Goal: Task Accomplishment & Management: Complete application form

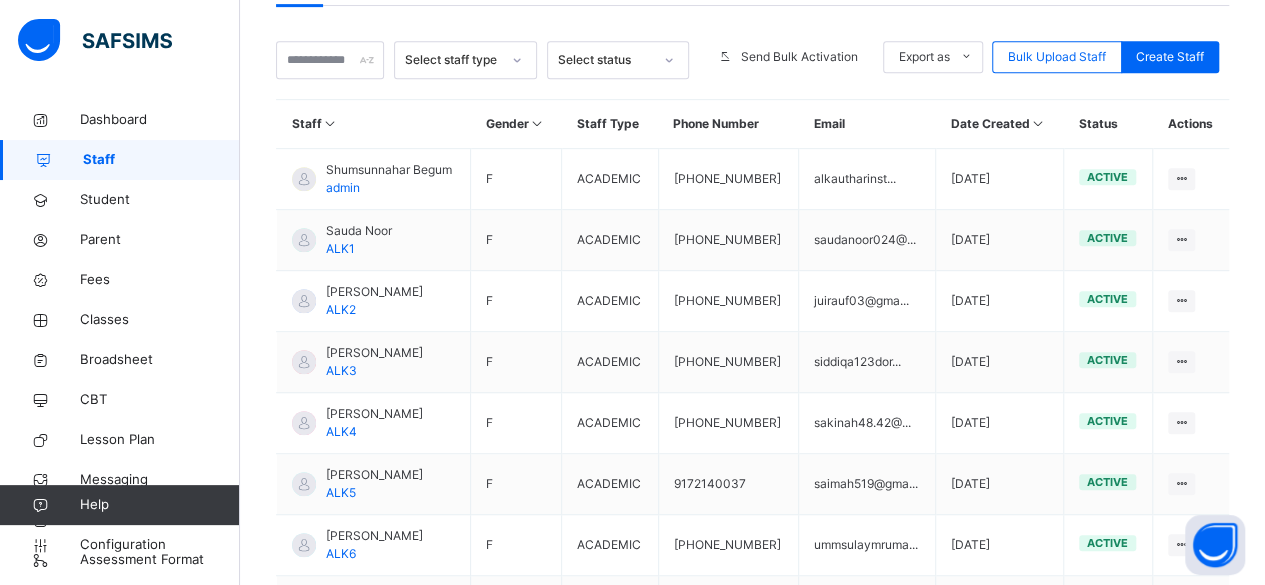
scroll to position [450, 0]
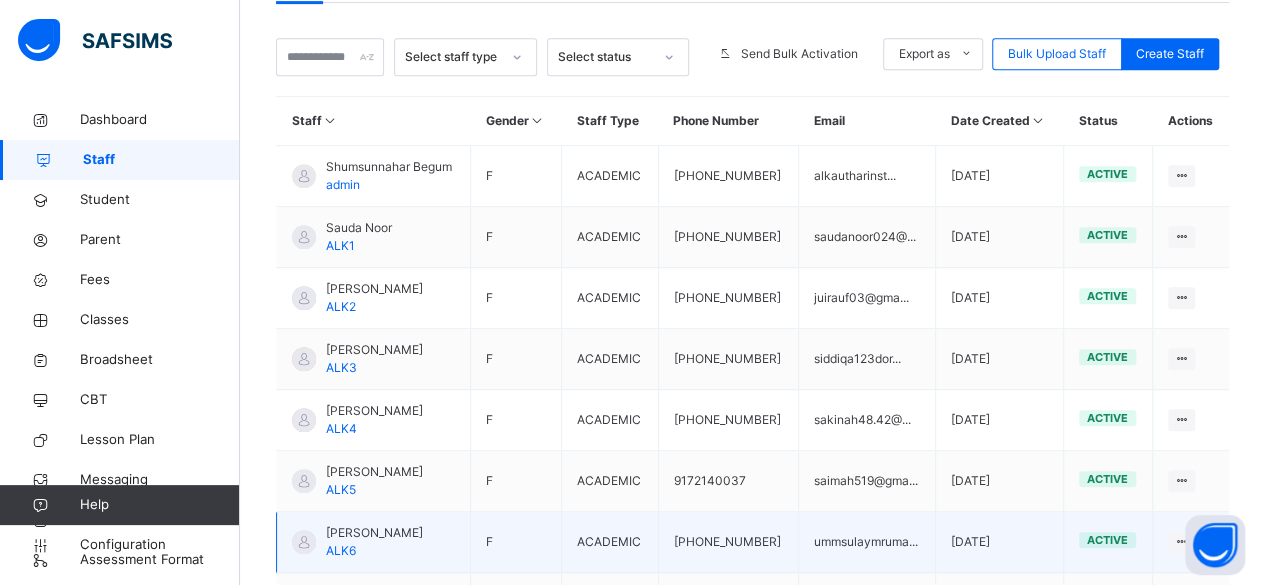
click at [990, 512] on td "[DATE]" at bounding box center [1000, 542] width 128 height 61
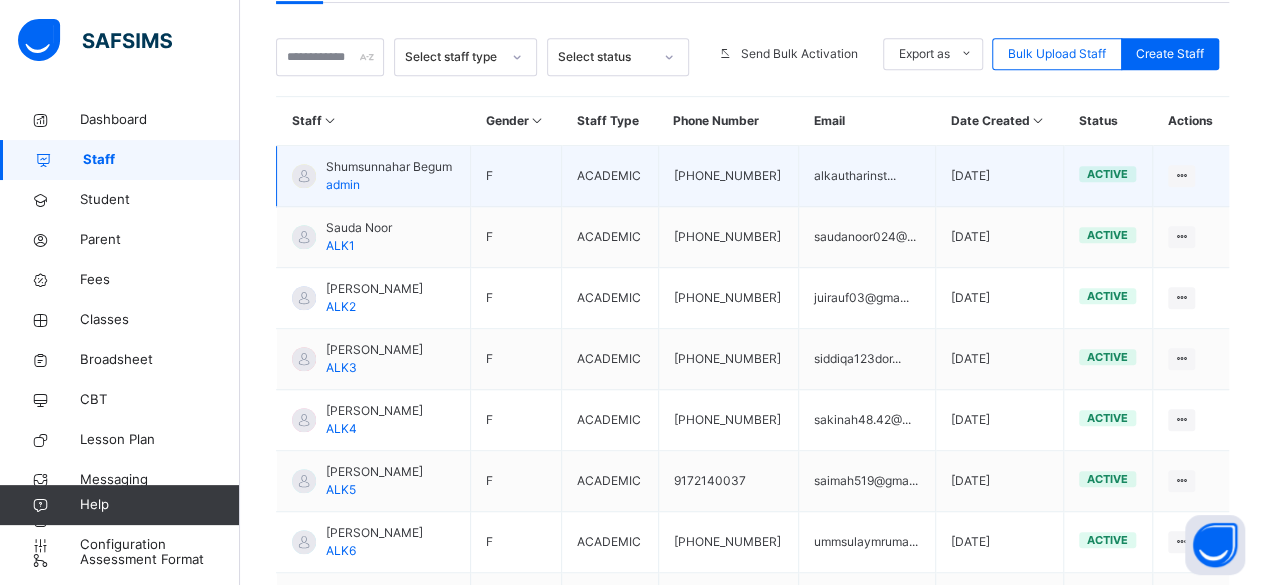
click at [948, 146] on td "[DATE]" at bounding box center [1000, 176] width 128 height 61
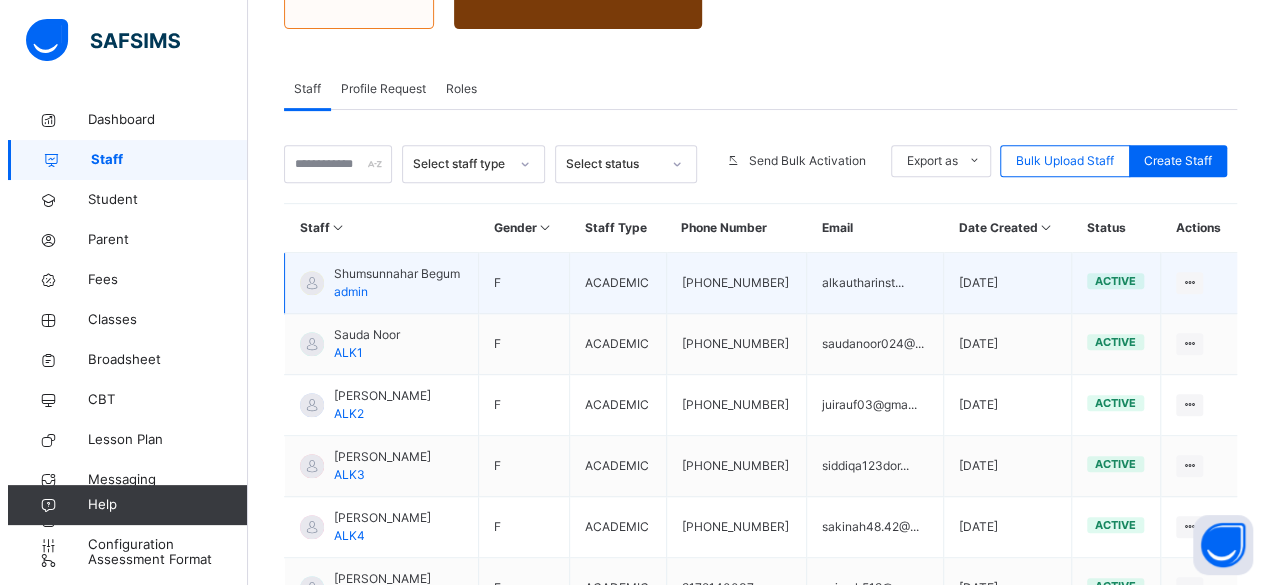
scroll to position [342, 0]
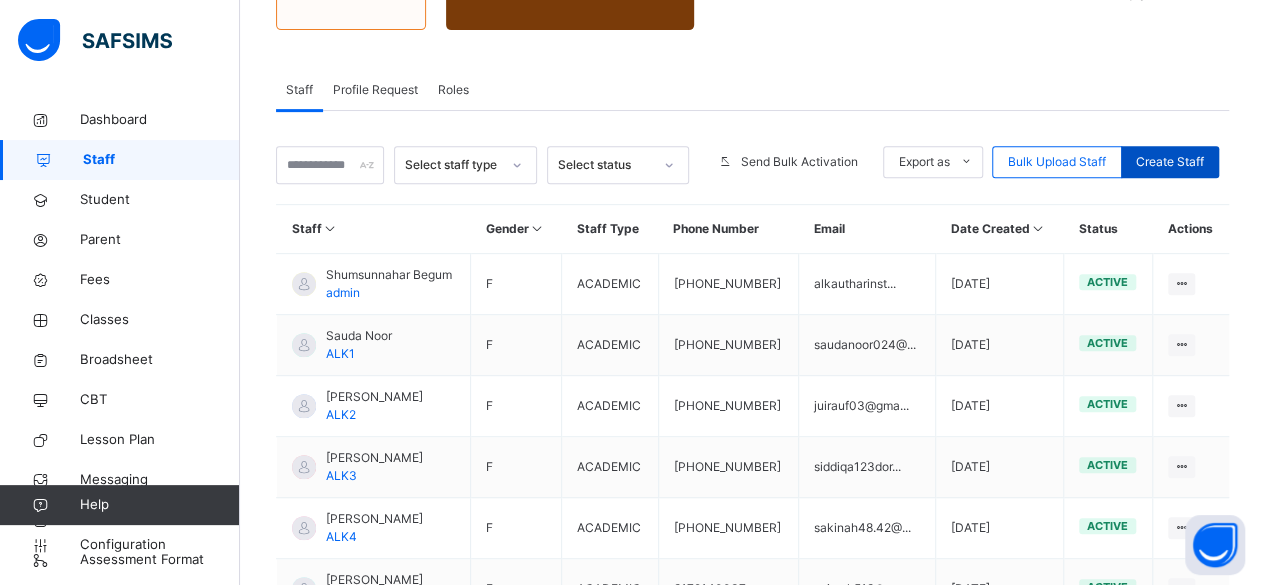
click at [1200, 153] on span "Create Staff" at bounding box center [1170, 162] width 68 height 18
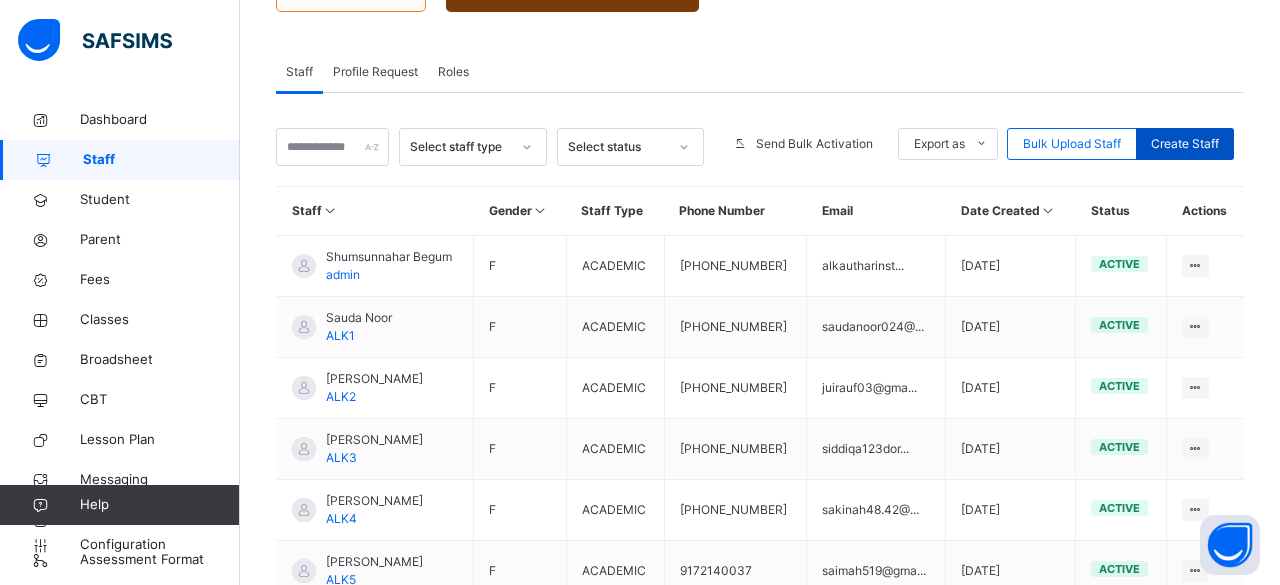
select select "**"
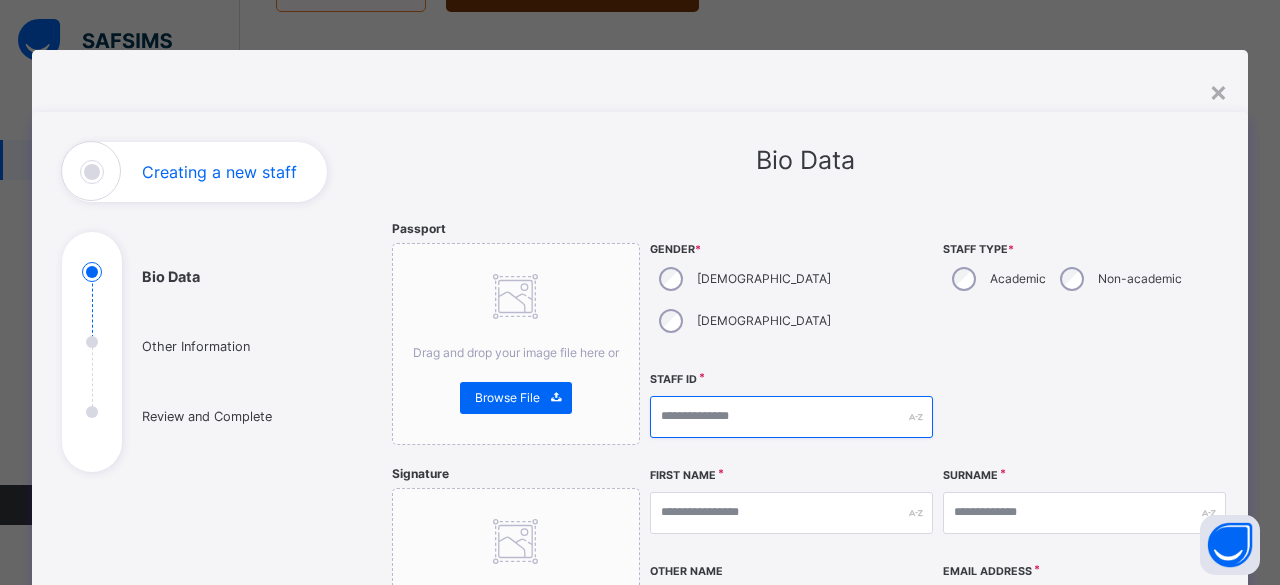
click at [760, 396] on input "text" at bounding box center [791, 417] width 283 height 42
type input "*****"
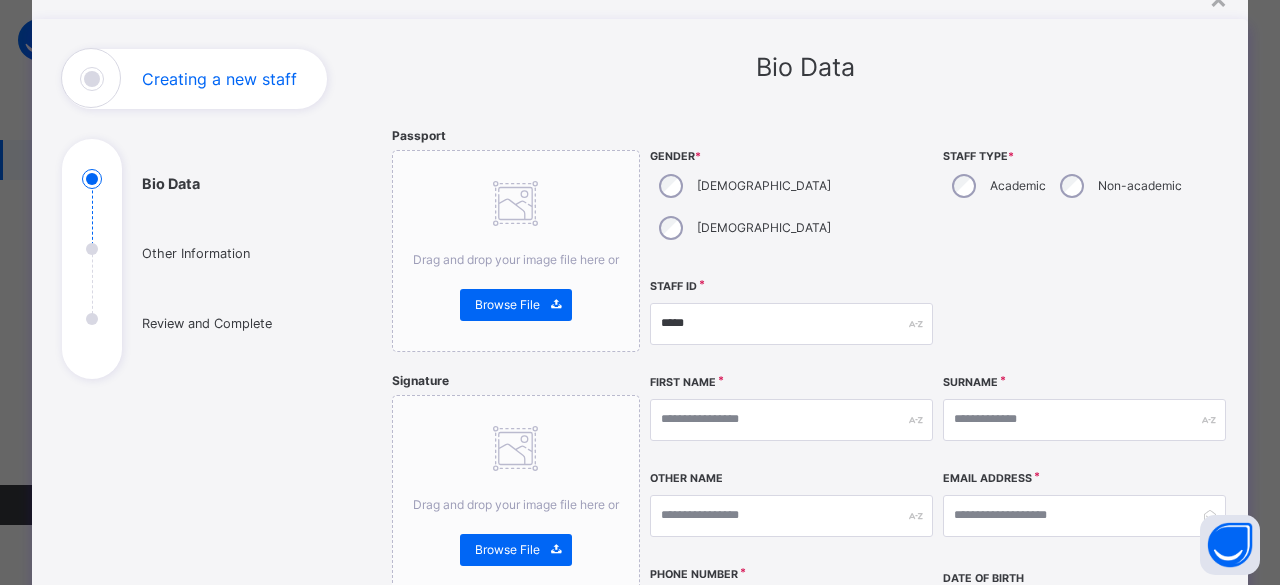
scroll to position [131, 0]
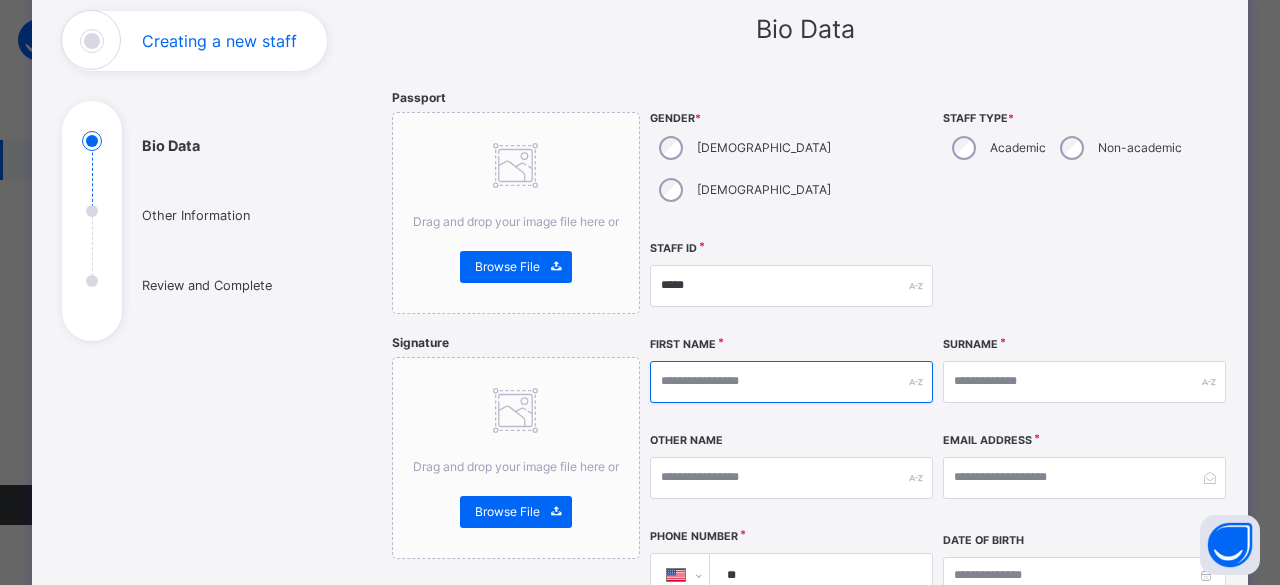
click at [789, 361] on input "text" at bounding box center [791, 382] width 283 height 42
type input "*******"
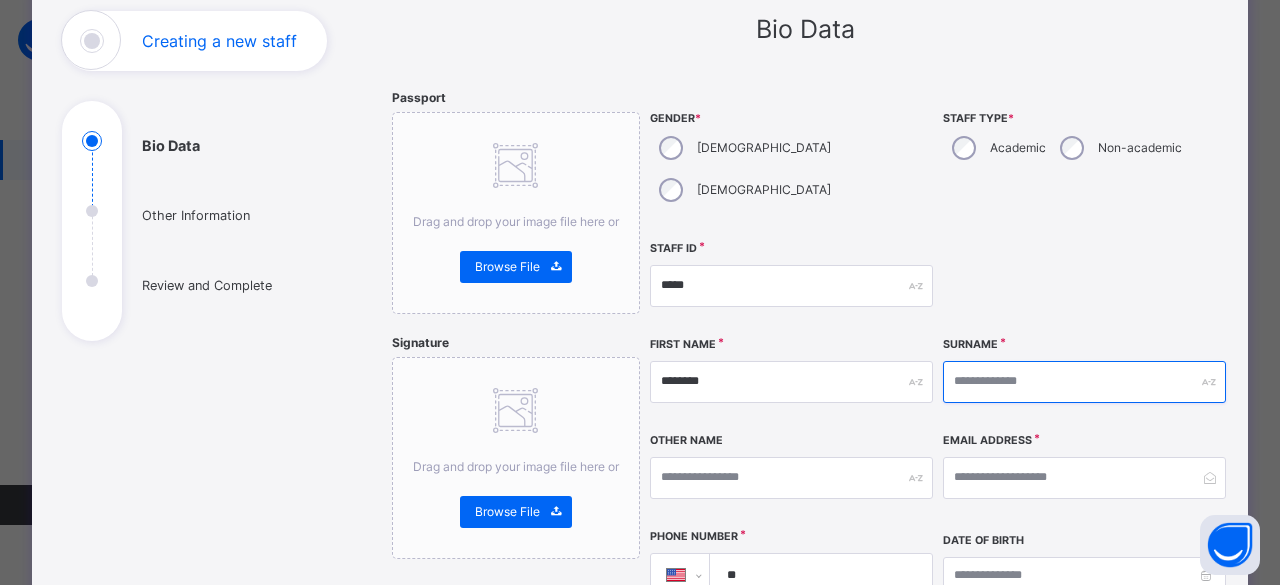
click at [1000, 361] on input "text" at bounding box center [1084, 382] width 283 height 42
type input "********"
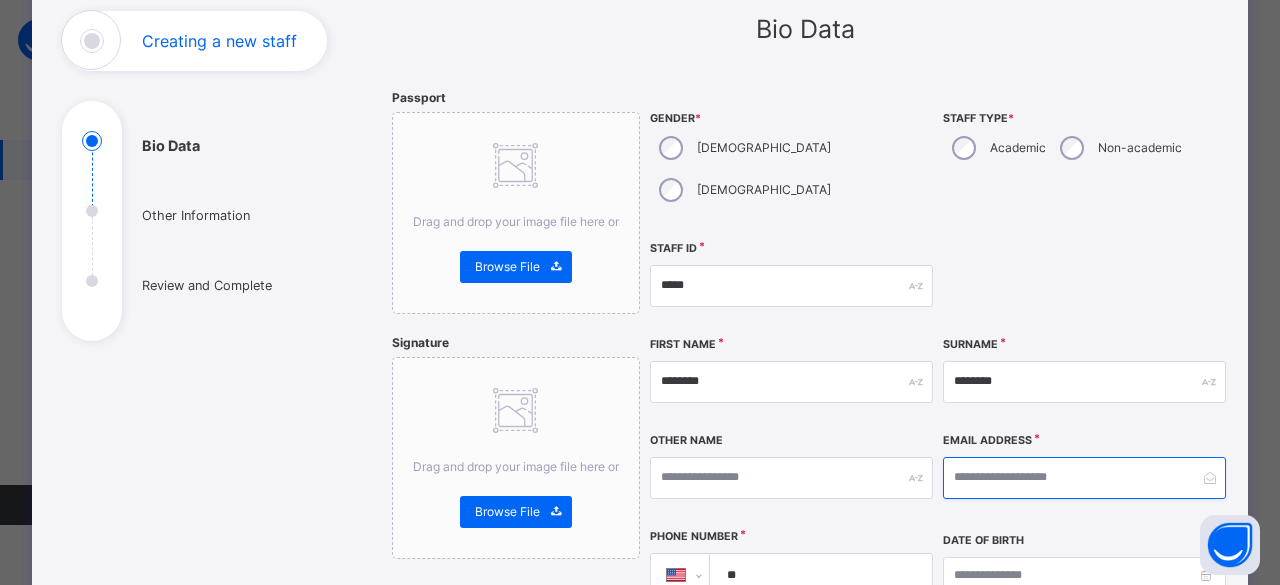
click at [1016, 457] on input "email" at bounding box center [1084, 478] width 283 height 42
type input "**********"
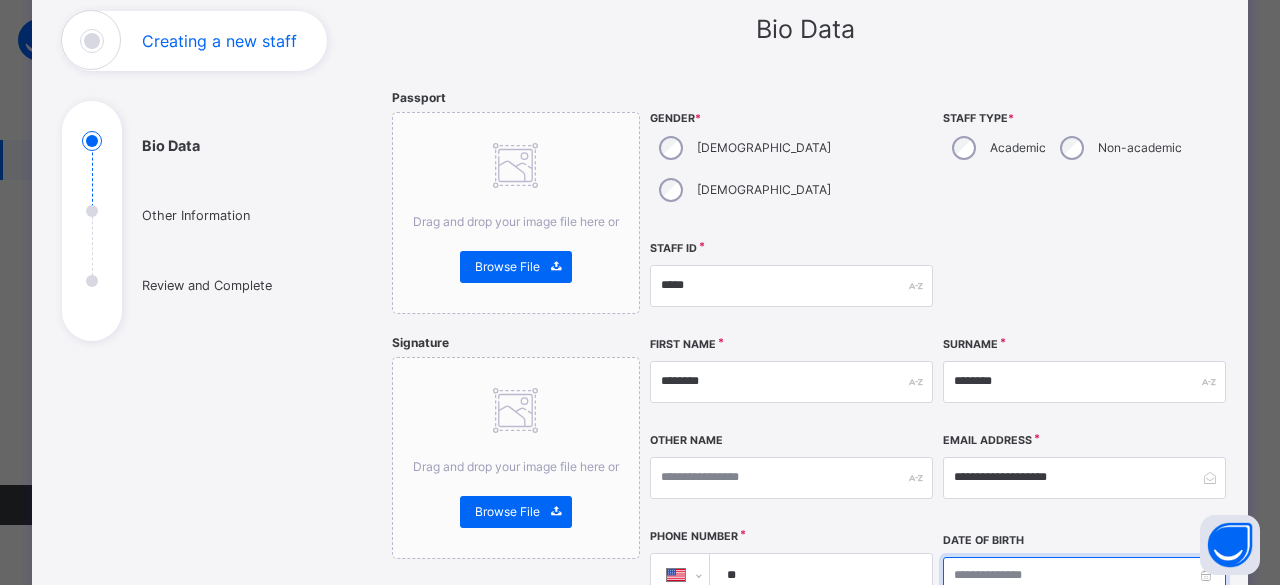
click at [1065, 557] on input at bounding box center [1084, 576] width 283 height 38
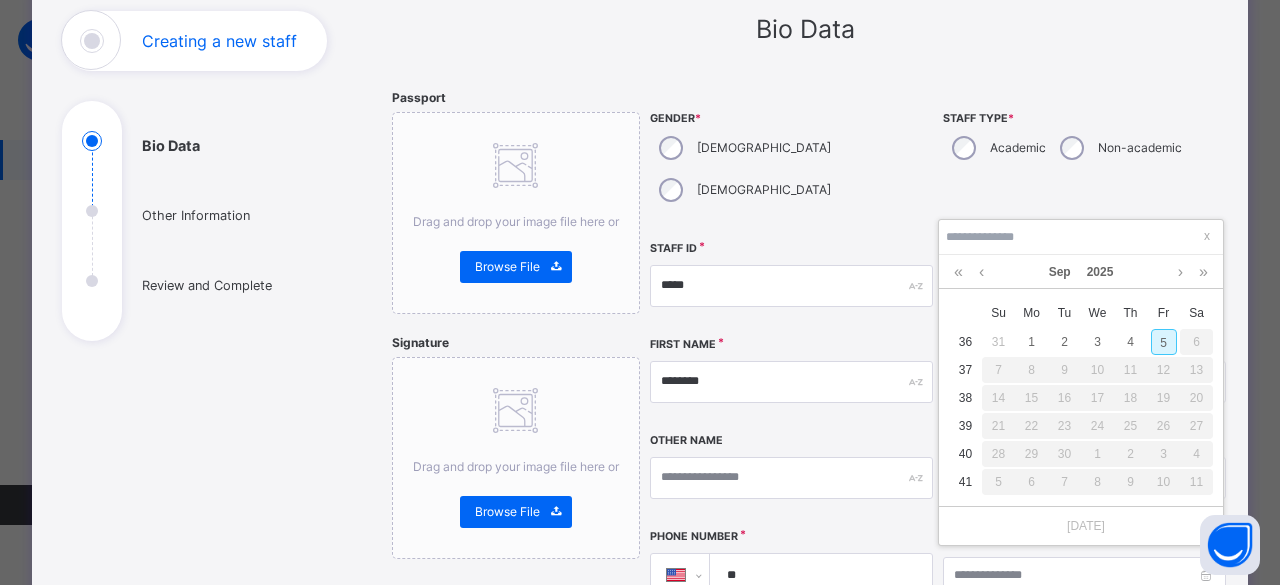
click at [1198, 193] on div "**********" at bounding box center [939, 448] width 578 height 718
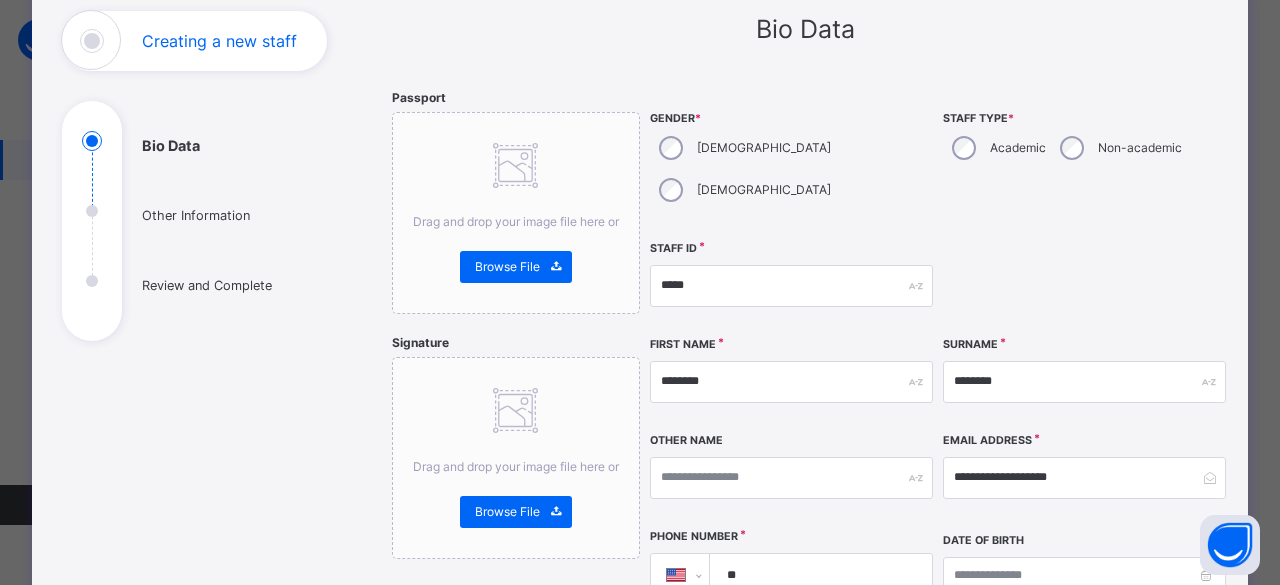
click at [826, 554] on input "**" at bounding box center [818, 575] width 206 height 42
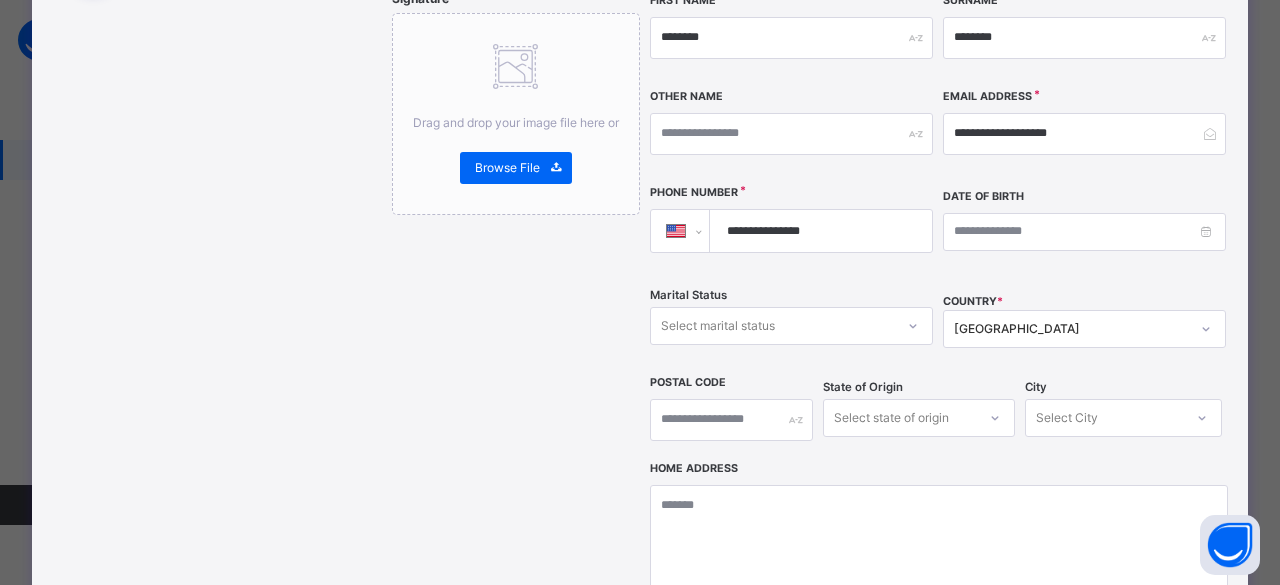
scroll to position [499, 0]
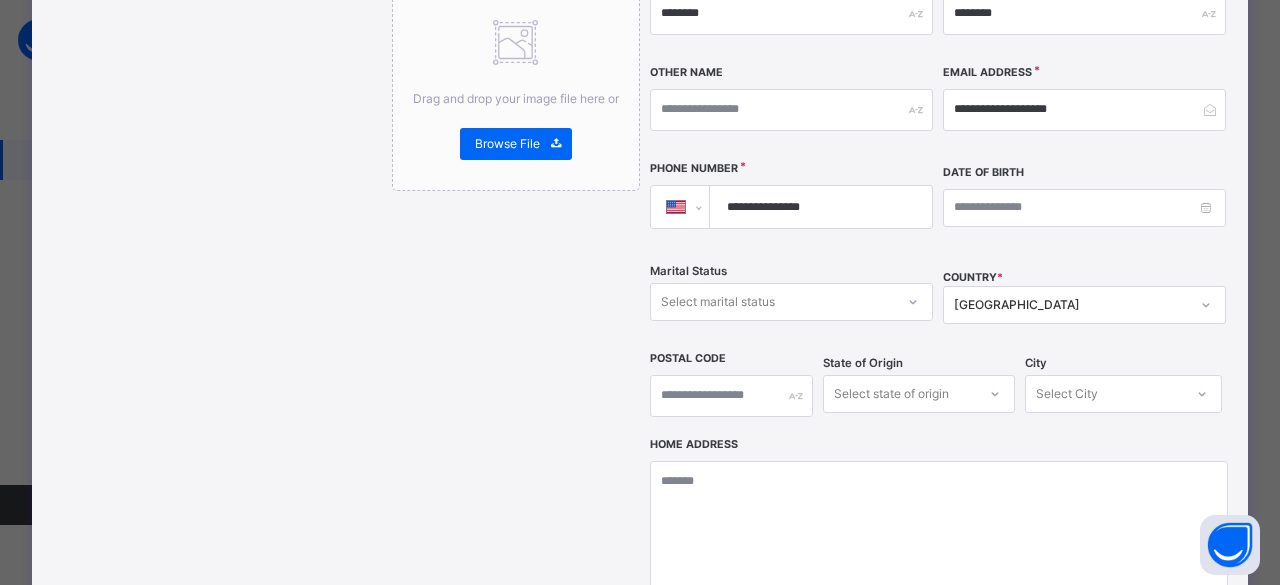
type input "**********"
click at [524, 315] on div "Passport Drag and drop your image file here or Browse File Signature Drag and d…" at bounding box center [516, 258] width 248 height 1075
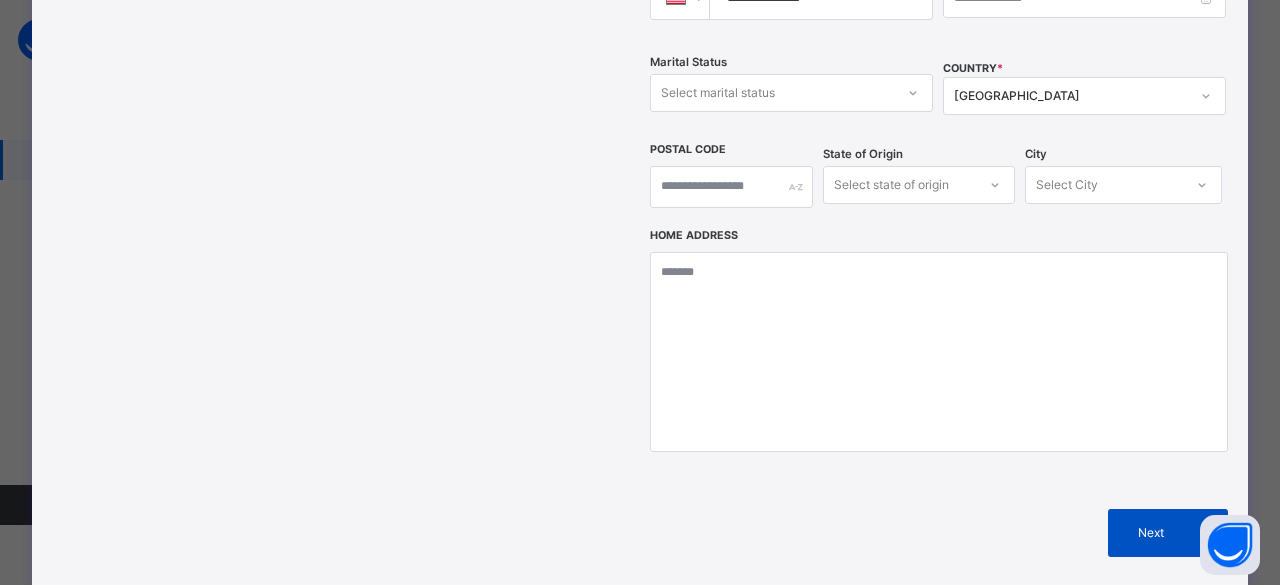
click at [1185, 509] on span at bounding box center [1204, 533] width 48 height 48
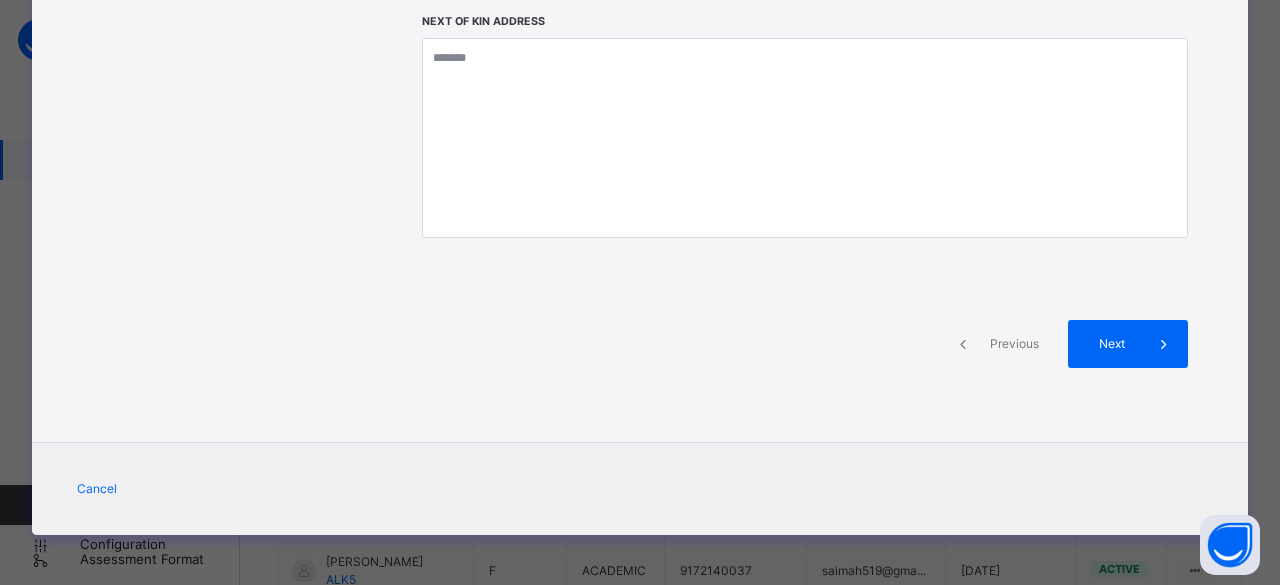
scroll to position [480, 0]
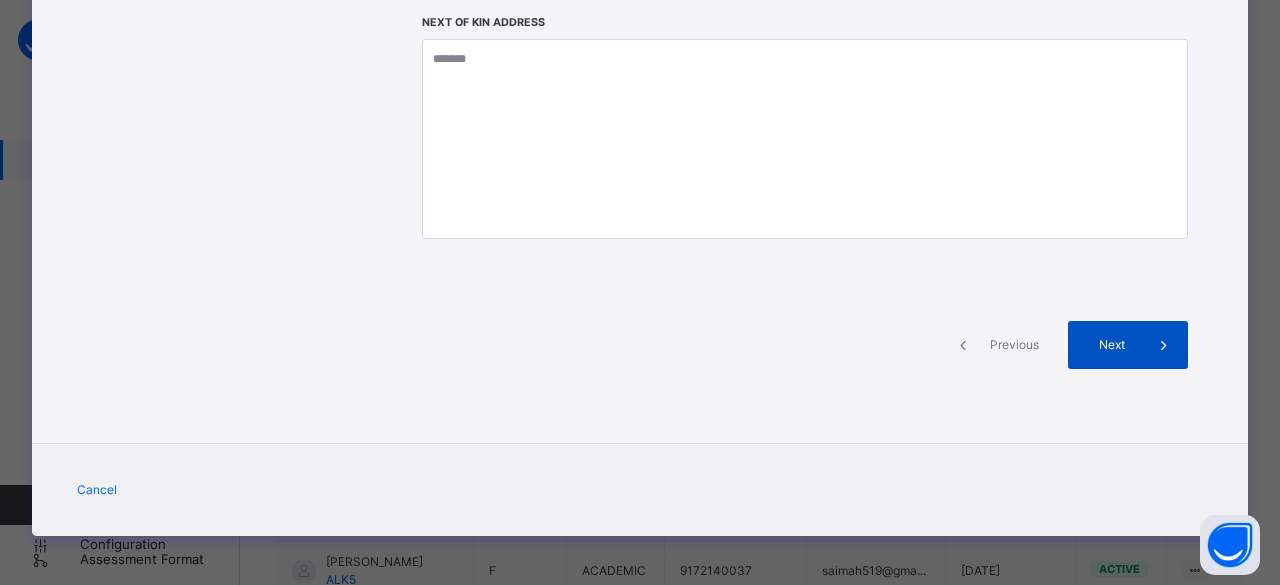
click at [1153, 354] on icon at bounding box center [1164, 345] width 22 height 24
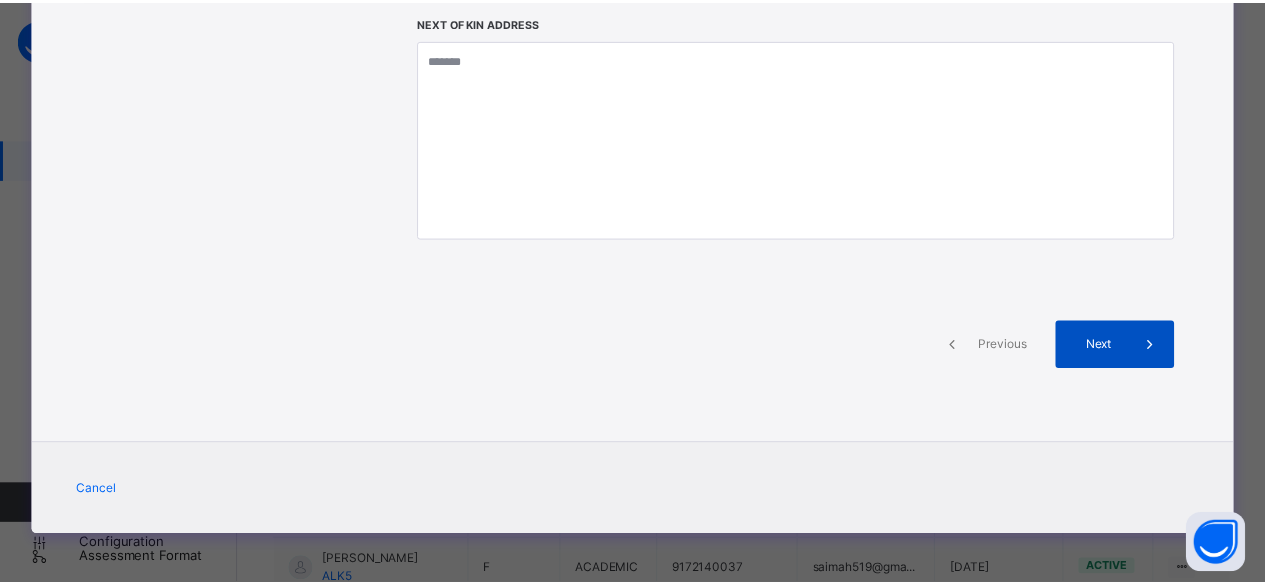
scroll to position [708, 0]
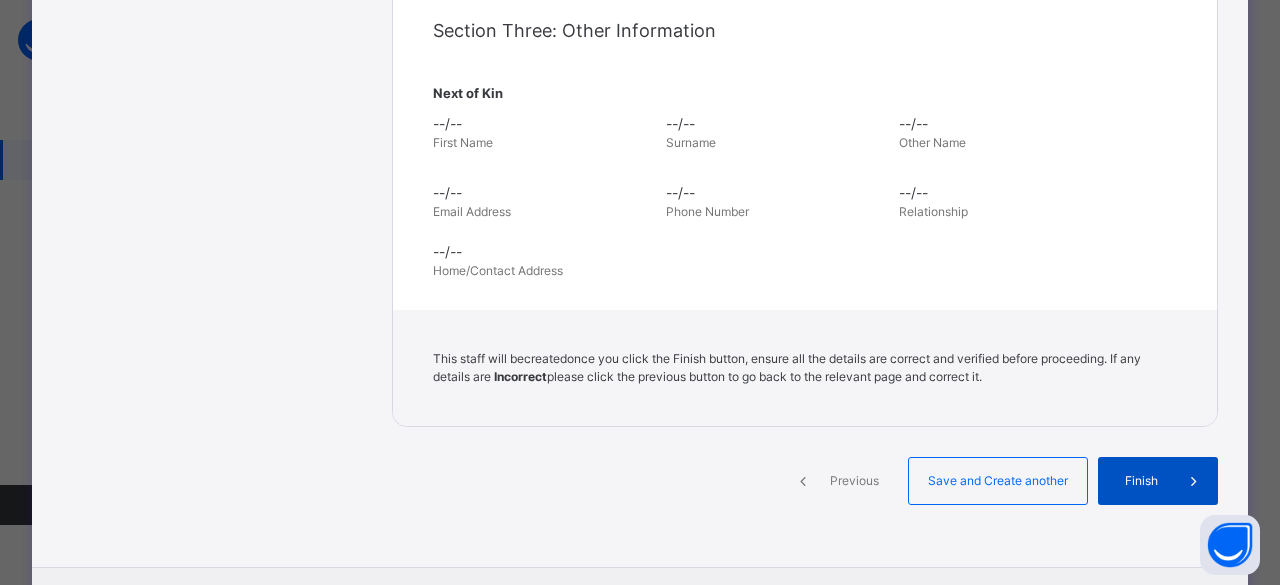
click at [1151, 476] on span "Finish" at bounding box center [1141, 481] width 57 height 18
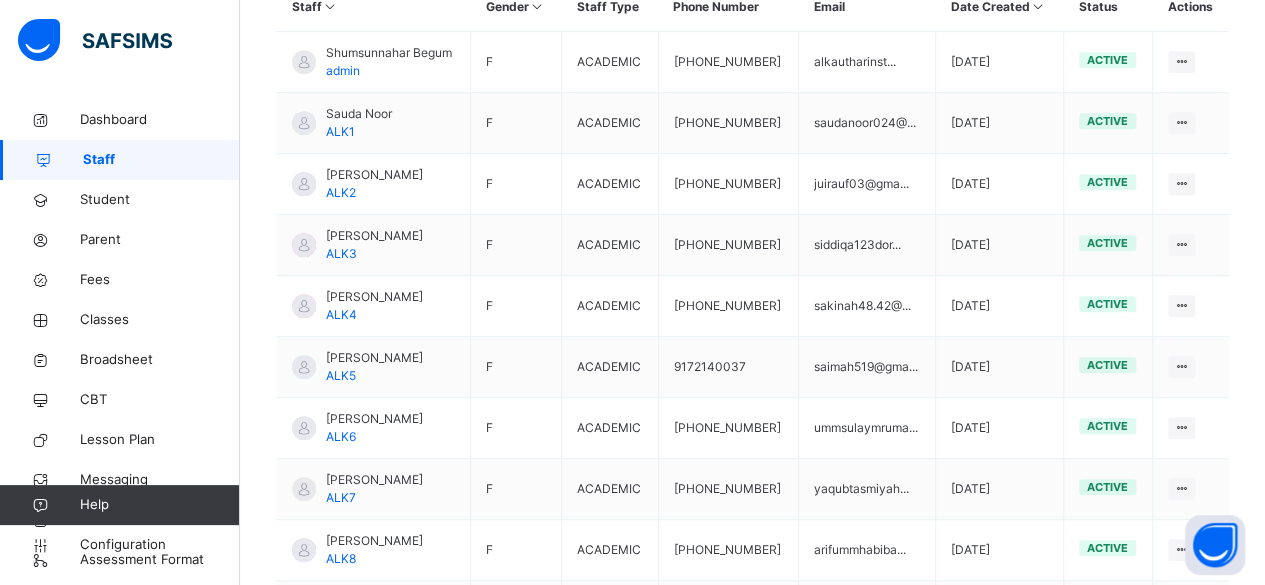
scroll to position [559, 0]
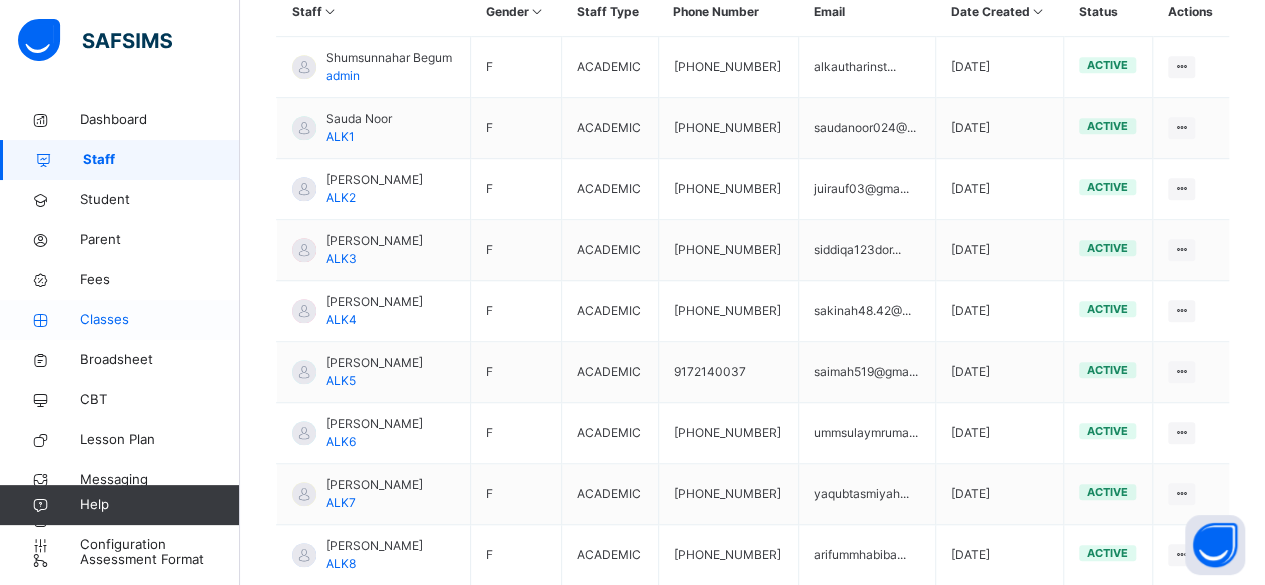
click at [142, 332] on link "Classes" at bounding box center [120, 320] width 240 height 40
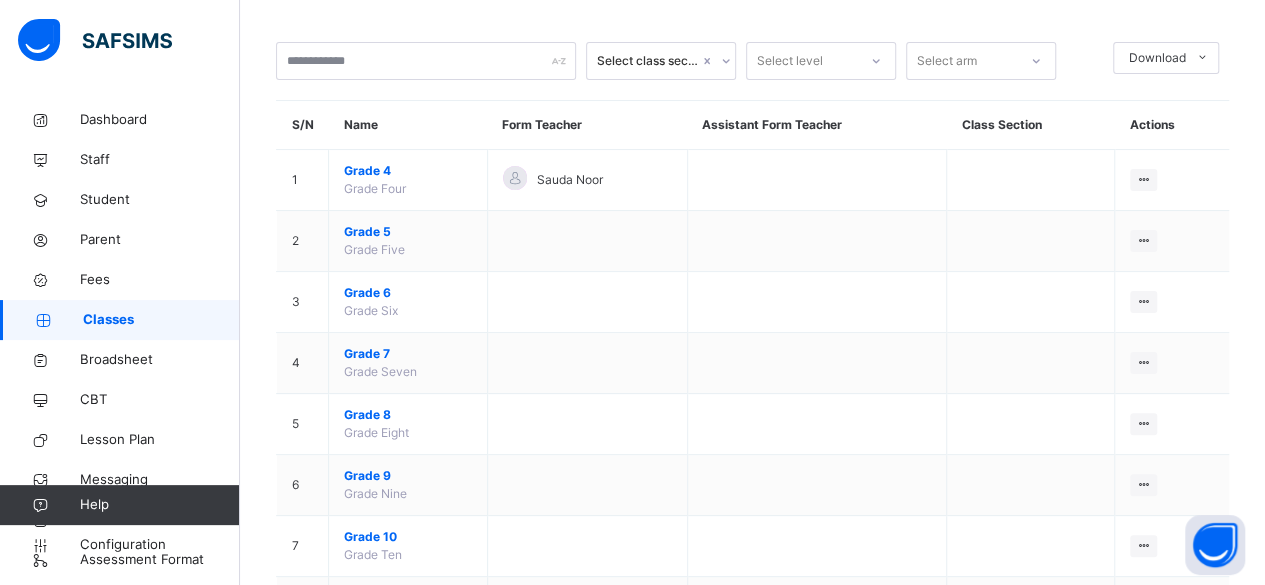
scroll to position [86, 0]
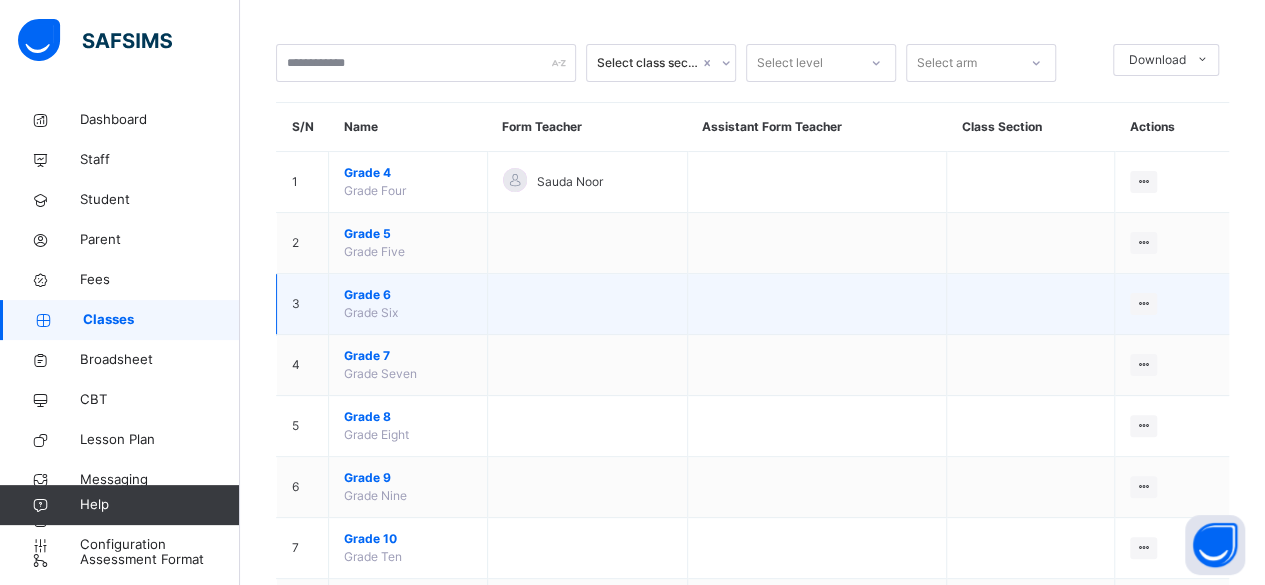
click at [376, 295] on span "Grade 6" at bounding box center [408, 295] width 128 height 18
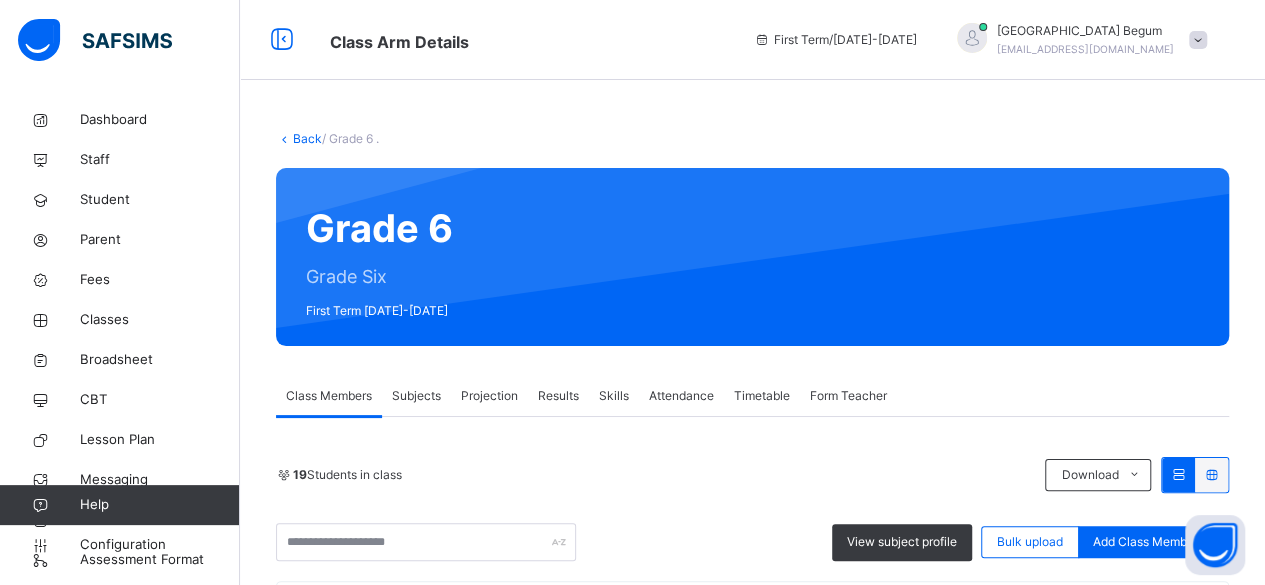
scroll to position [268, 0]
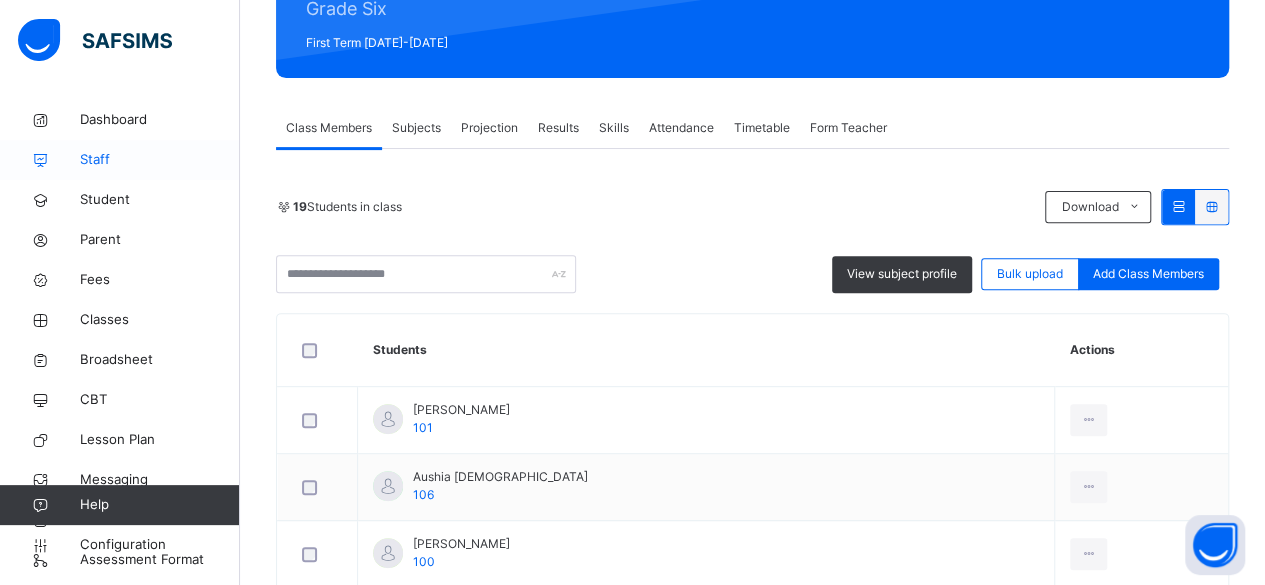
click at [94, 152] on span "Staff" at bounding box center [160, 160] width 160 height 20
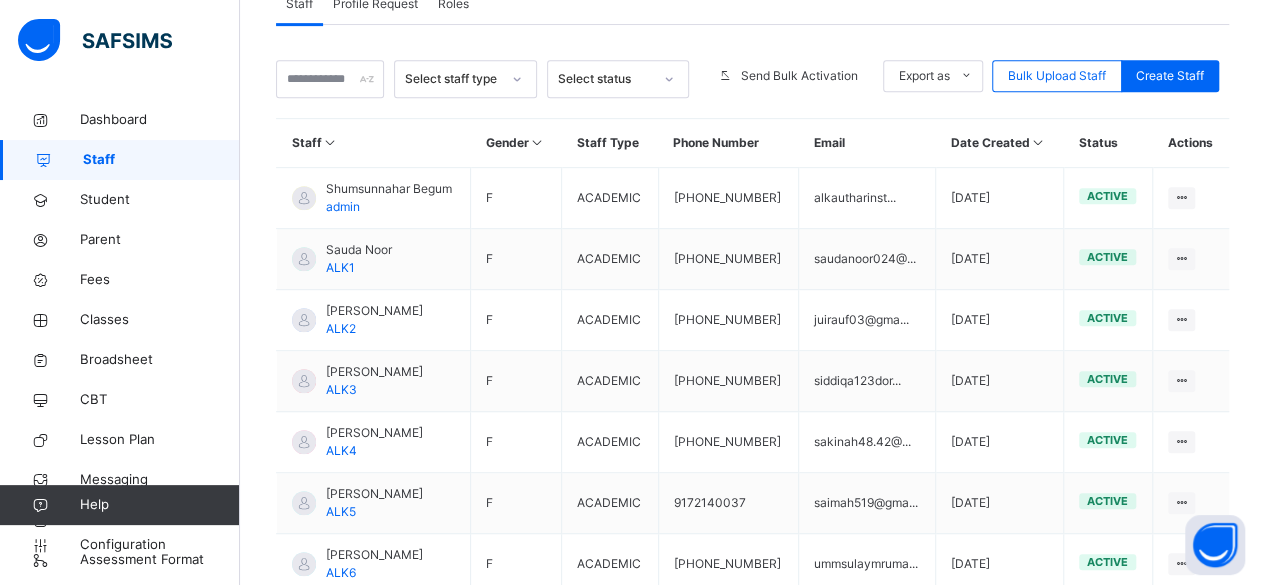
scroll to position [718, 0]
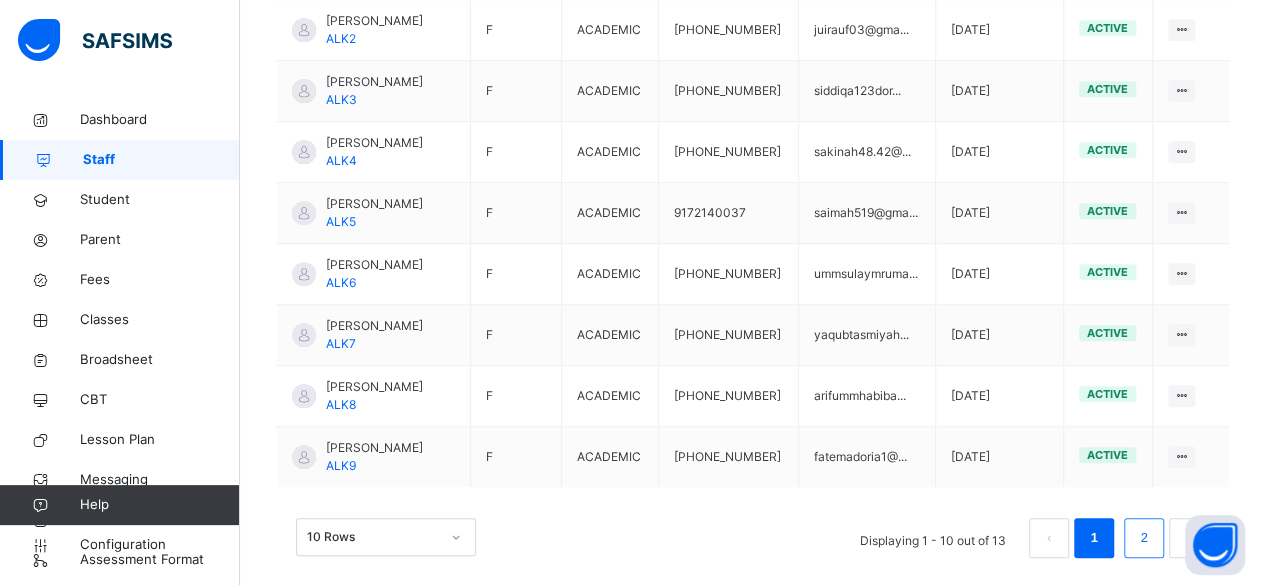
click at [1153, 525] on link "2" at bounding box center [1143, 538] width 19 height 26
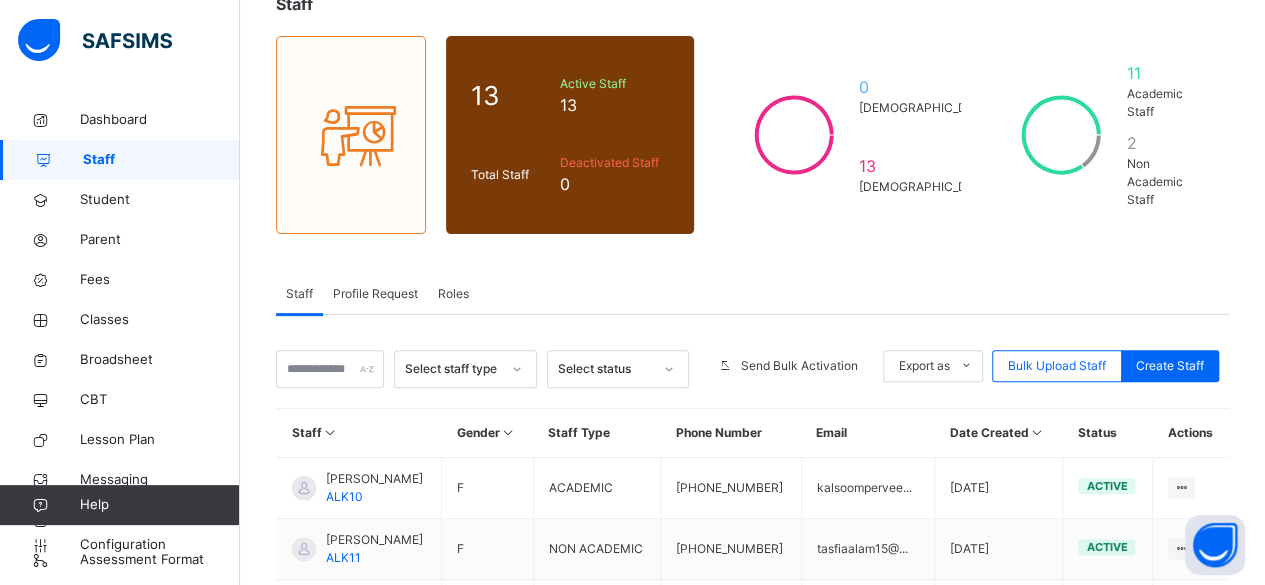
scroll to position [294, 0]
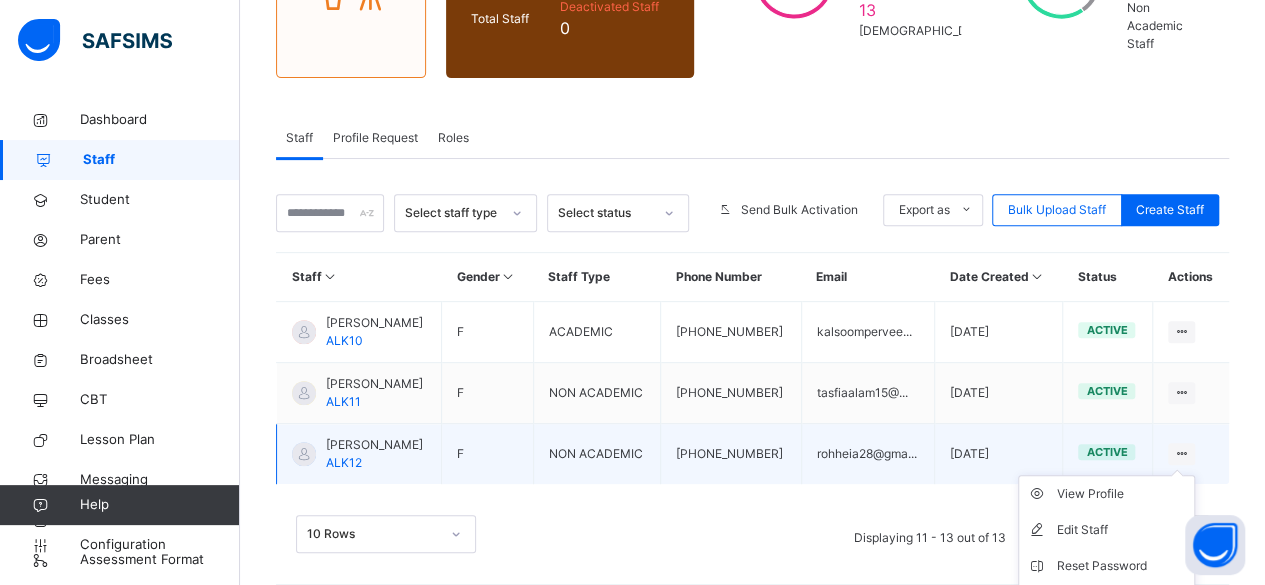
click at [1192, 475] on ul "View Profile Edit Staff Reset Password Resend Activation Link Change Email Dele…" at bounding box center [1106, 584] width 177 height 218
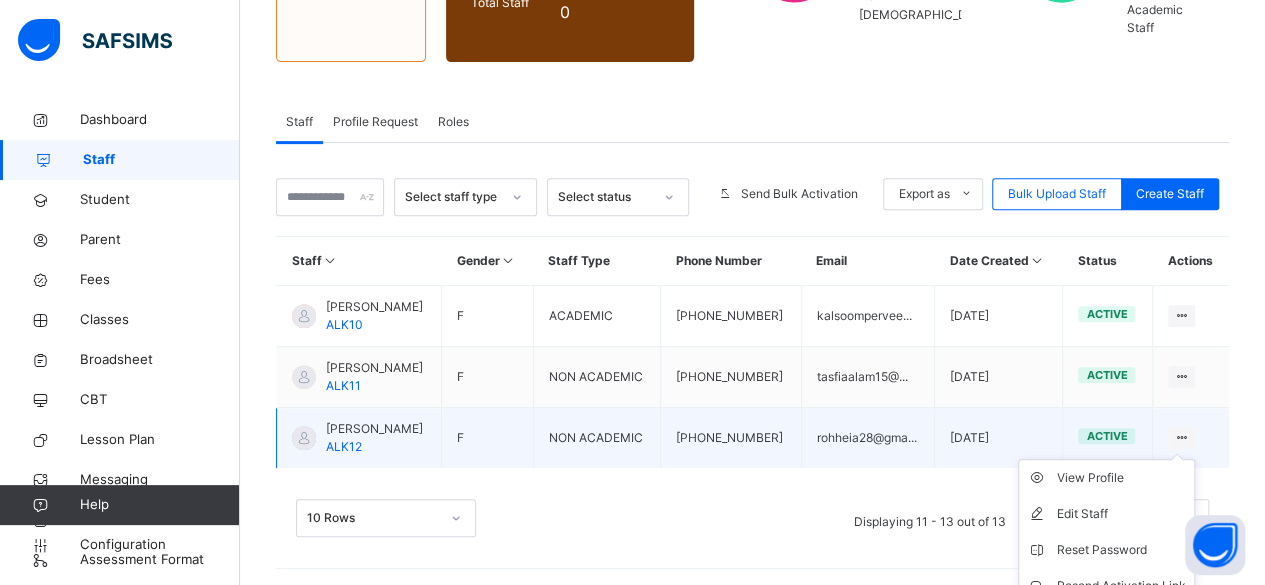
scroll to position [381, 0]
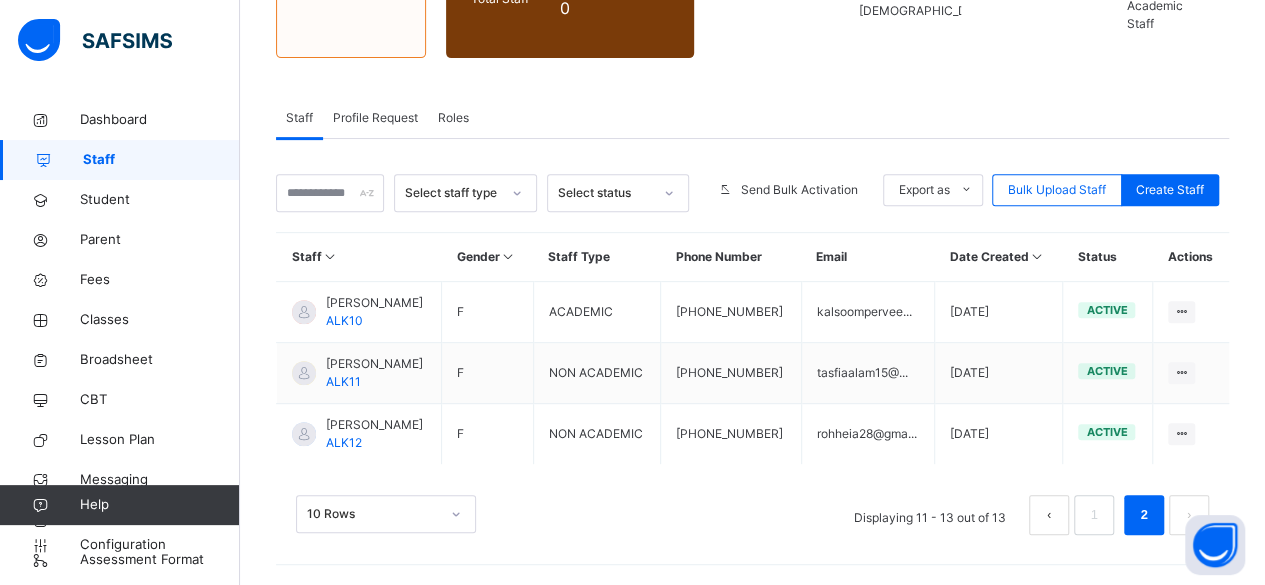
click at [916, 493] on div "10 Rows Displaying 11 - 13 out of 13 1 2" at bounding box center [752, 505] width 953 height 100
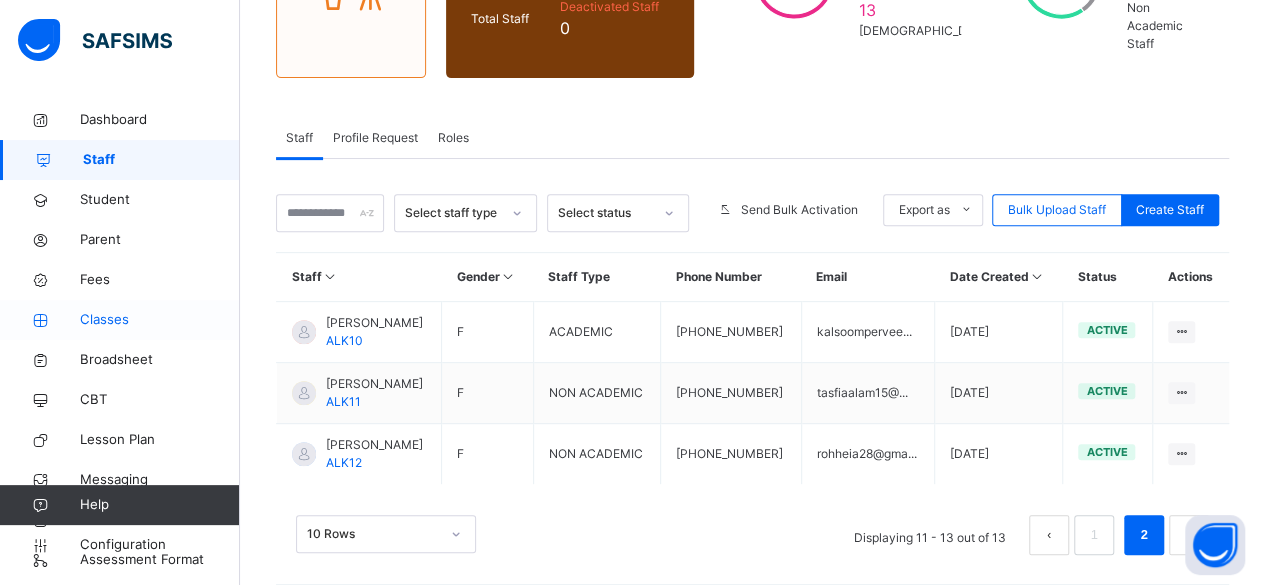
click at [170, 324] on span "Classes" at bounding box center [160, 320] width 160 height 20
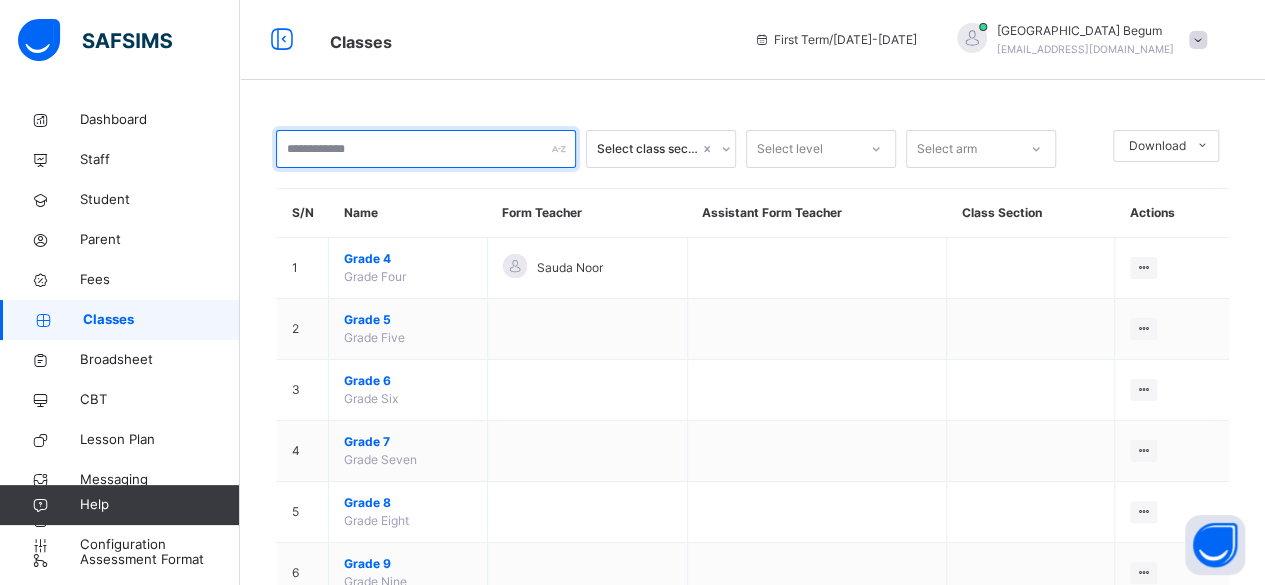
click at [478, 154] on input "text" at bounding box center [426, 149] width 300 height 38
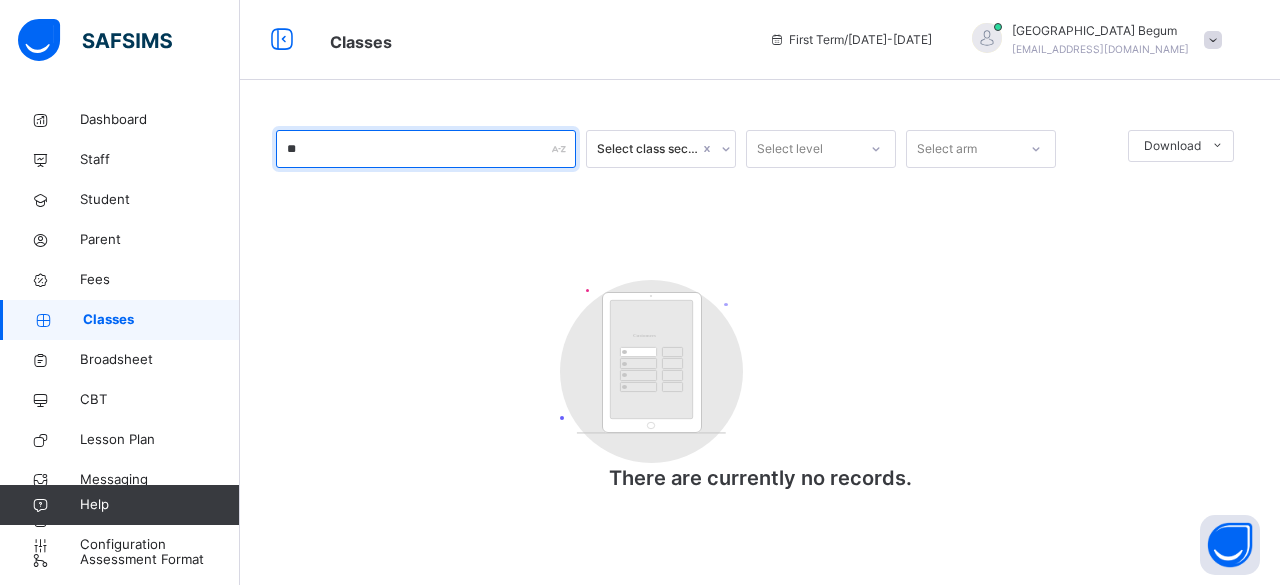
type input "*"
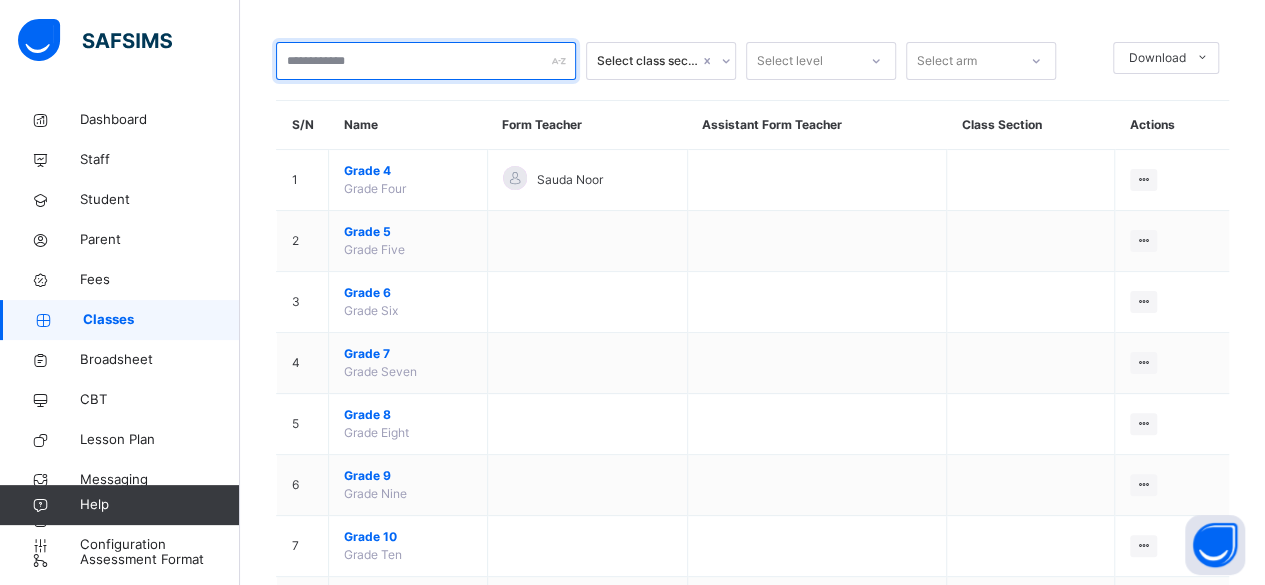
scroll to position [248, 0]
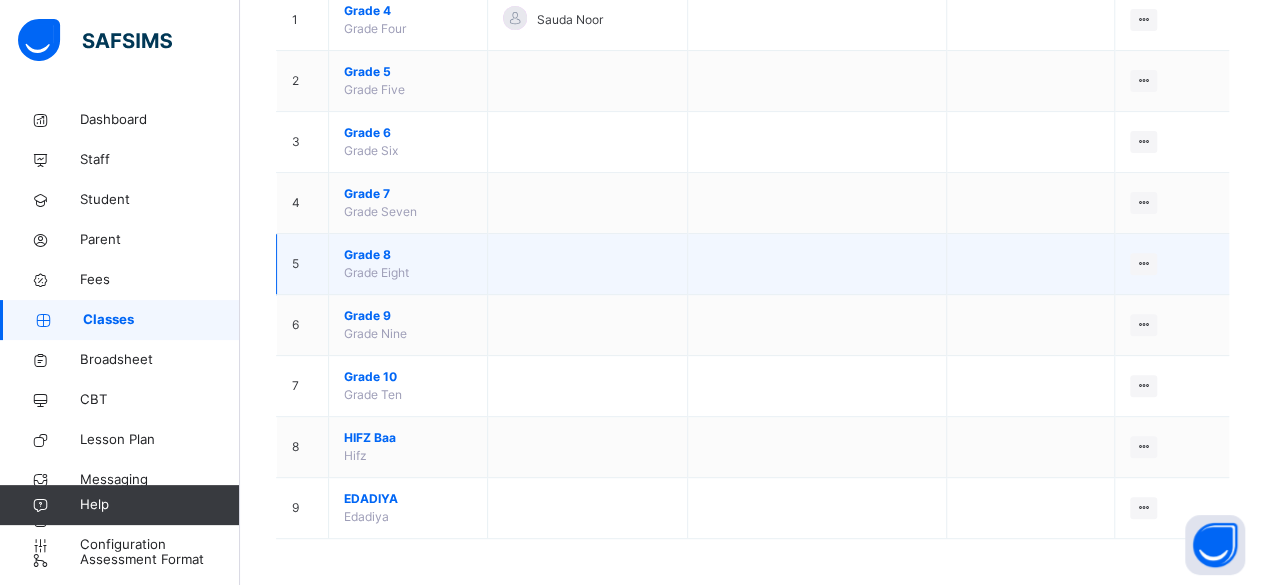
click at [594, 284] on td at bounding box center [587, 264] width 200 height 61
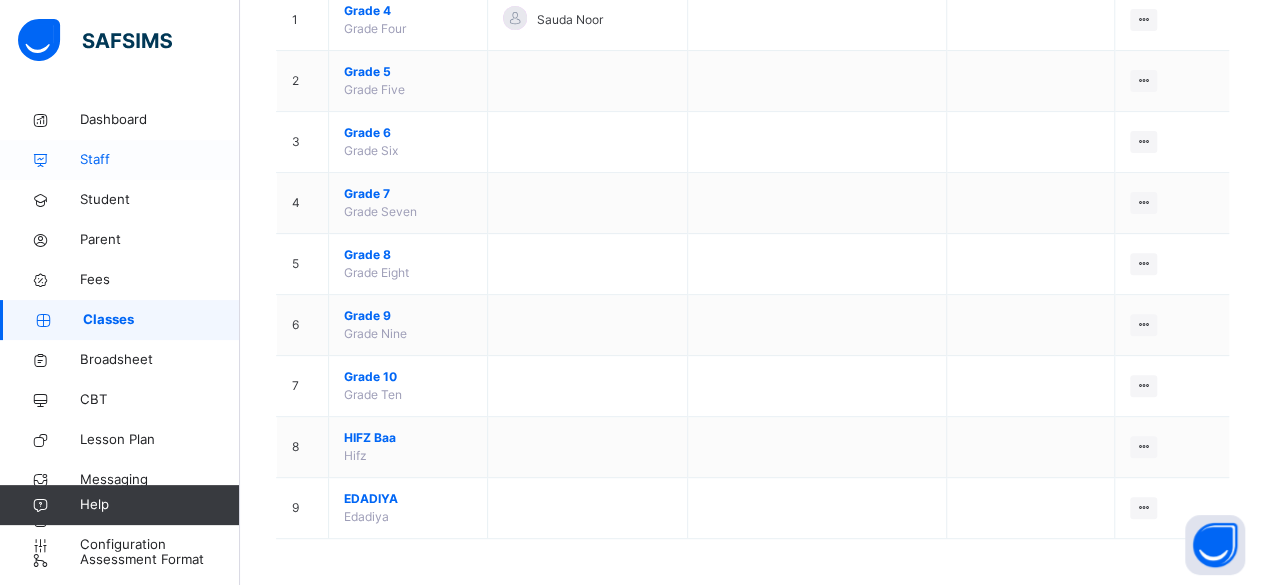
click at [143, 166] on span "Staff" at bounding box center [160, 160] width 160 height 20
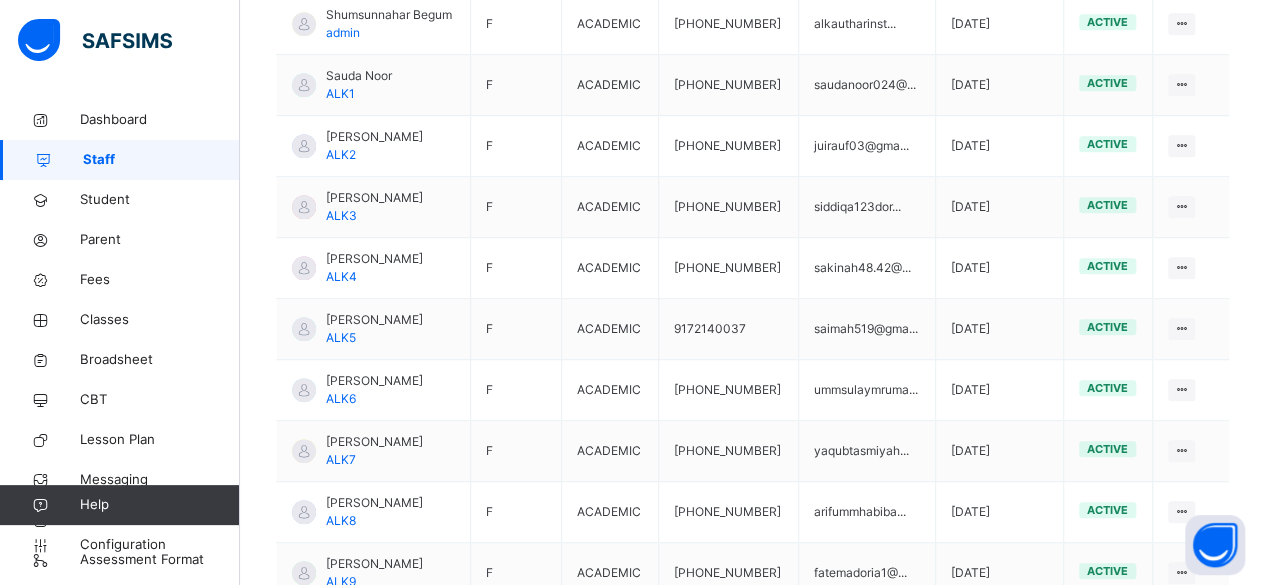
scroll to position [610, 0]
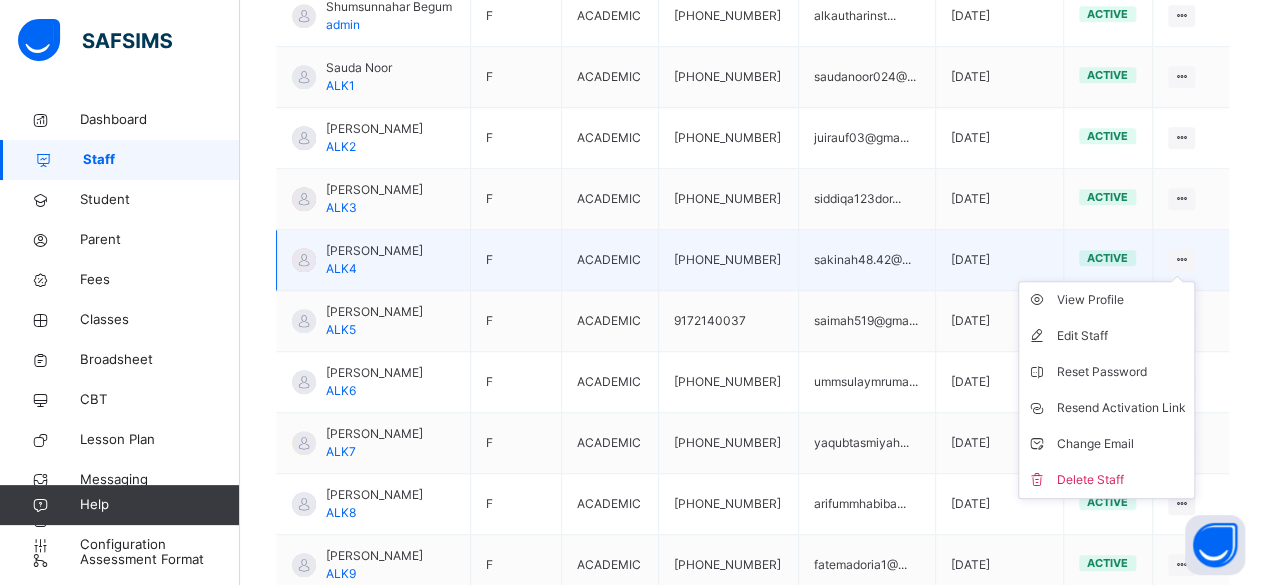
click at [1194, 281] on ul "View Profile Edit Staff Reset Password Resend Activation Link Change Email Dele…" at bounding box center [1106, 390] width 177 height 218
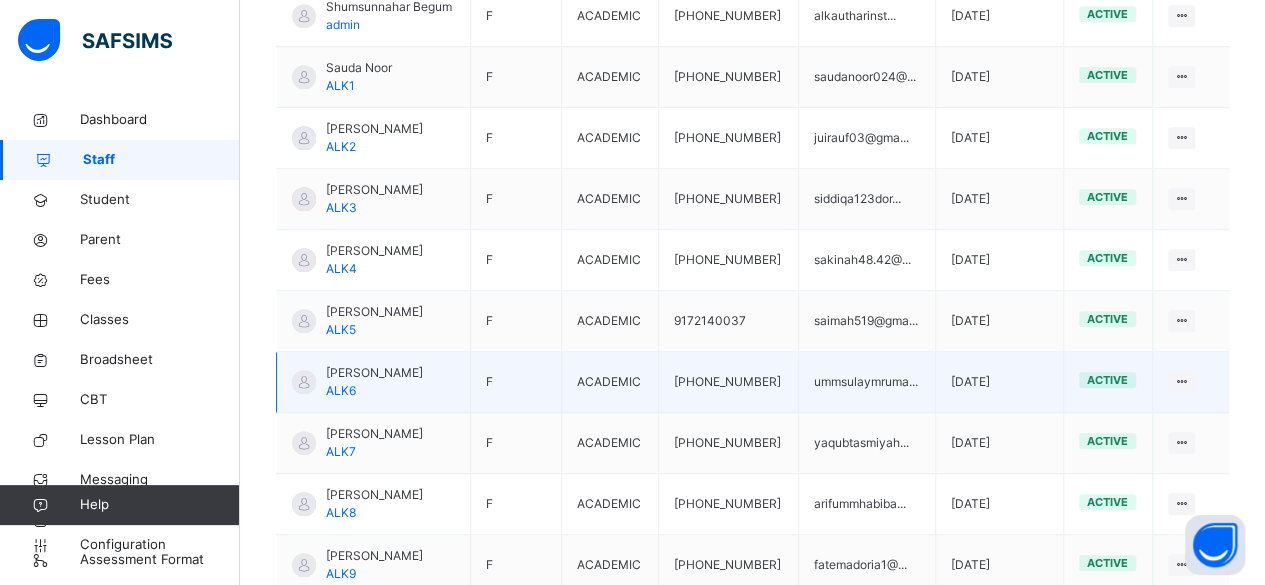
click at [632, 362] on td "ACADEMIC" at bounding box center [610, 382] width 97 height 61
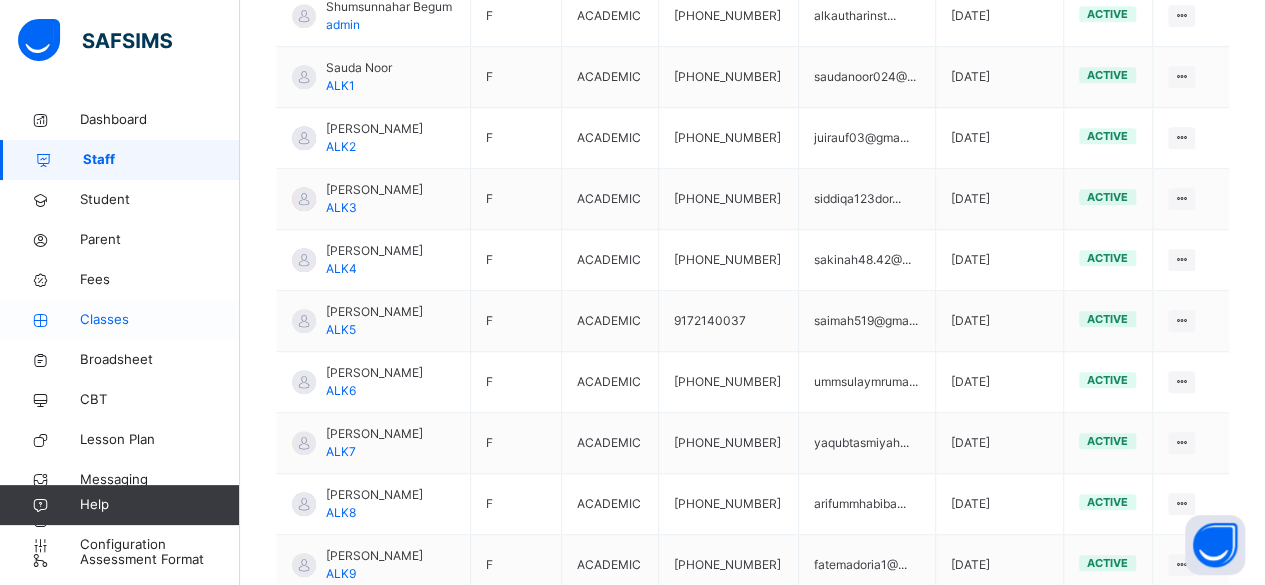
click at [144, 334] on link "Classes" at bounding box center [120, 320] width 240 height 40
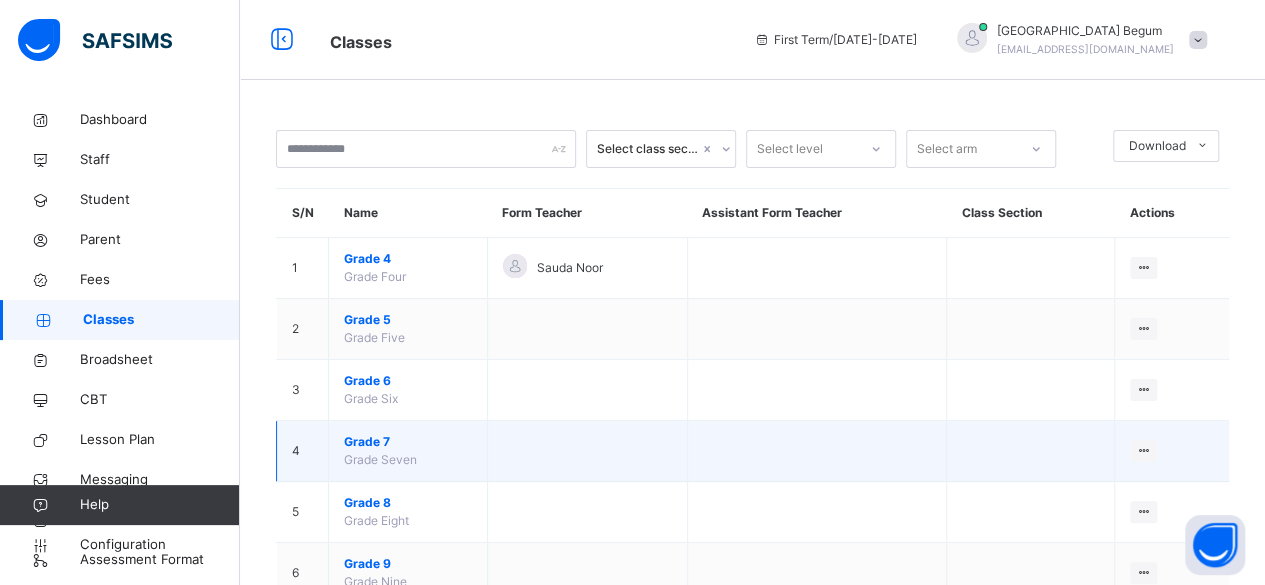
click at [370, 441] on span "Grade 7" at bounding box center [408, 442] width 128 height 18
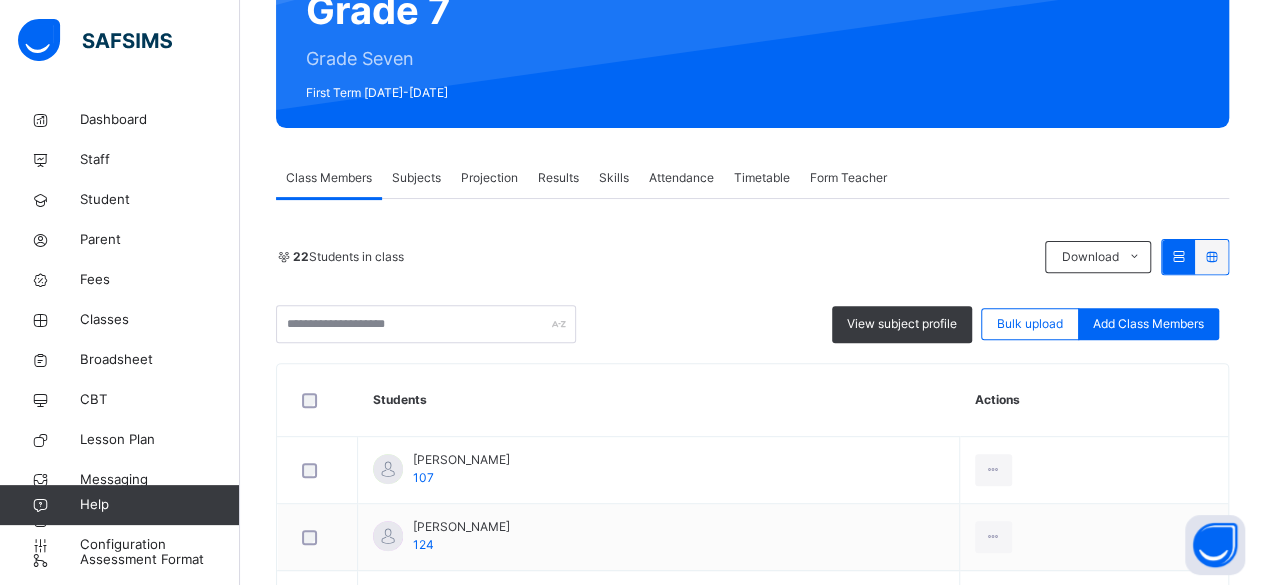
scroll to position [234, 0]
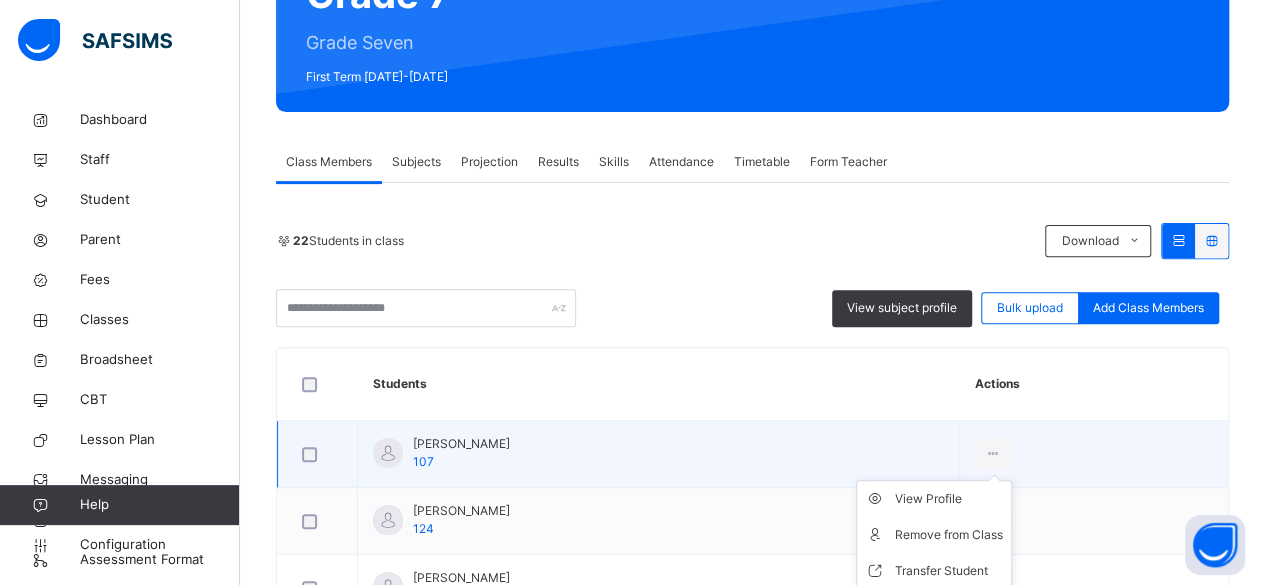
click at [1012, 480] on ul "View Profile Remove from Class Transfer Student" at bounding box center [934, 535] width 156 height 110
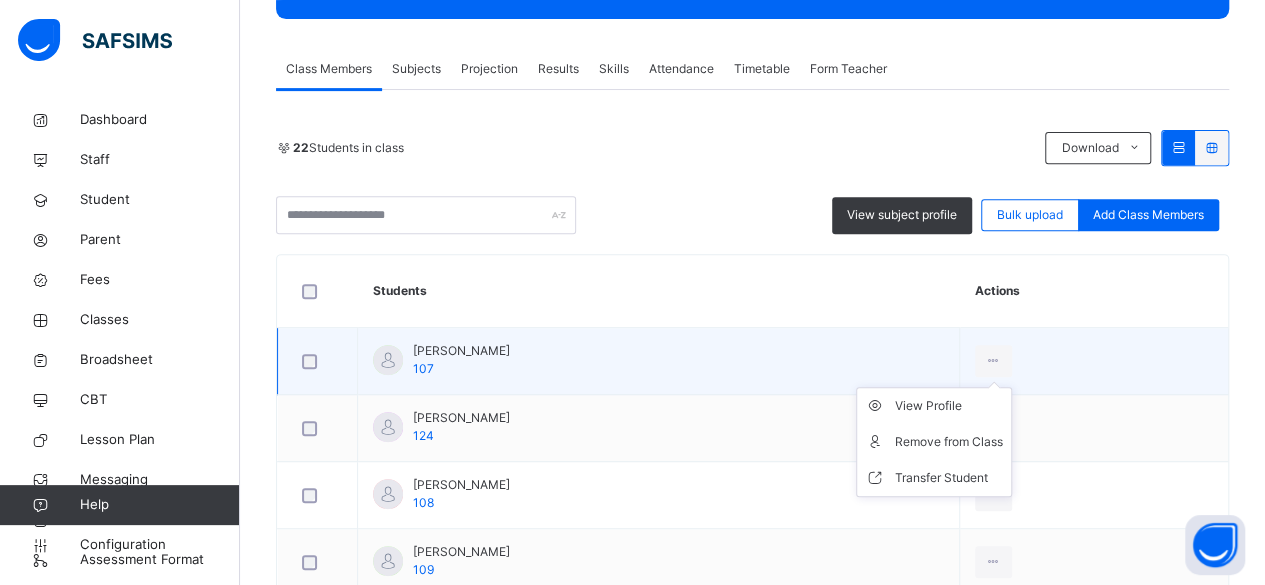
scroll to position [360, 0]
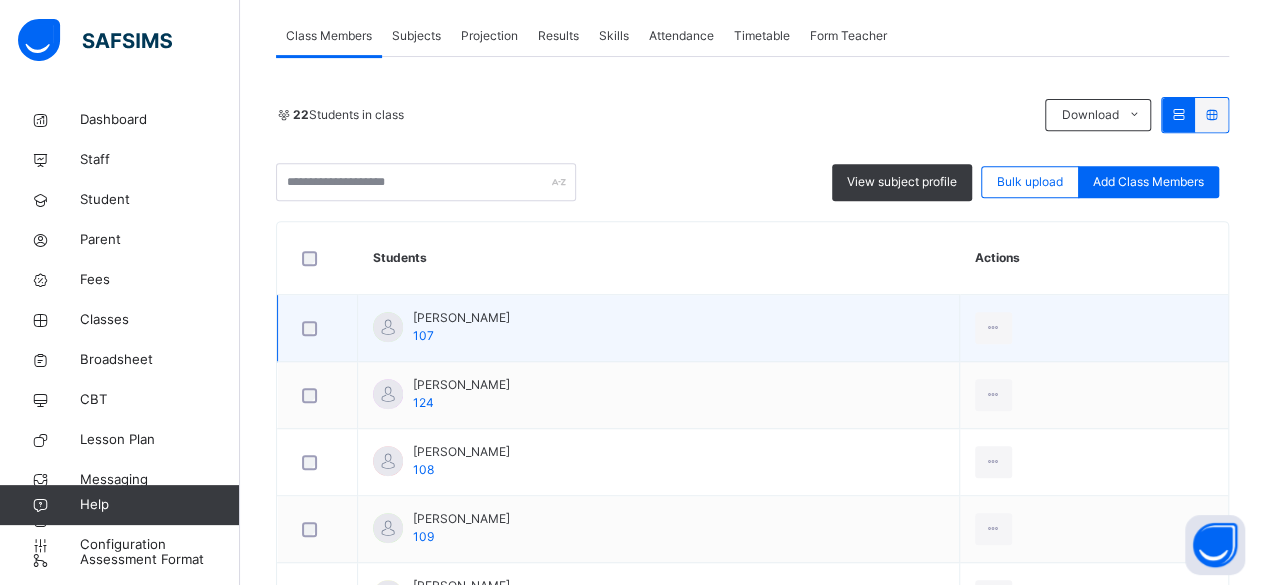
click at [789, 295] on td "Adeena Kabir 107" at bounding box center [659, 328] width 602 height 67
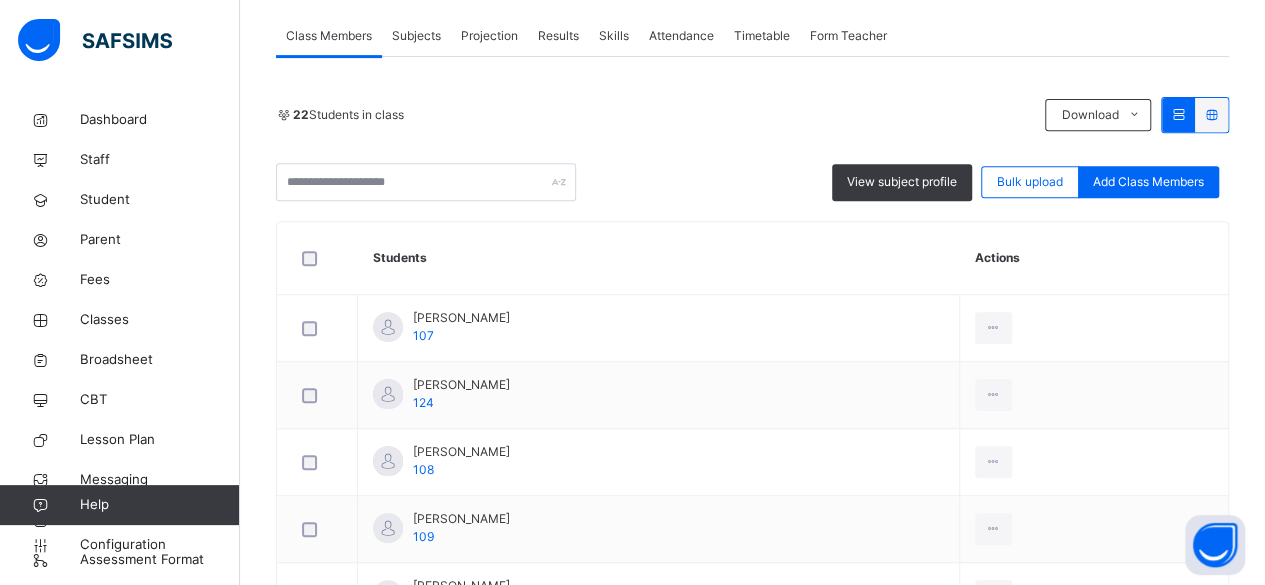
click at [488, 40] on span "Projection" at bounding box center [489, 36] width 57 height 18
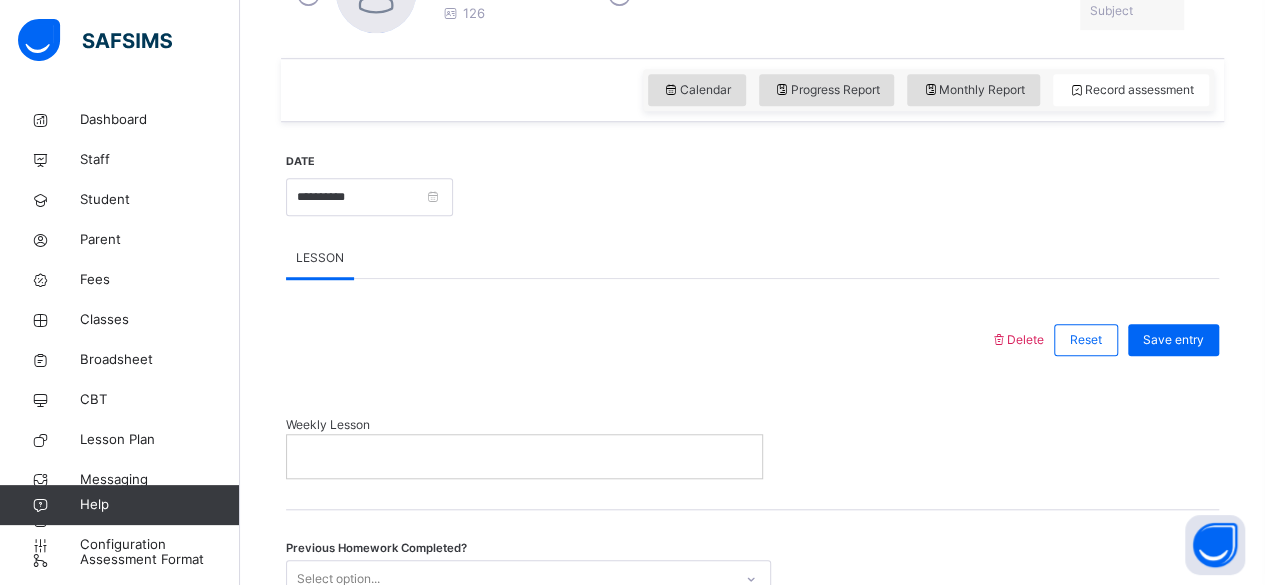
scroll to position [636, 0]
click at [155, 332] on link "Classes" at bounding box center [120, 320] width 240 height 40
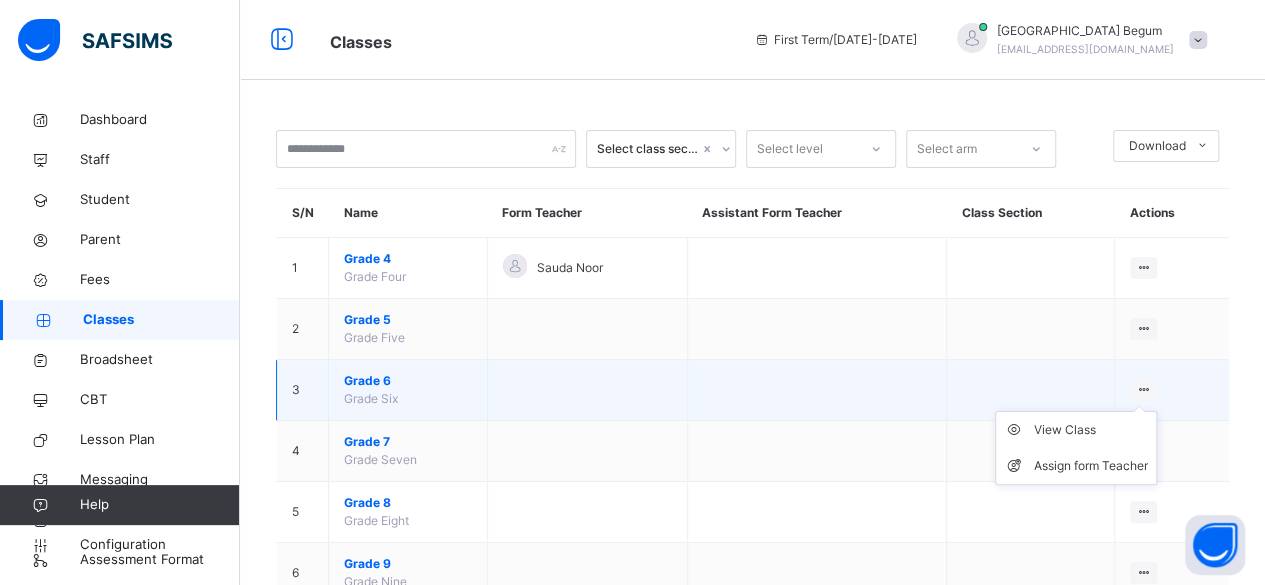
click at [1152, 389] on icon at bounding box center [1143, 389] width 17 height 15
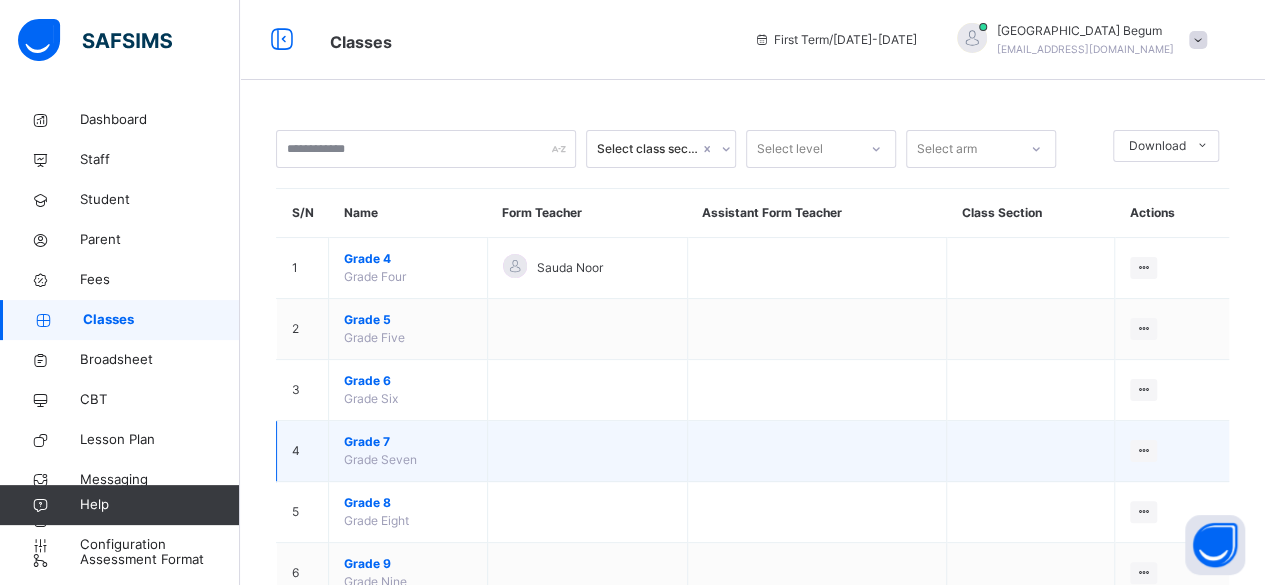
click at [717, 440] on td at bounding box center [816, 451] width 259 height 61
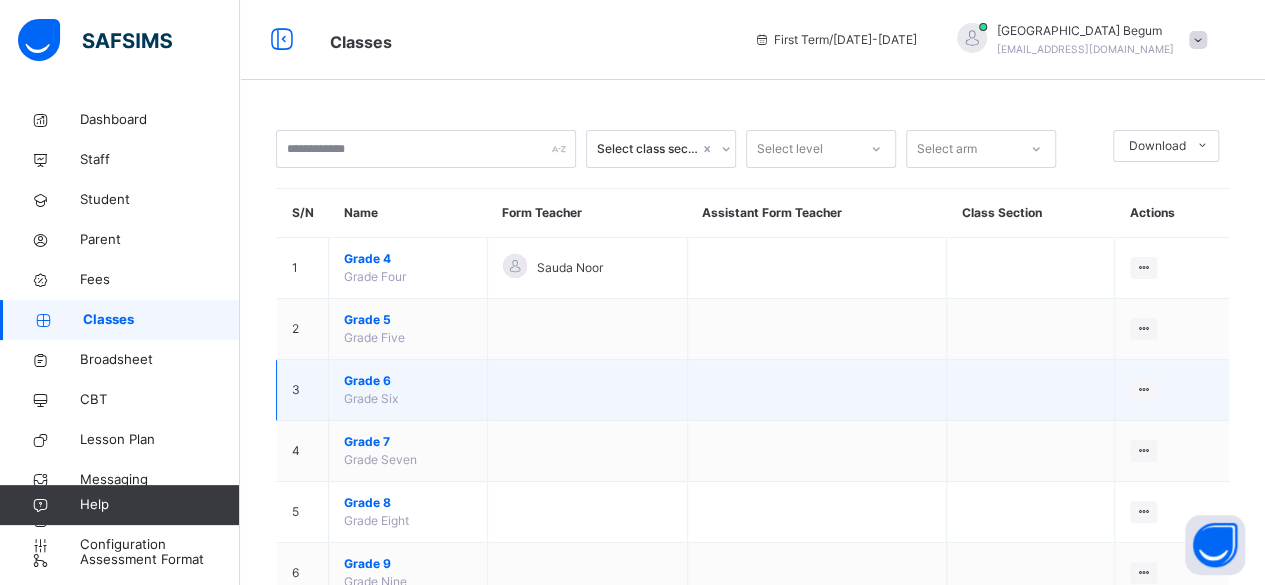
click at [386, 378] on span "Grade 6" at bounding box center [408, 381] width 128 height 18
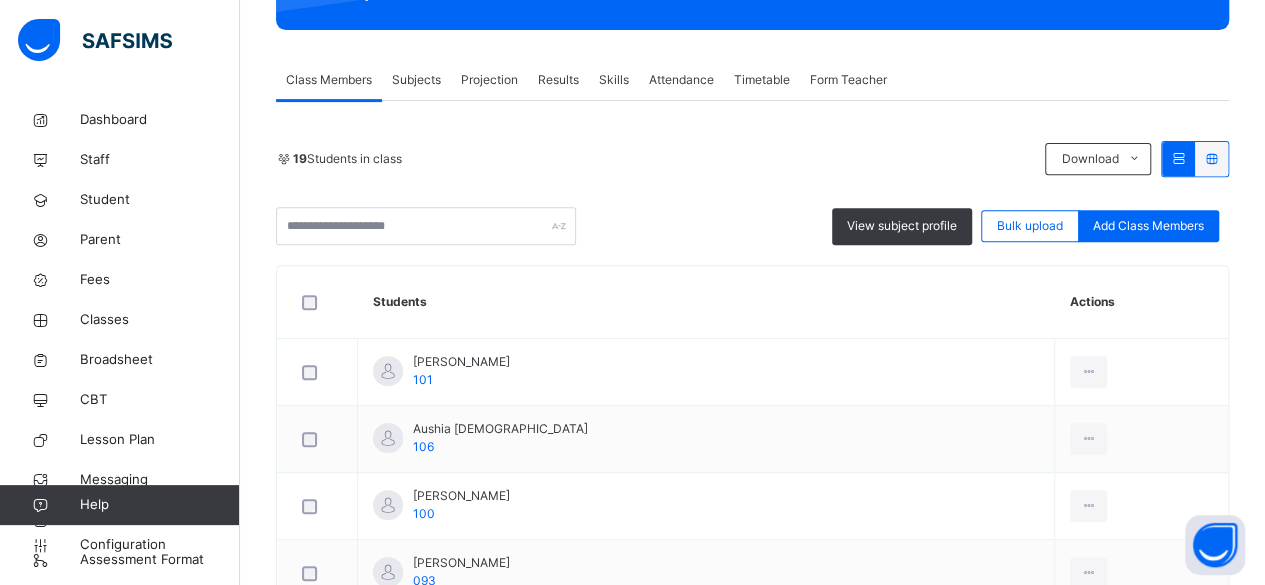
scroll to position [317, 0]
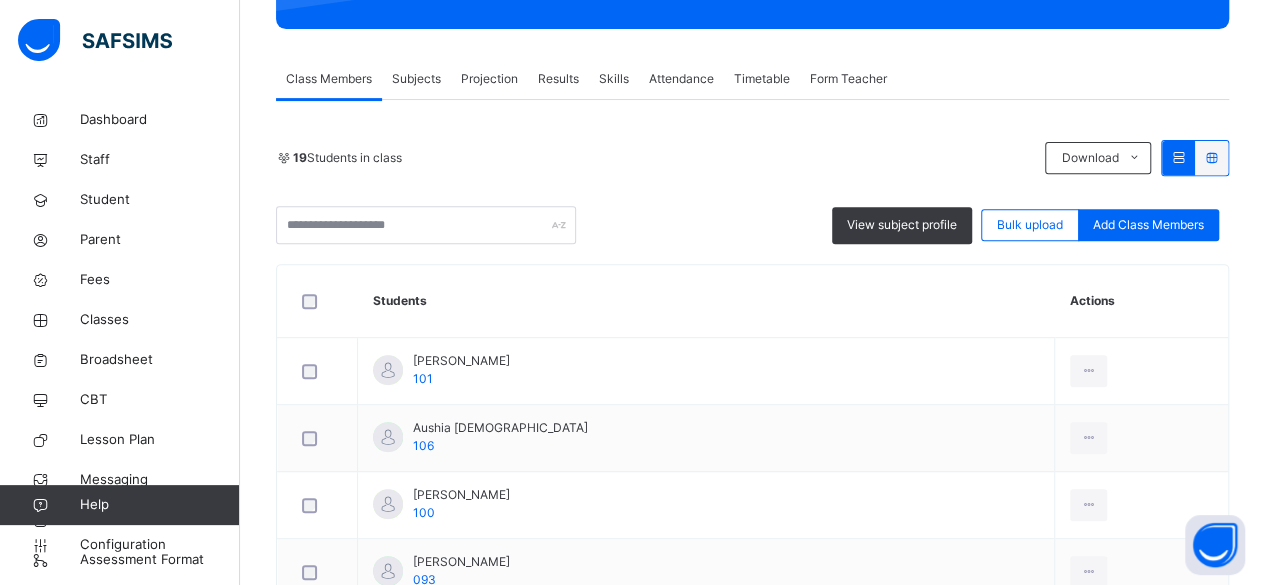
click at [443, 77] on div "Subjects" at bounding box center [416, 79] width 69 height 40
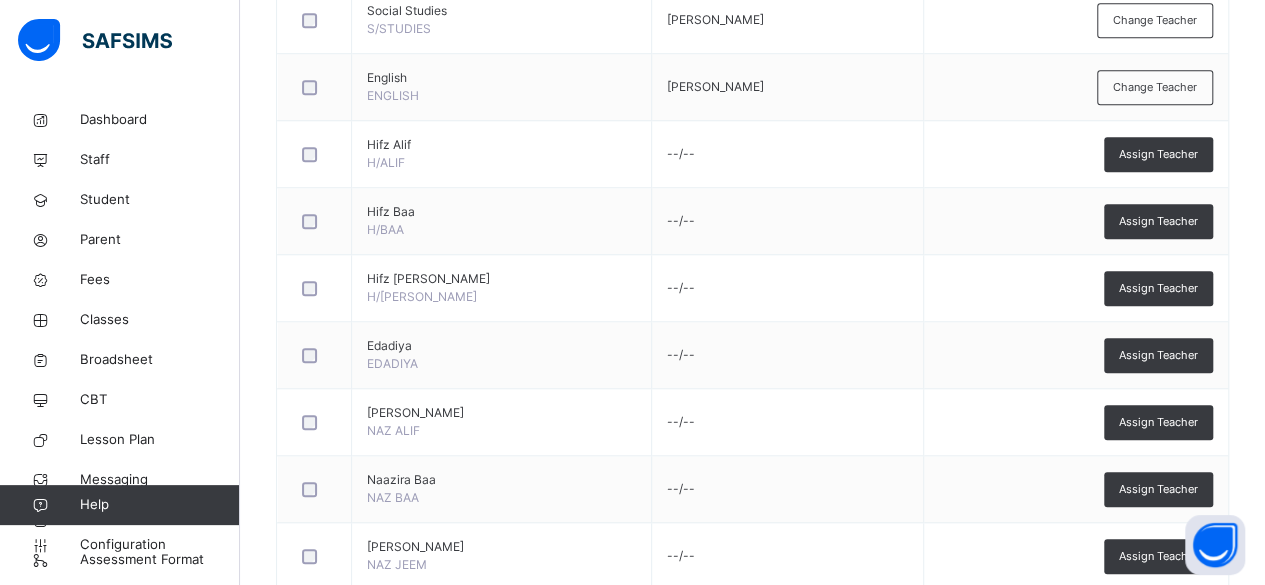
scroll to position [770, 0]
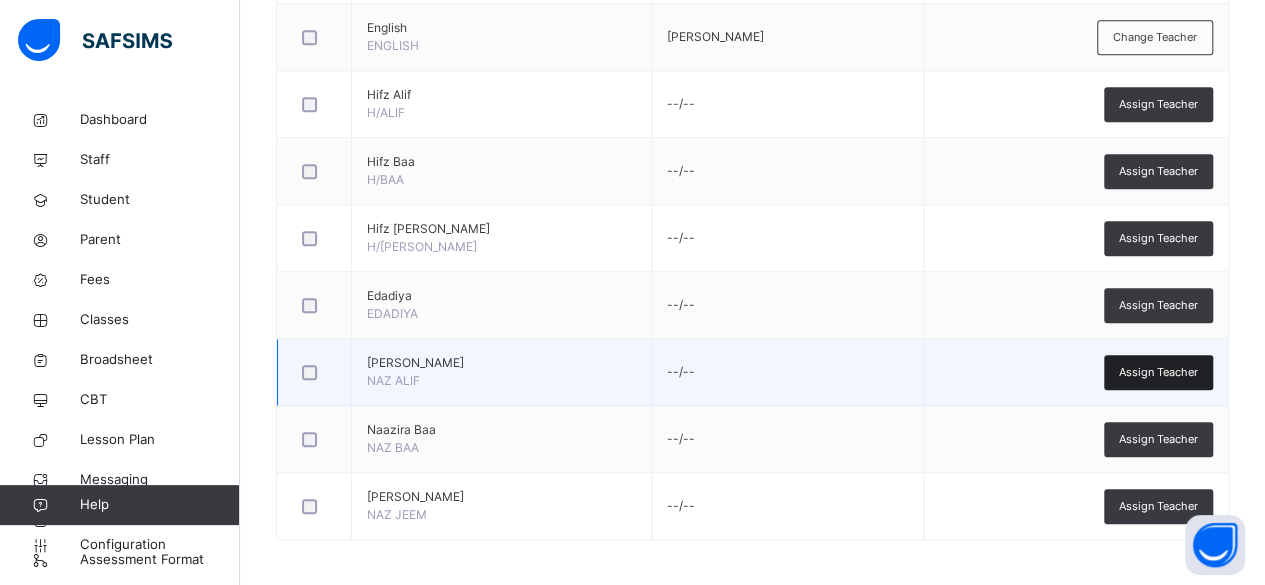
click at [1182, 382] on div "Assign Teacher" at bounding box center [1158, 372] width 109 height 35
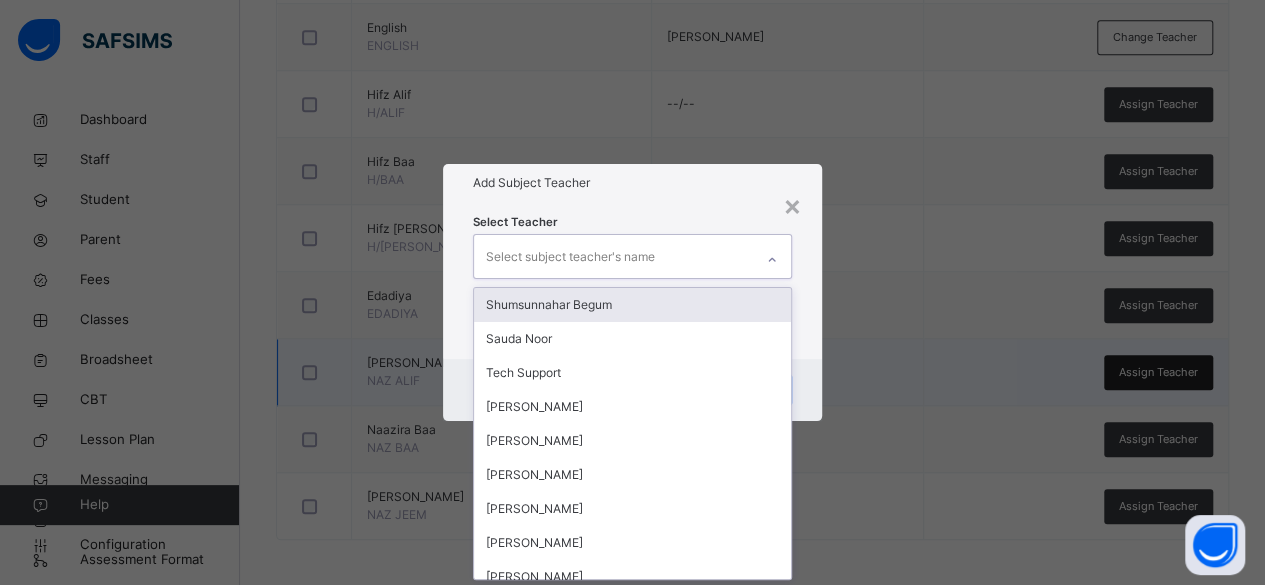
scroll to position [0, 0]
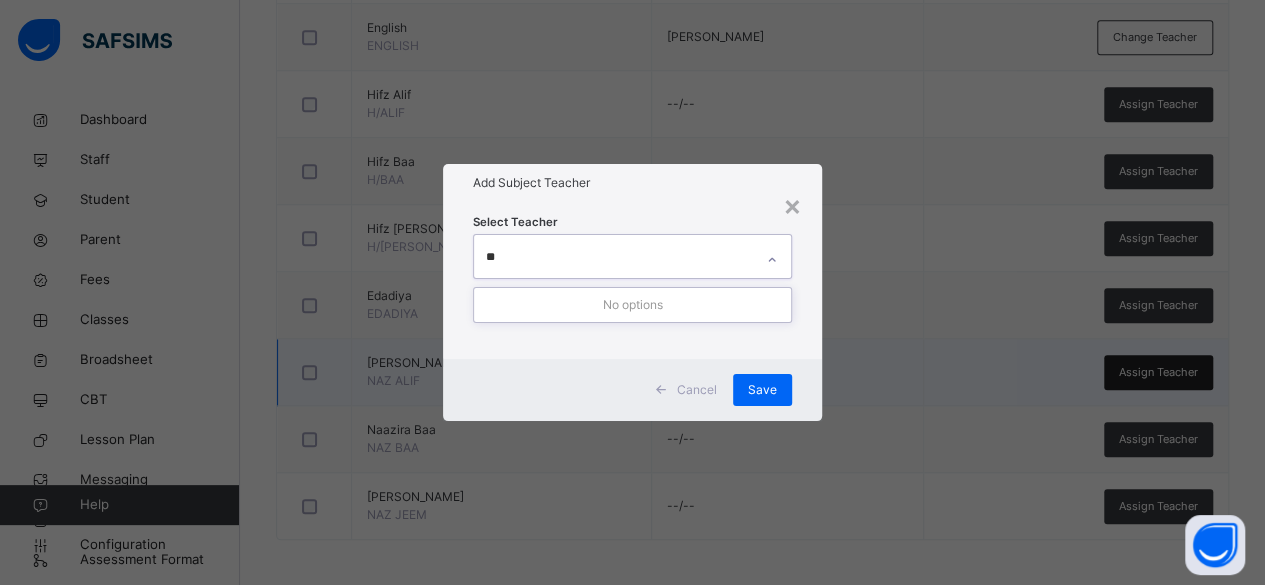
type input "*"
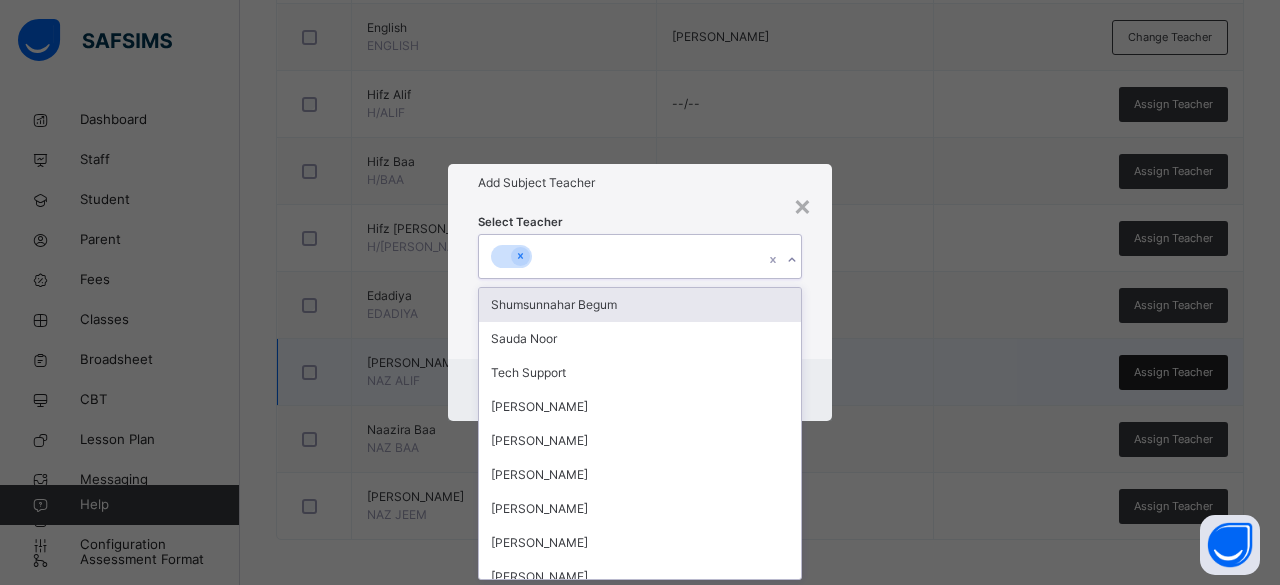
type input "*"
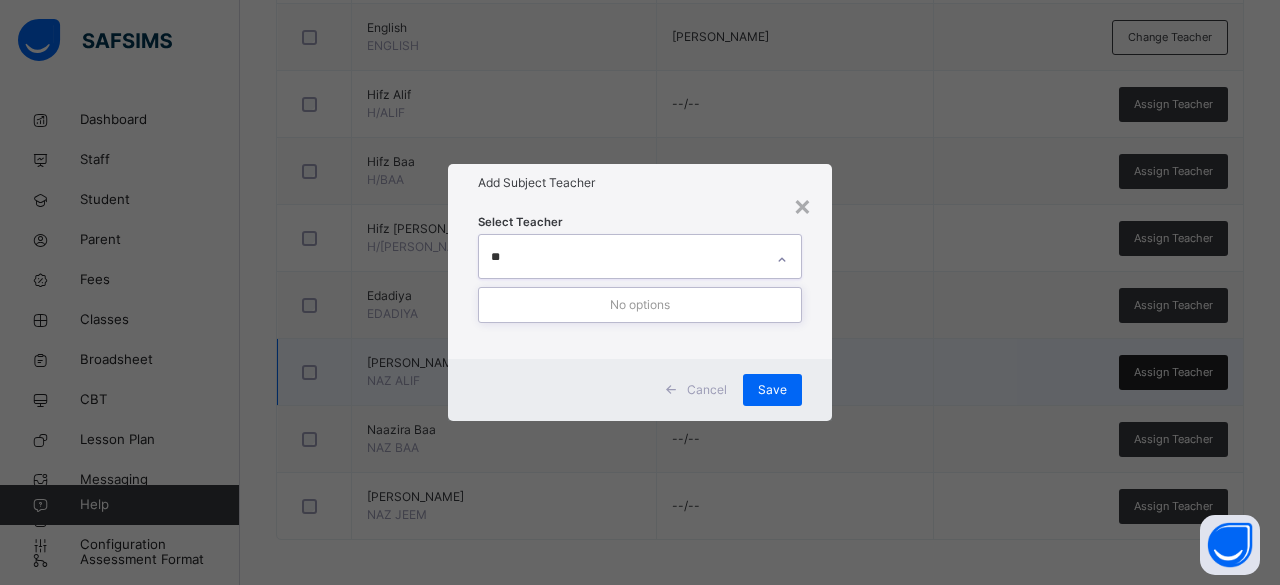
type input "*"
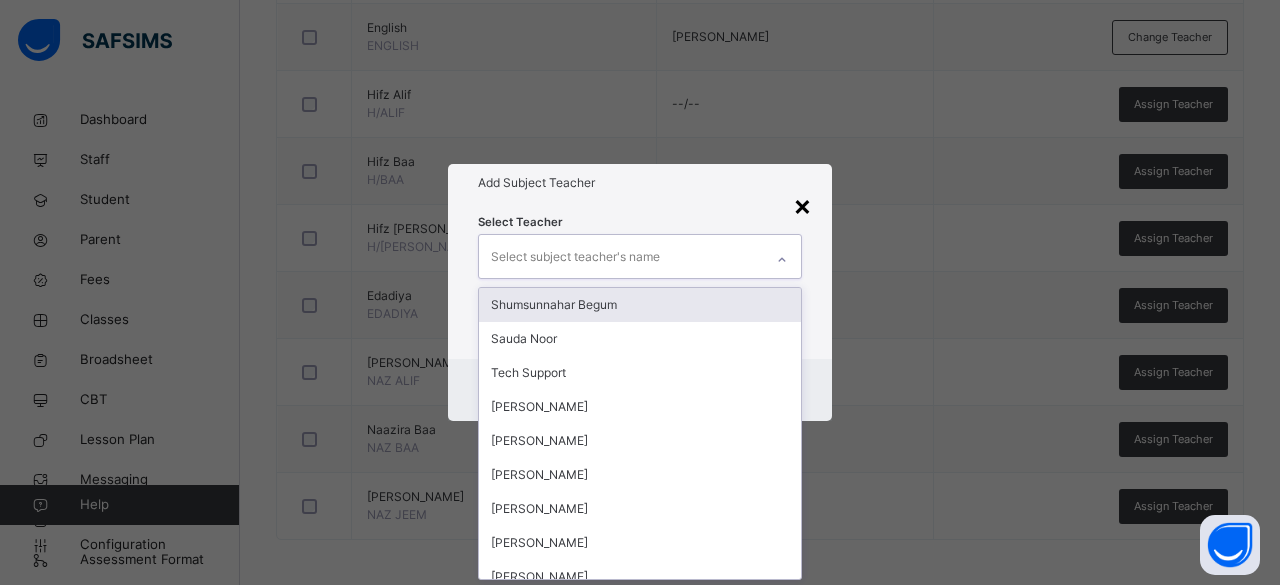
click at [808, 206] on div "×" at bounding box center [802, 205] width 19 height 42
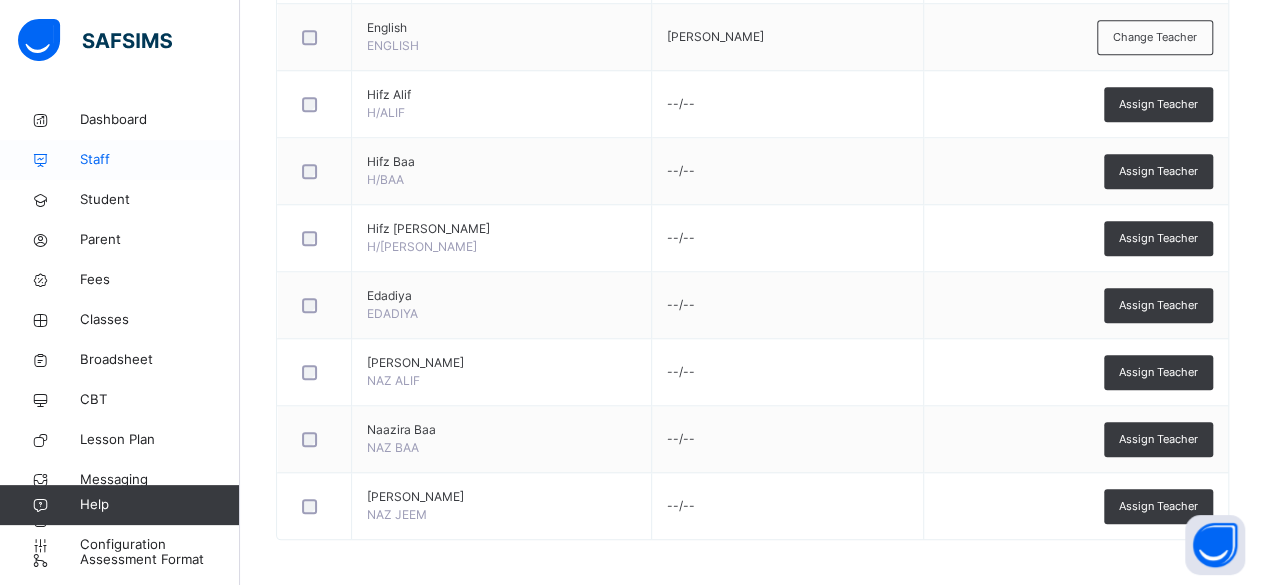
click at [144, 166] on span "Staff" at bounding box center [160, 160] width 160 height 20
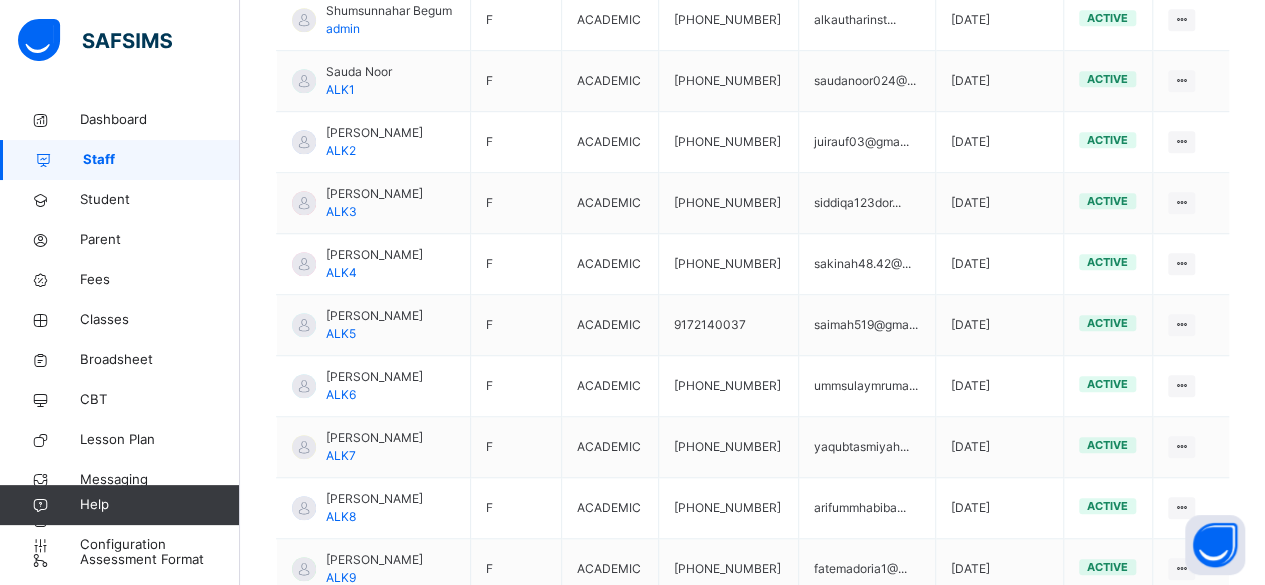
scroll to position [718, 0]
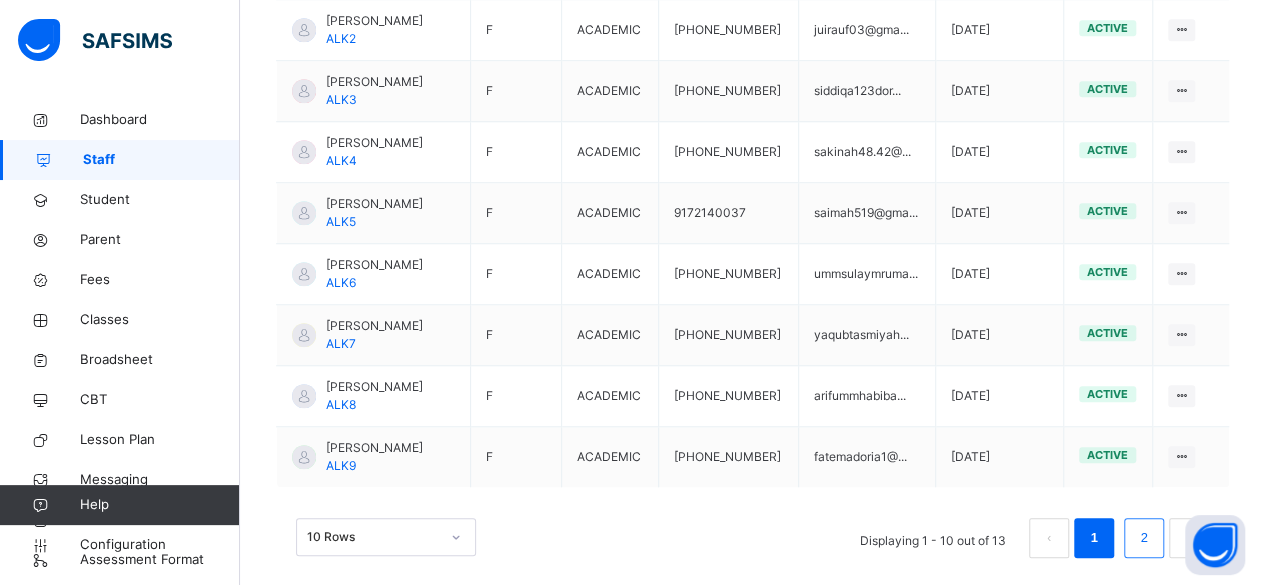
click at [1153, 525] on link "2" at bounding box center [1143, 538] width 19 height 26
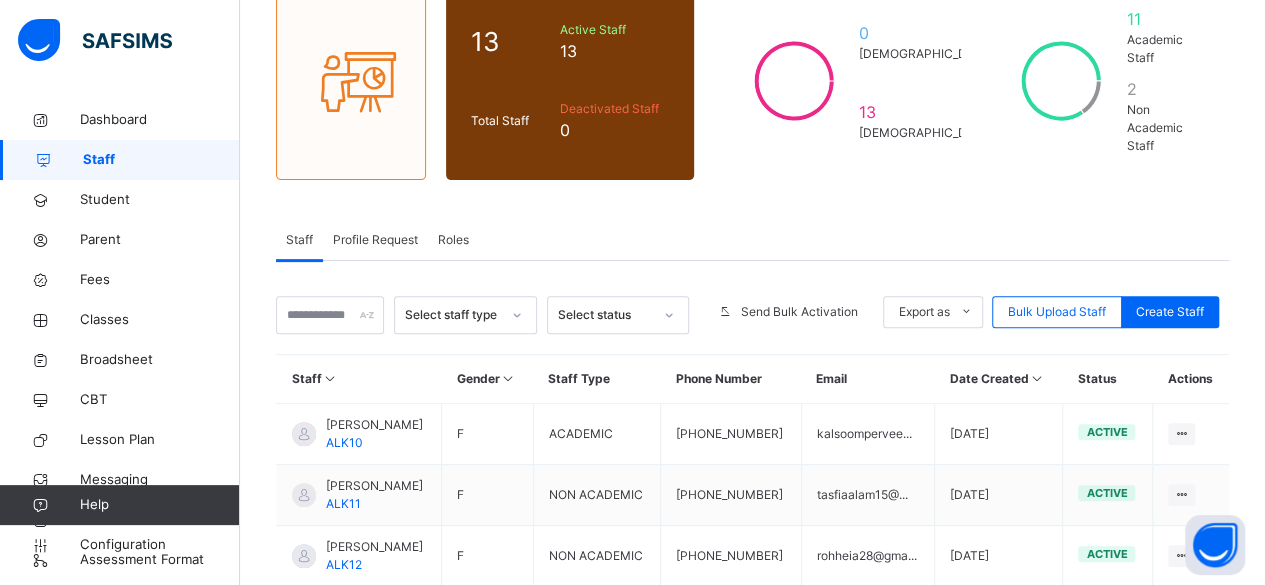
scroll to position [294, 0]
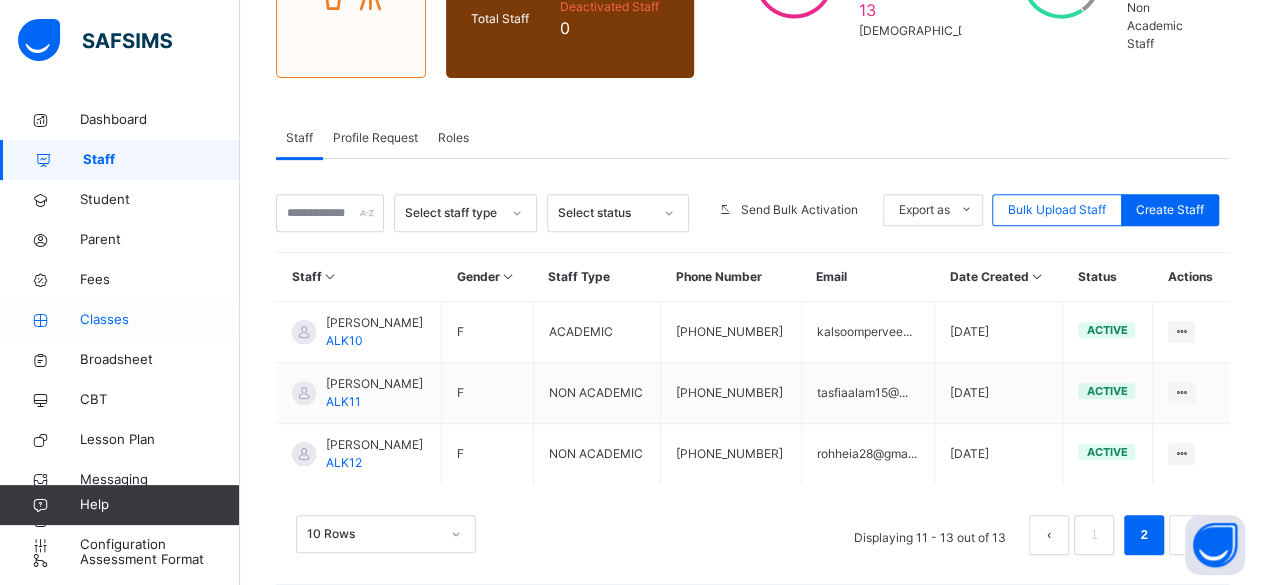
click at [172, 330] on link "Classes" at bounding box center [120, 320] width 240 height 40
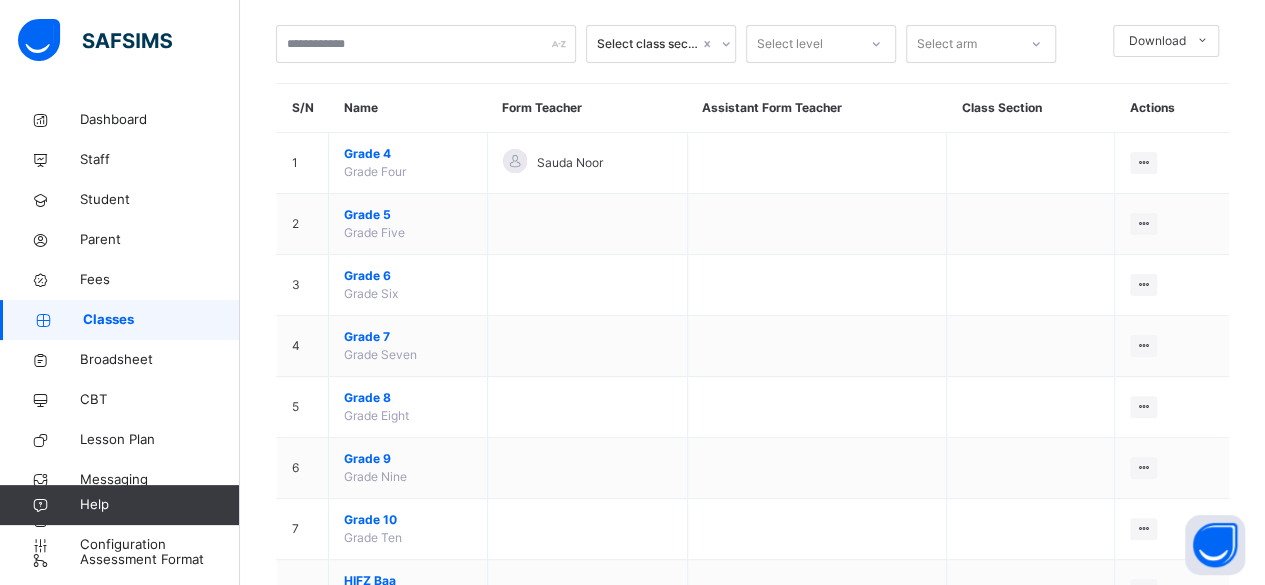
scroll to position [60, 0]
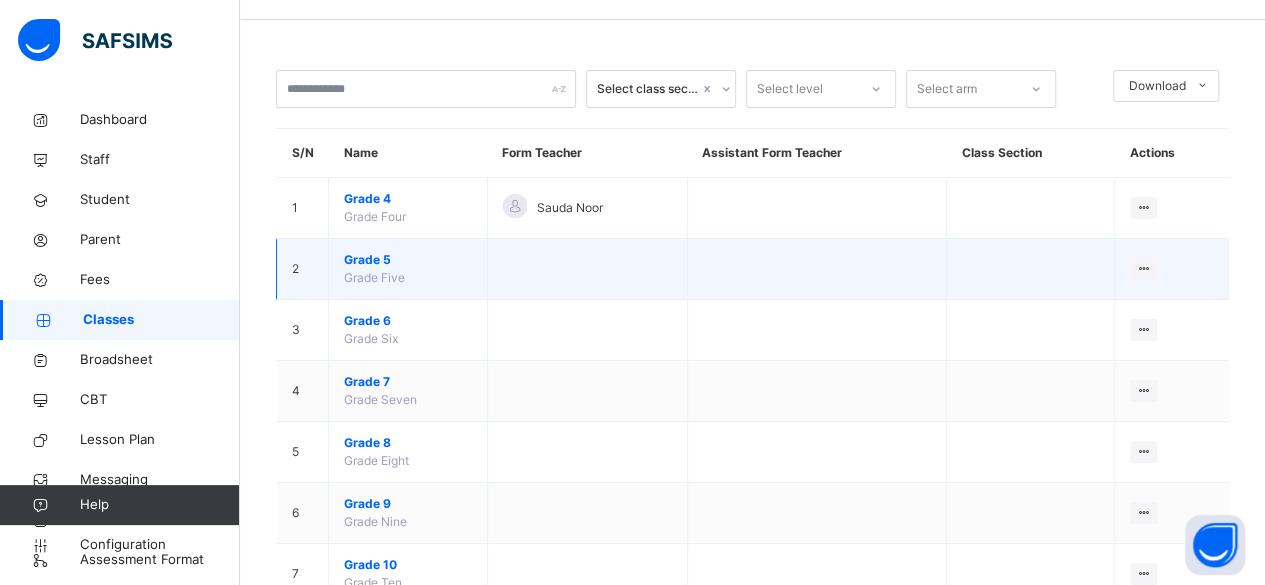
click at [372, 261] on span "Grade 5" at bounding box center [408, 260] width 128 height 18
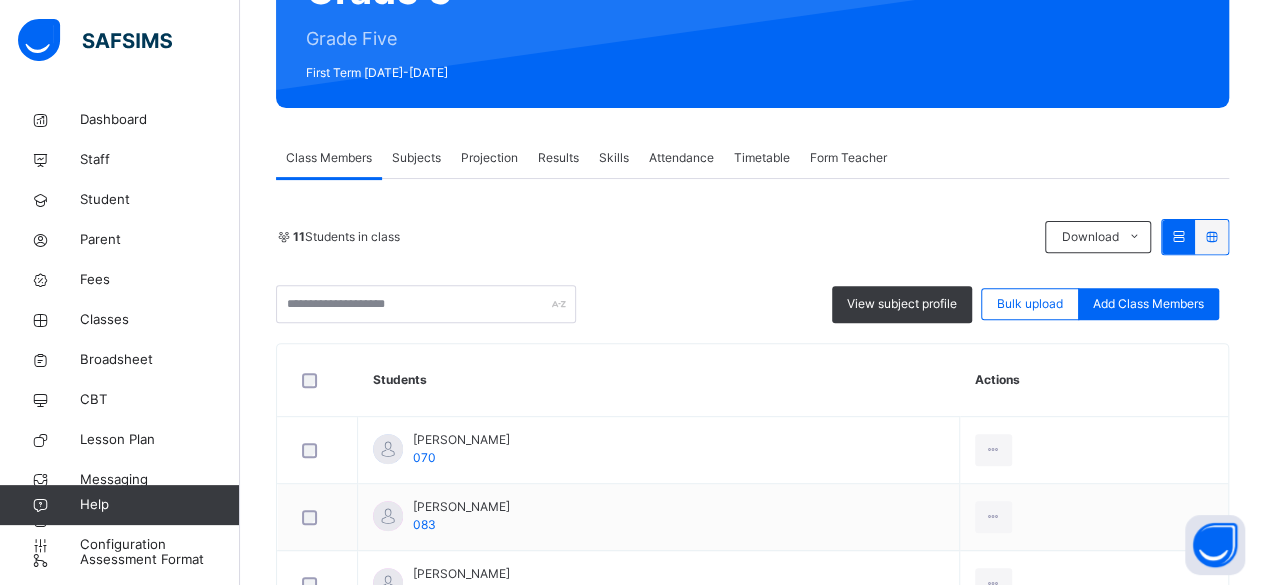
click at [407, 162] on span "Subjects" at bounding box center [416, 158] width 49 height 18
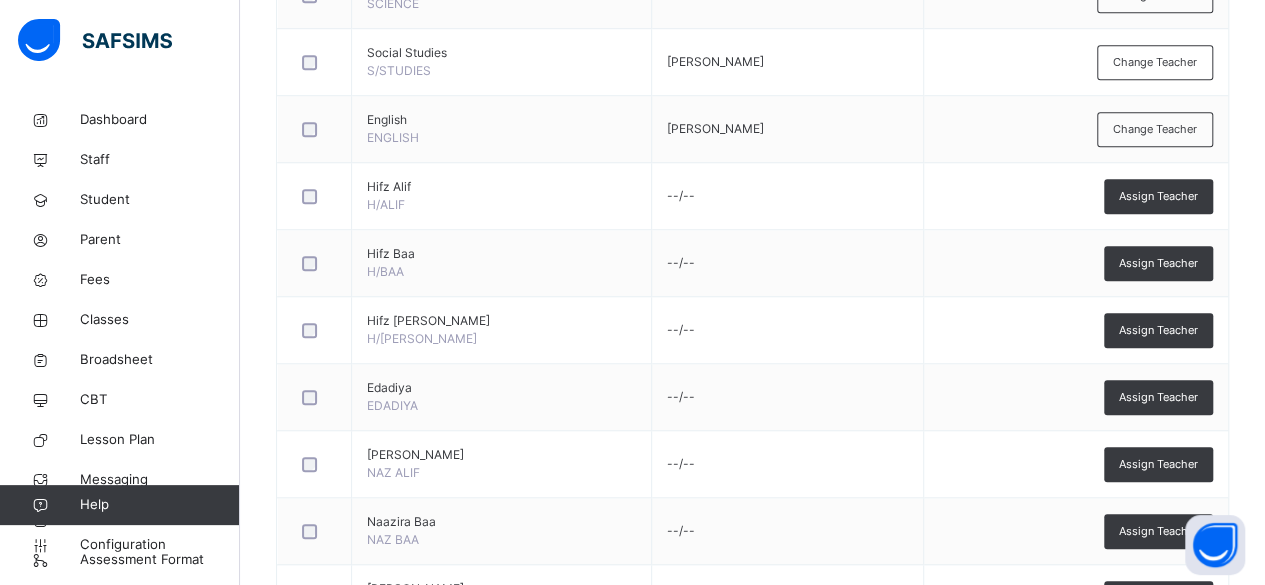
scroll to position [770, 0]
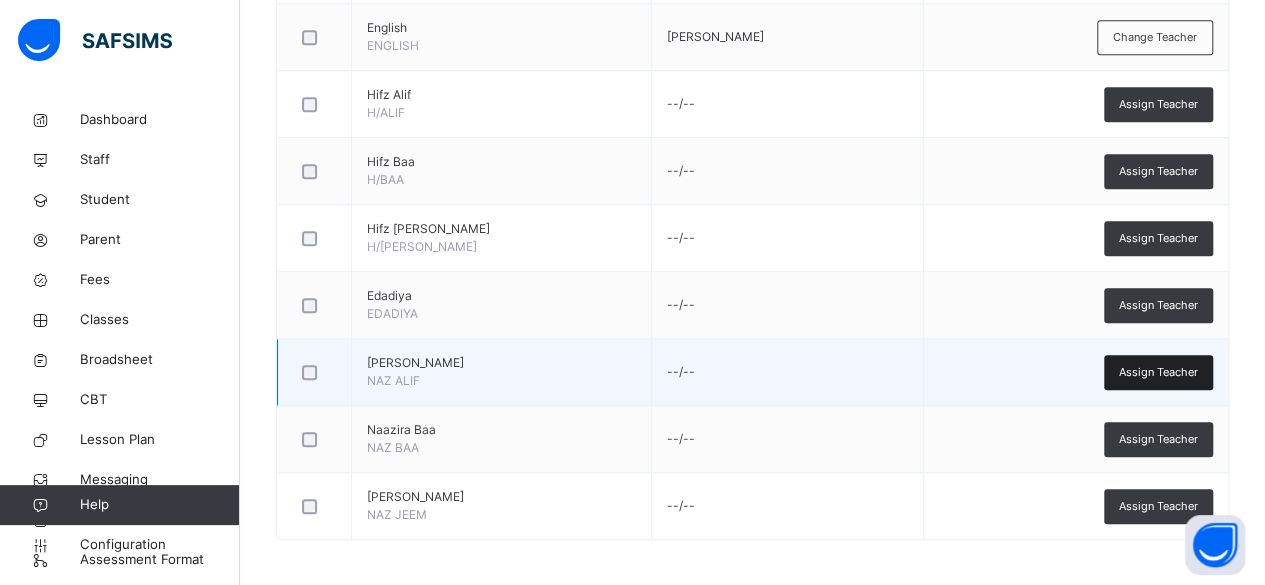
click at [1193, 376] on div "Assign Teacher" at bounding box center [1158, 372] width 109 height 35
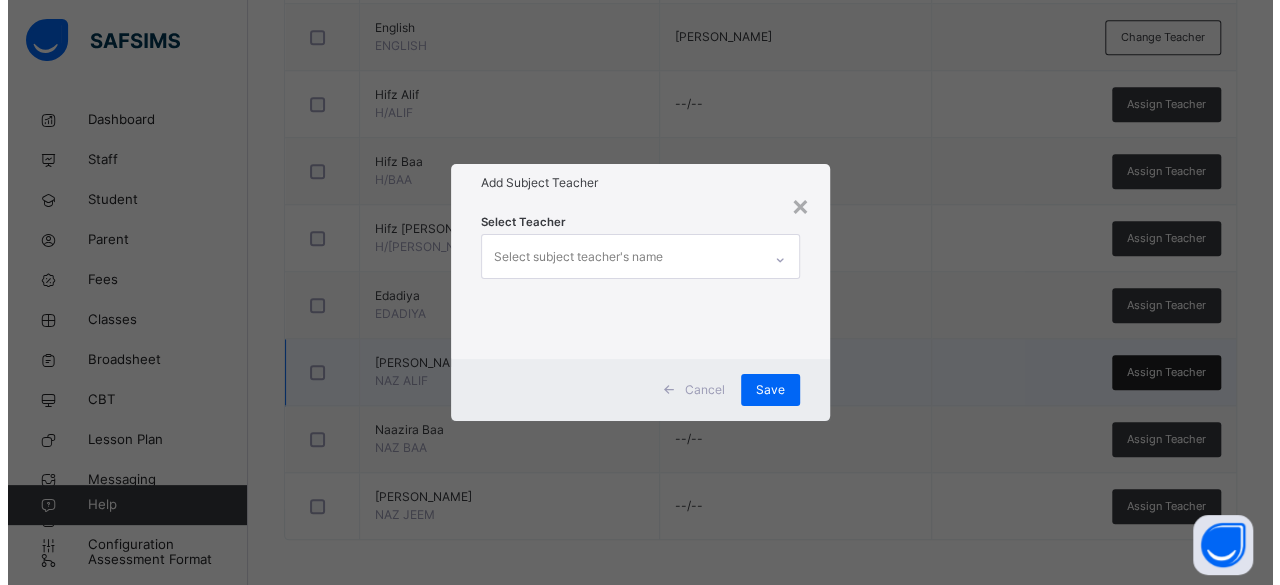
scroll to position [0, 0]
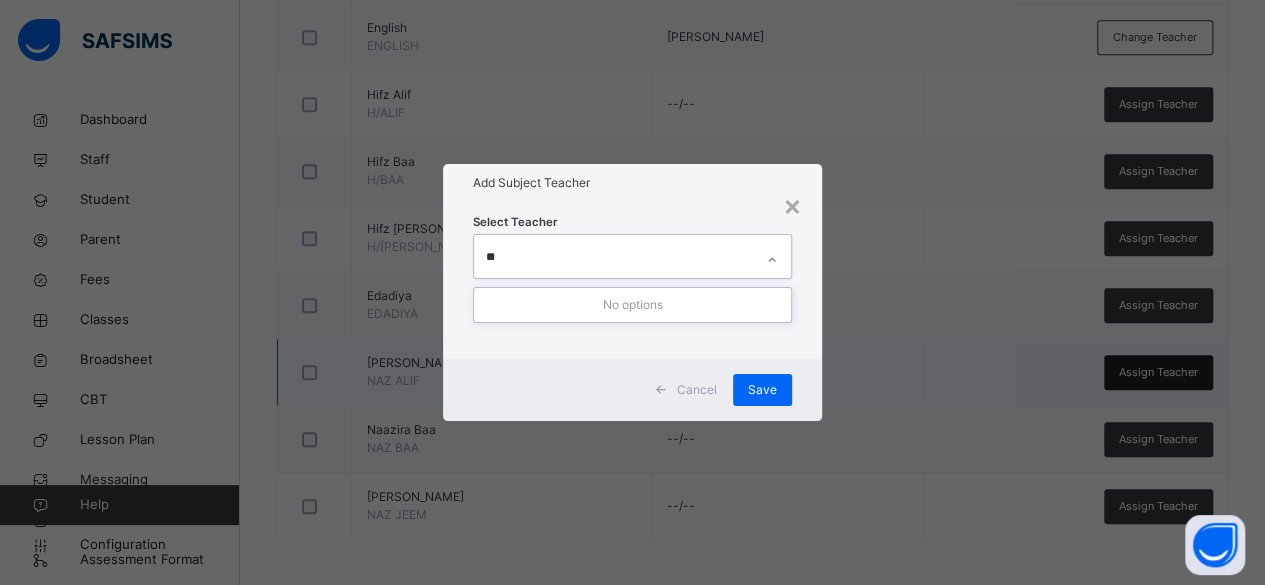
type input "*"
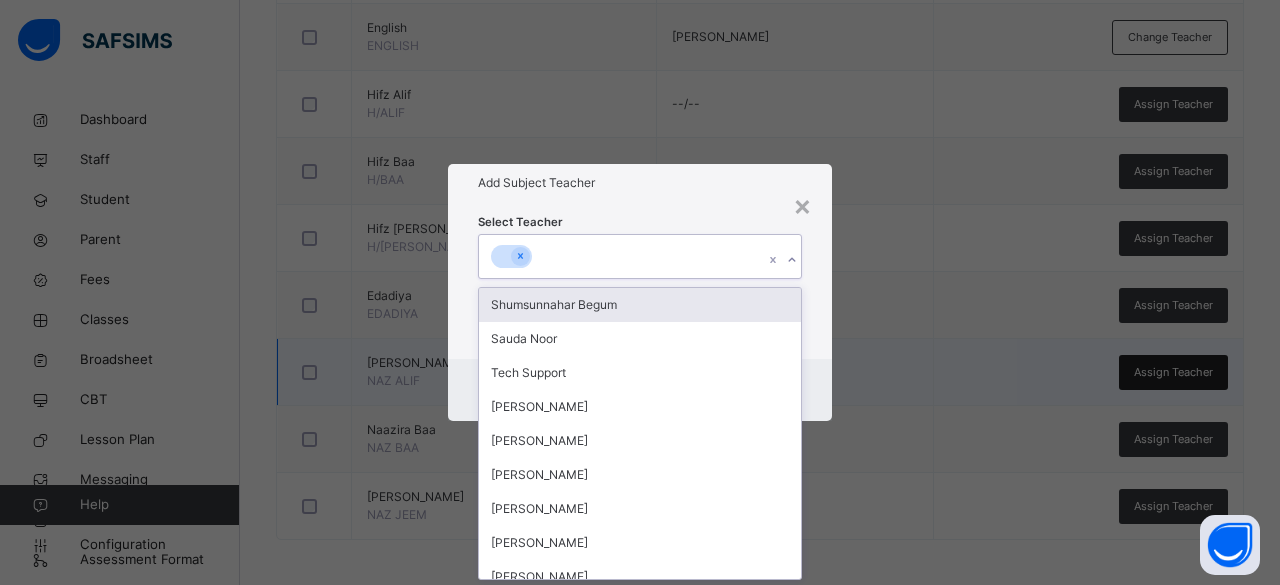
type input "*"
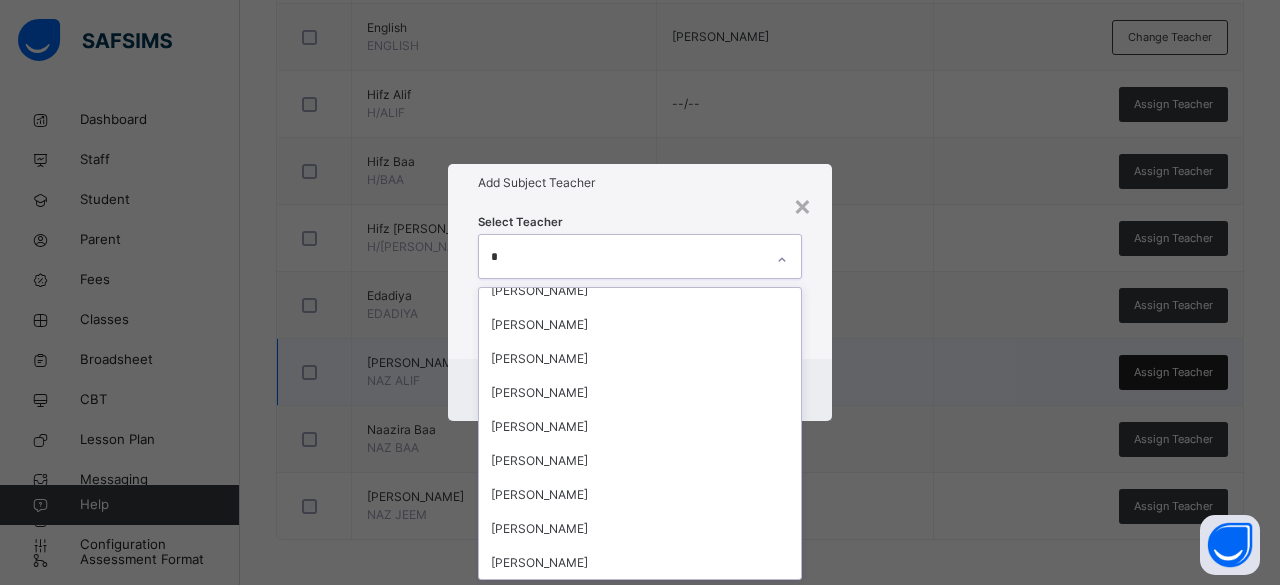
type input "*"
click at [724, 206] on div "Select Teacher option Shumsunnahar Begum focused, 1 of 17. 13 results available…" at bounding box center [640, 280] width 384 height 156
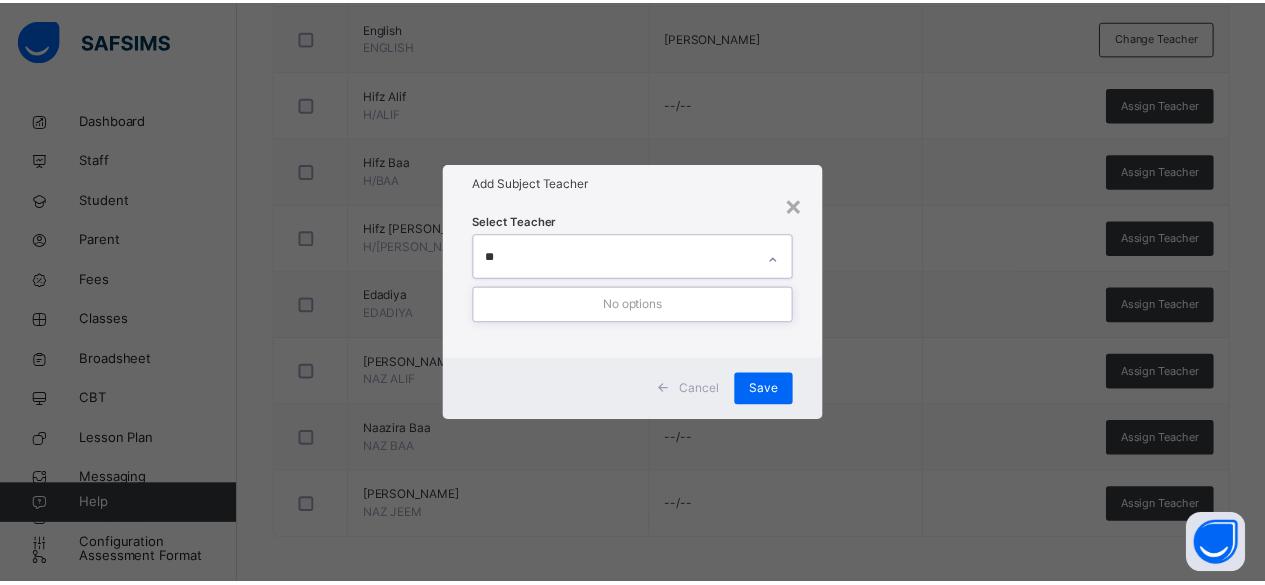
scroll to position [0, 0]
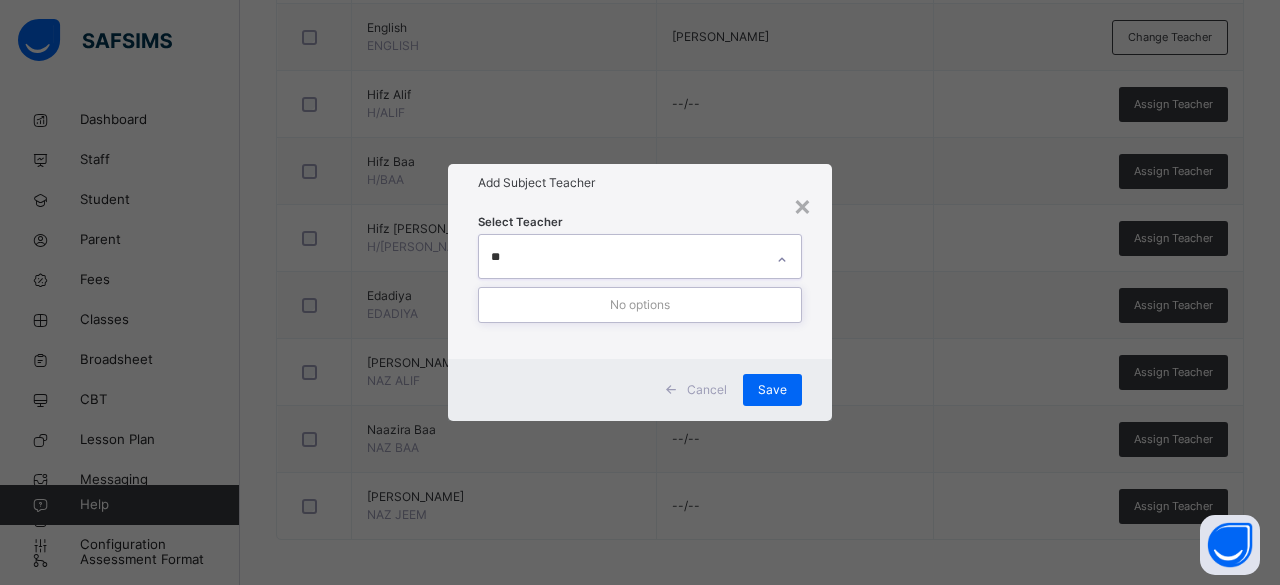
type input "*"
type input "****"
click at [713, 394] on span "Cancel" at bounding box center [707, 390] width 40 height 18
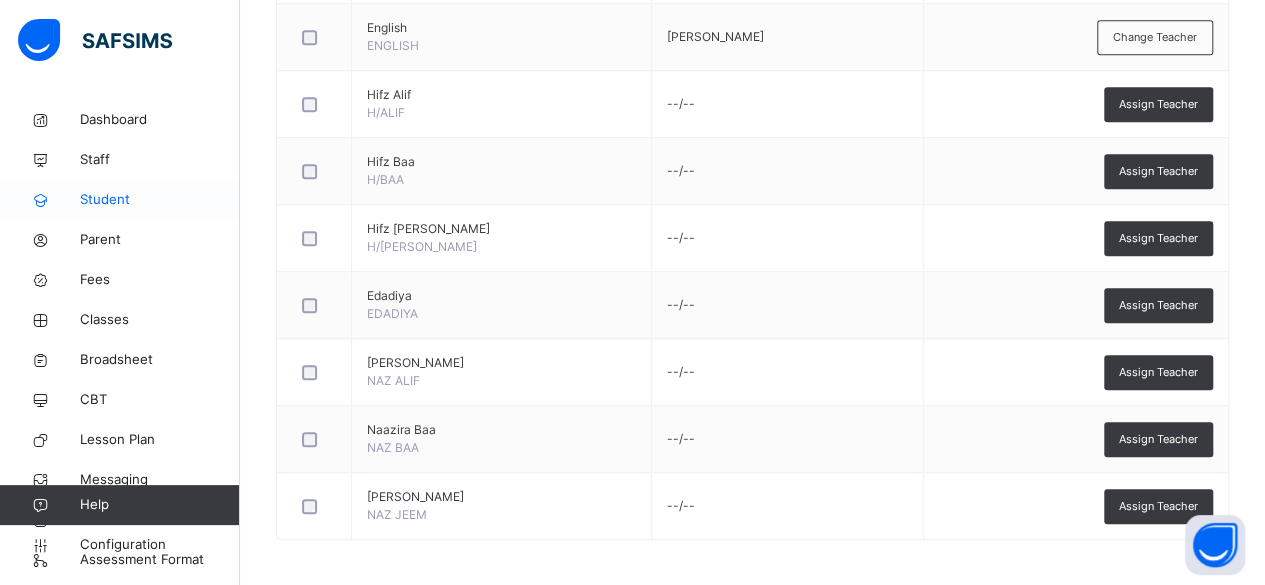
click at [172, 199] on span "Student" at bounding box center [160, 200] width 160 height 20
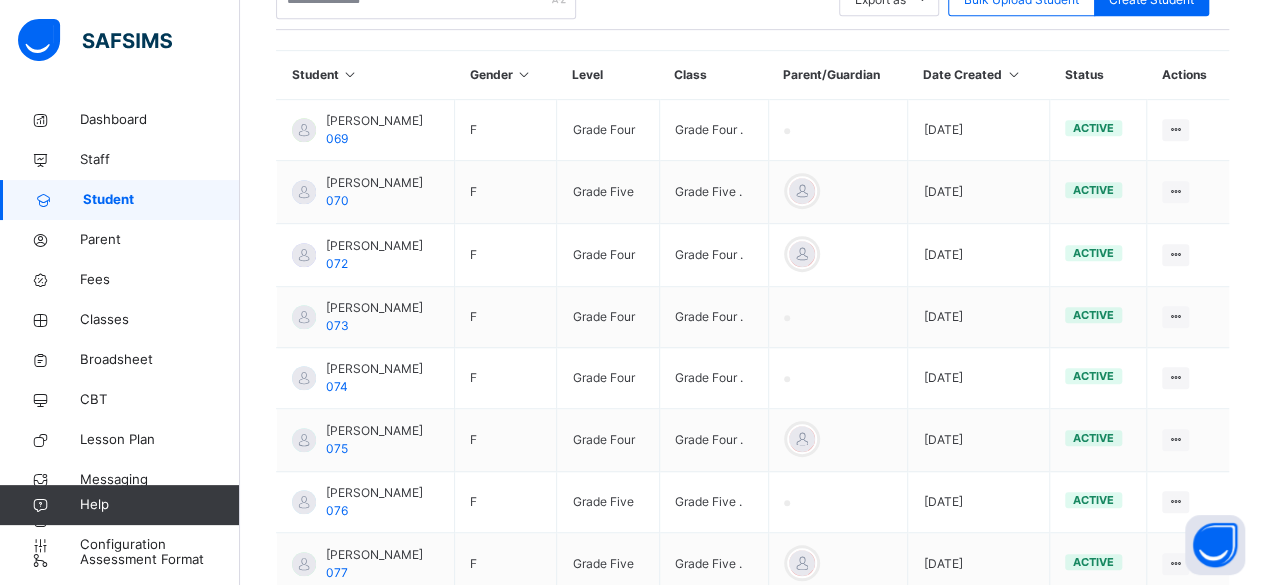
scroll to position [459, 0]
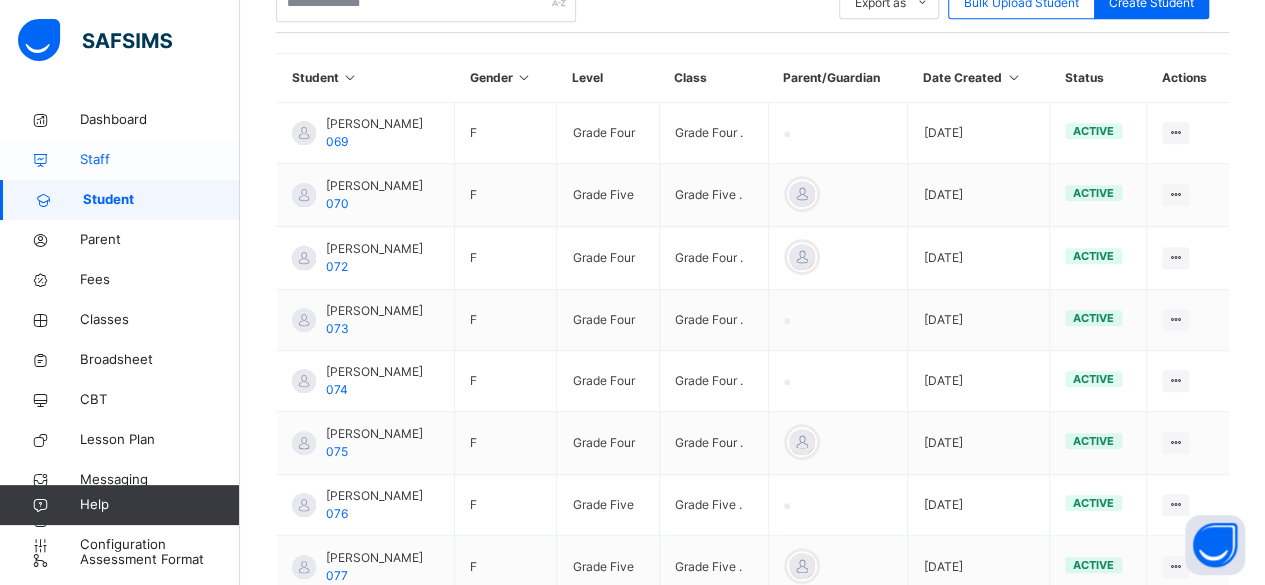
click at [165, 160] on span "Staff" at bounding box center [160, 160] width 160 height 20
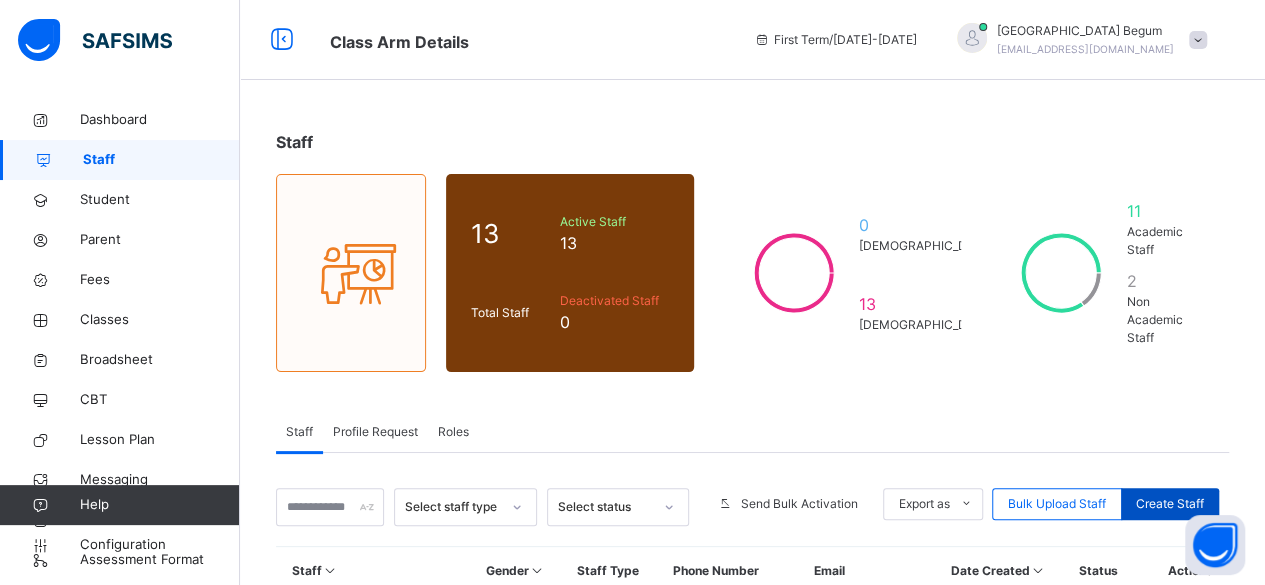
click at [1181, 501] on div "Create Staff" at bounding box center [1170, 504] width 98 height 32
select select "**"
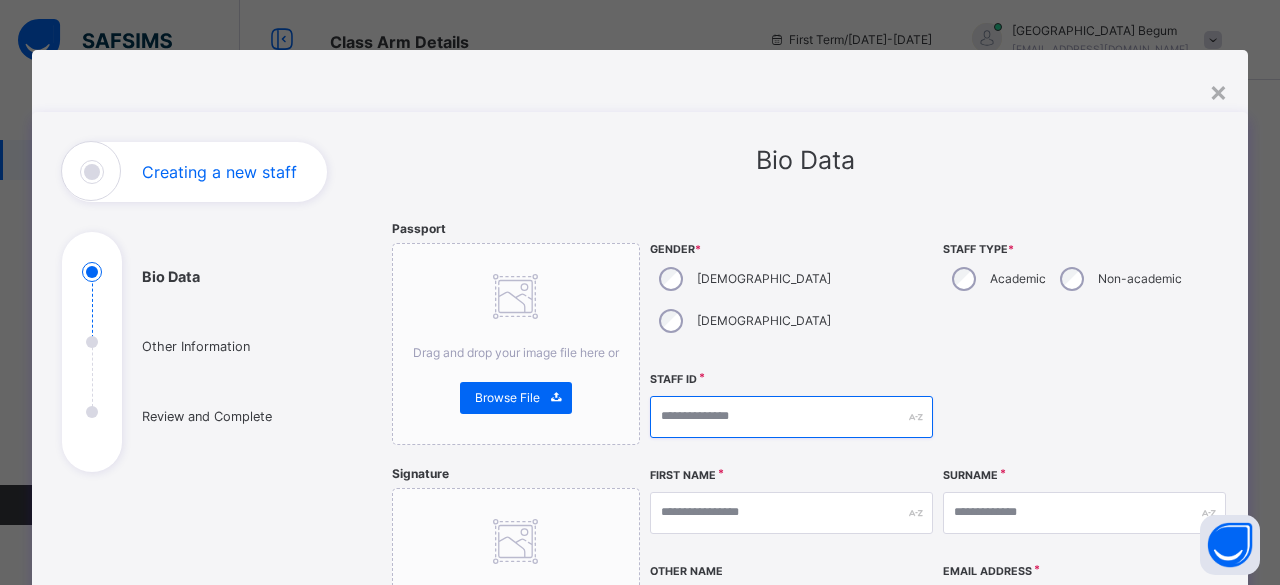
click at [784, 396] on input "text" at bounding box center [791, 417] width 283 height 42
type input "*****"
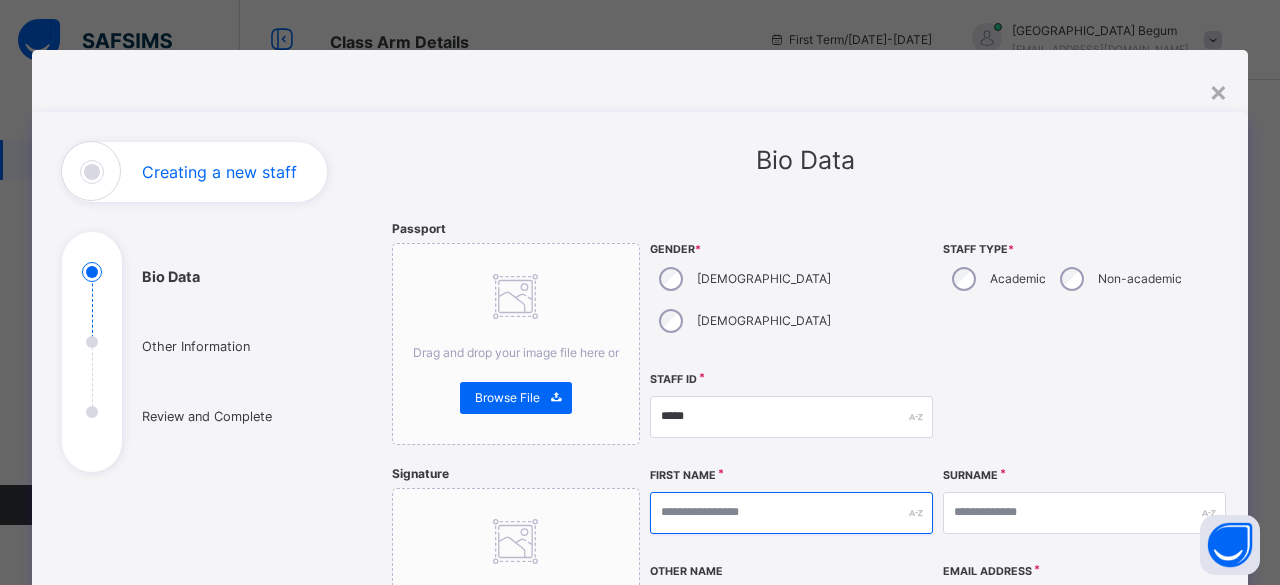
click at [812, 492] on input "text" at bounding box center [791, 513] width 283 height 42
type input "********"
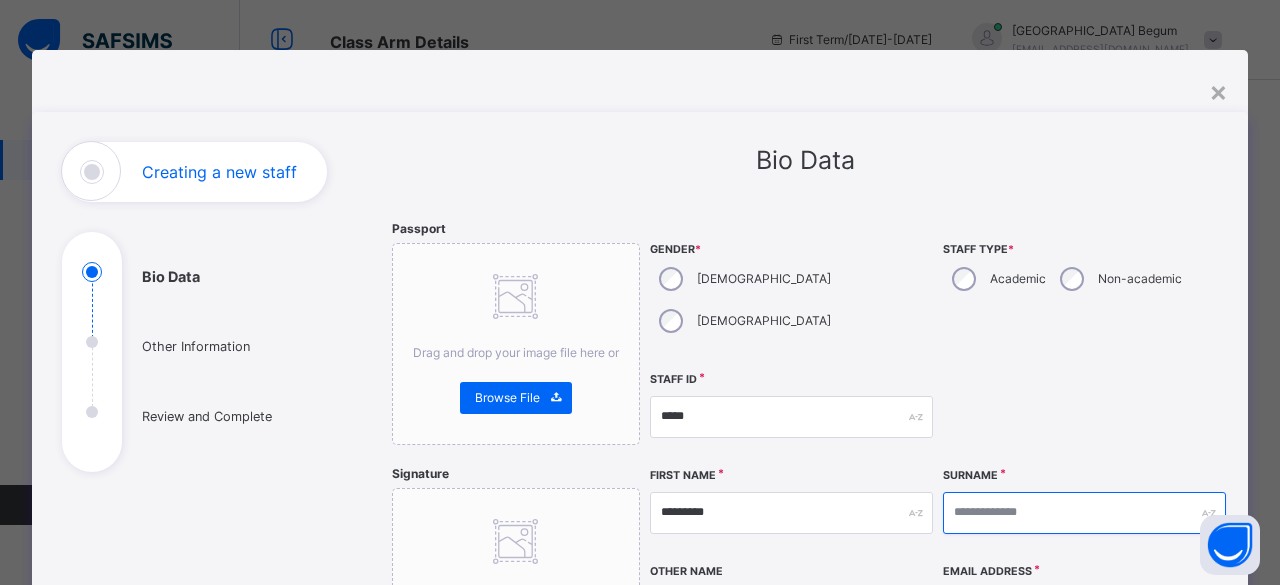
click at [1024, 492] on input "text" at bounding box center [1084, 513] width 283 height 42
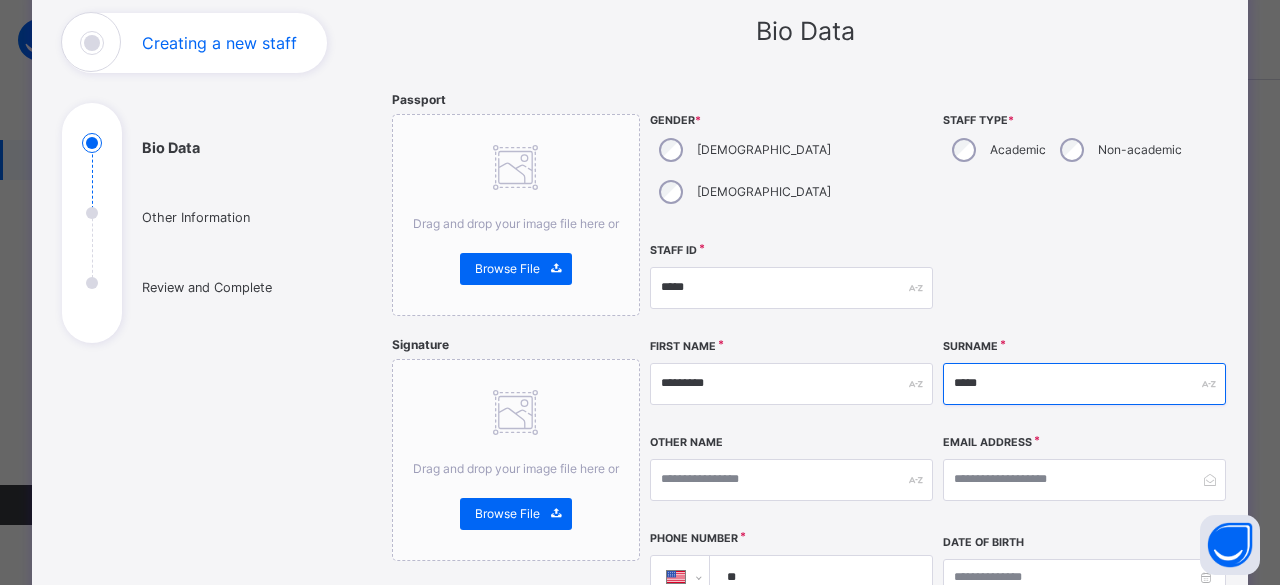
scroll to position [186, 0]
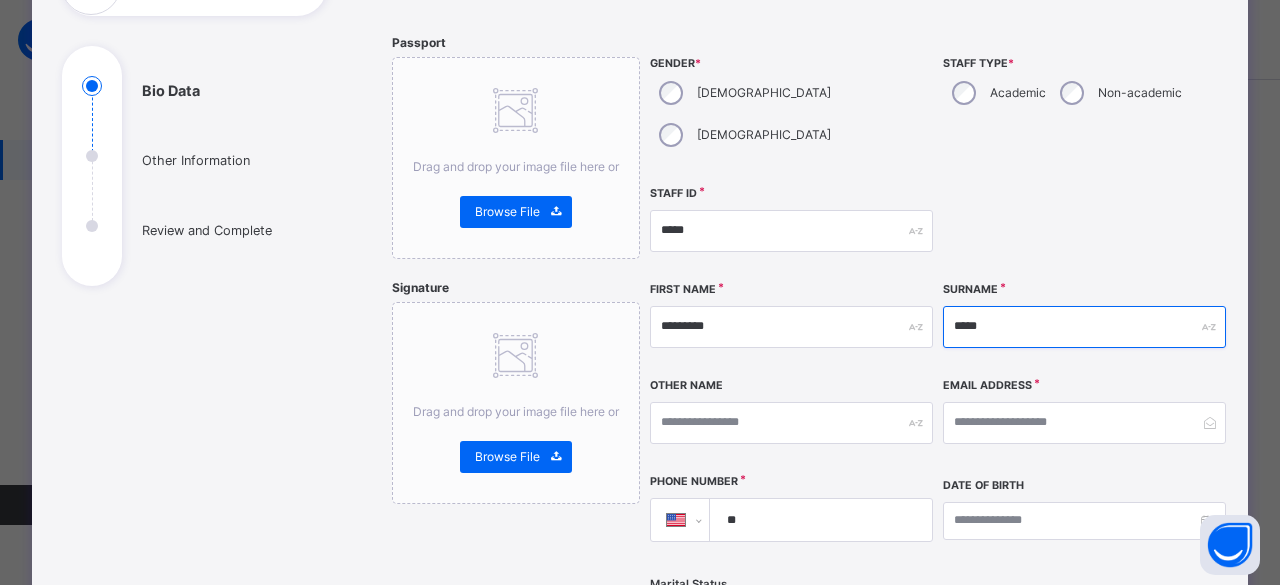
type input "*****"
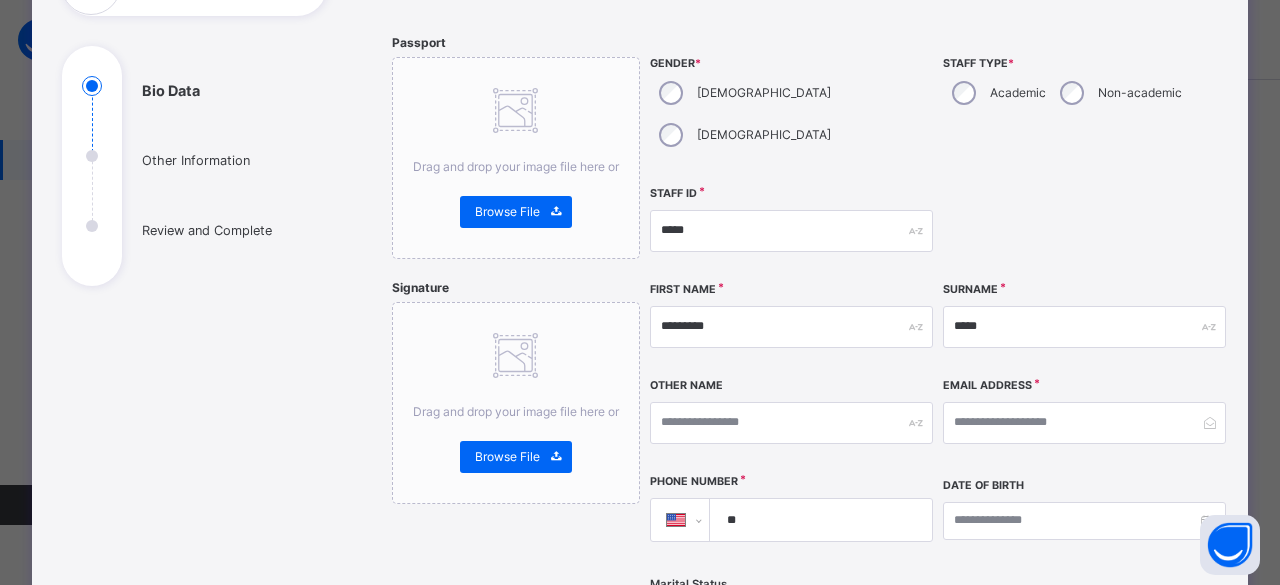
click at [844, 499] on input "**" at bounding box center [818, 520] width 206 height 42
type input "**********"
click at [1020, 402] on input "email" at bounding box center [1084, 423] width 283 height 42
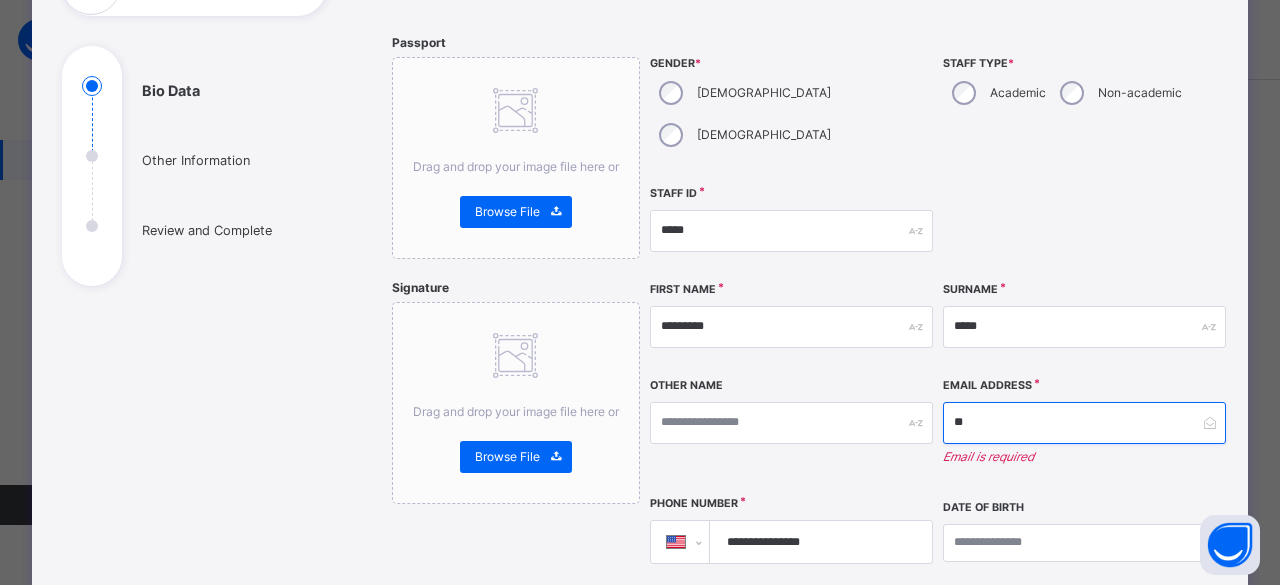
type input "*"
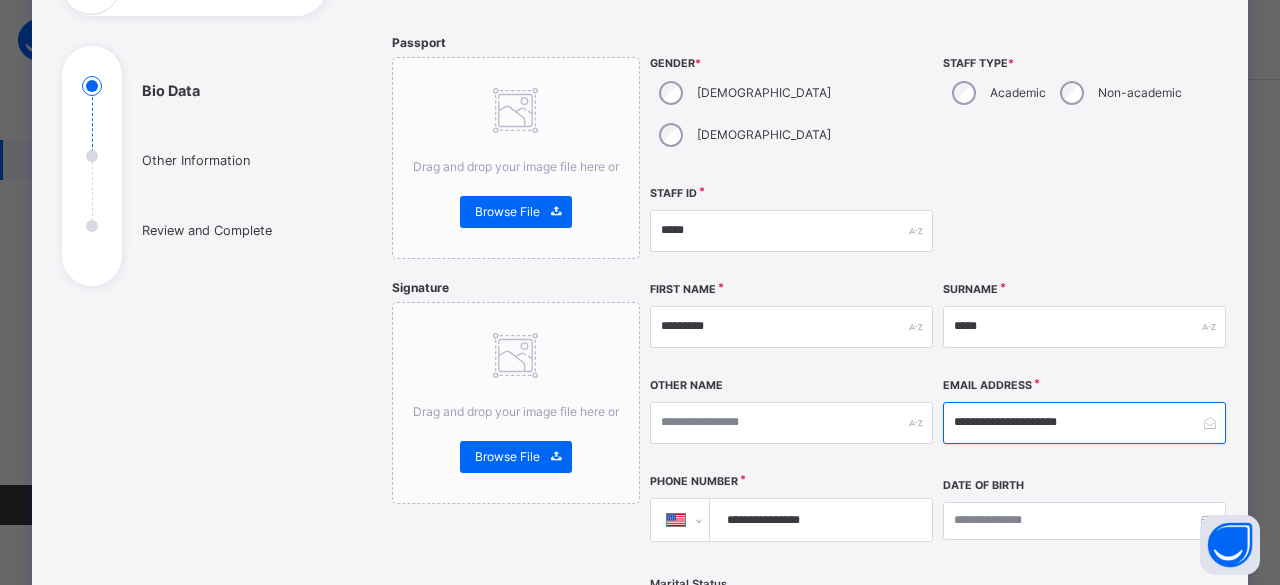
type input "**********"
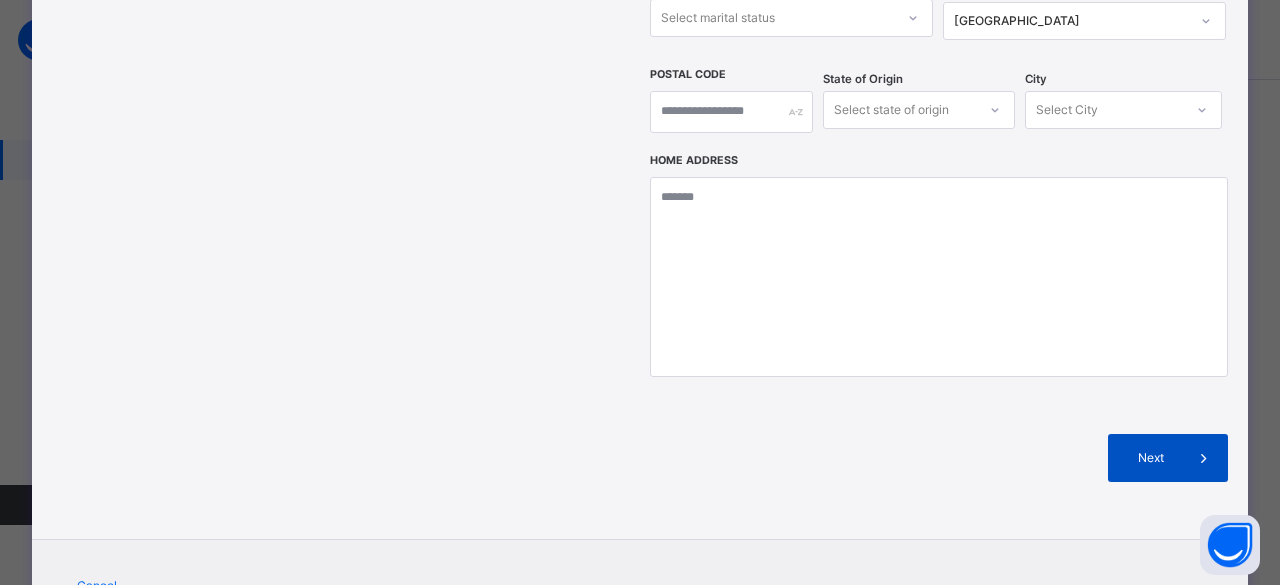
click at [1174, 449] on span "Next" at bounding box center [1151, 458] width 57 height 18
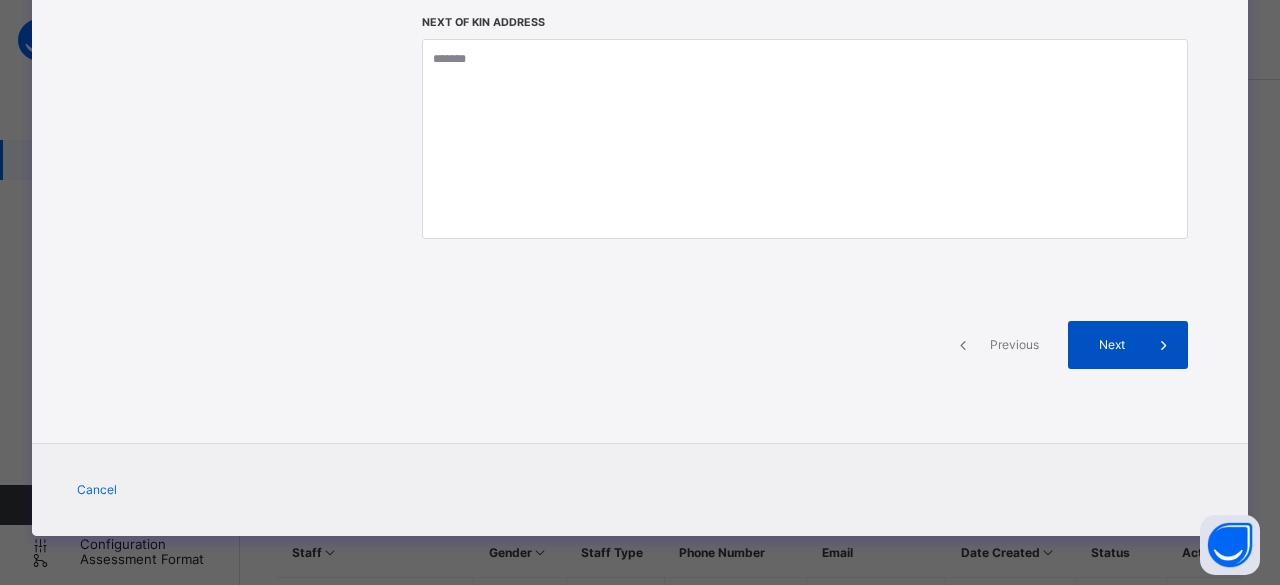
click at [1143, 360] on span at bounding box center [1164, 345] width 48 height 48
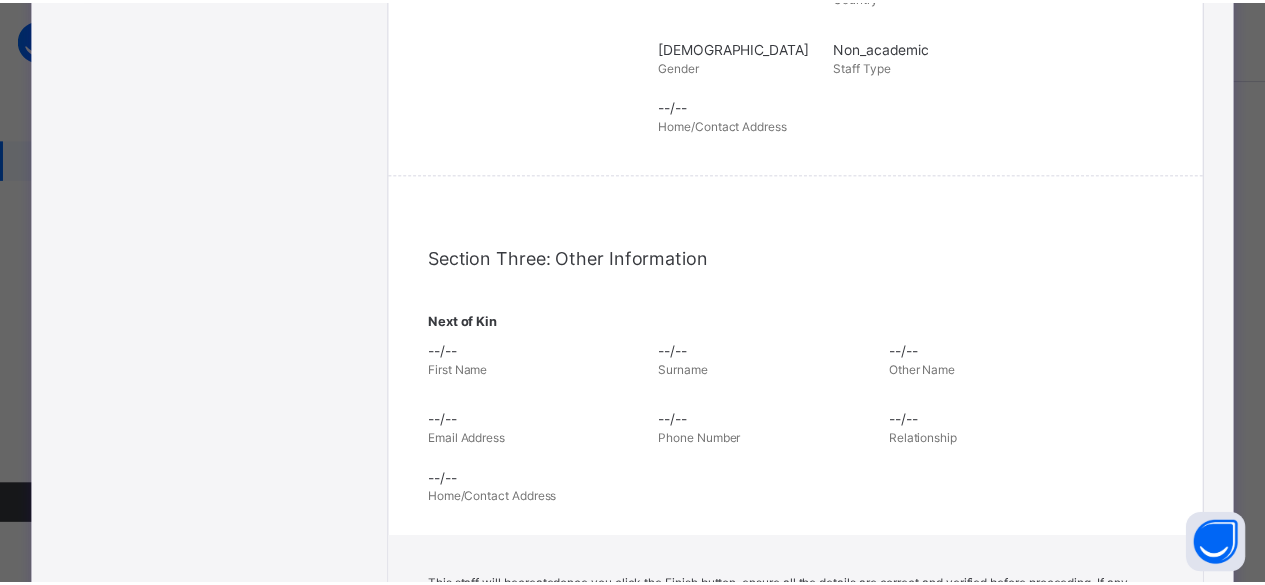
scroll to position [783, 0]
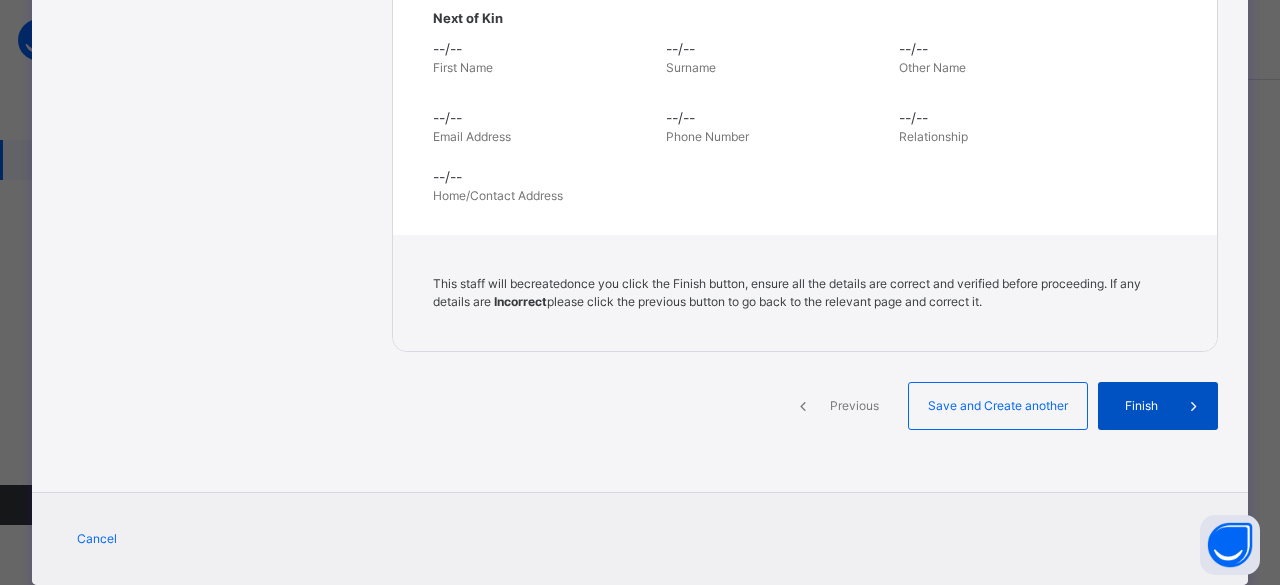
click at [1155, 408] on span "Finish" at bounding box center [1141, 406] width 57 height 18
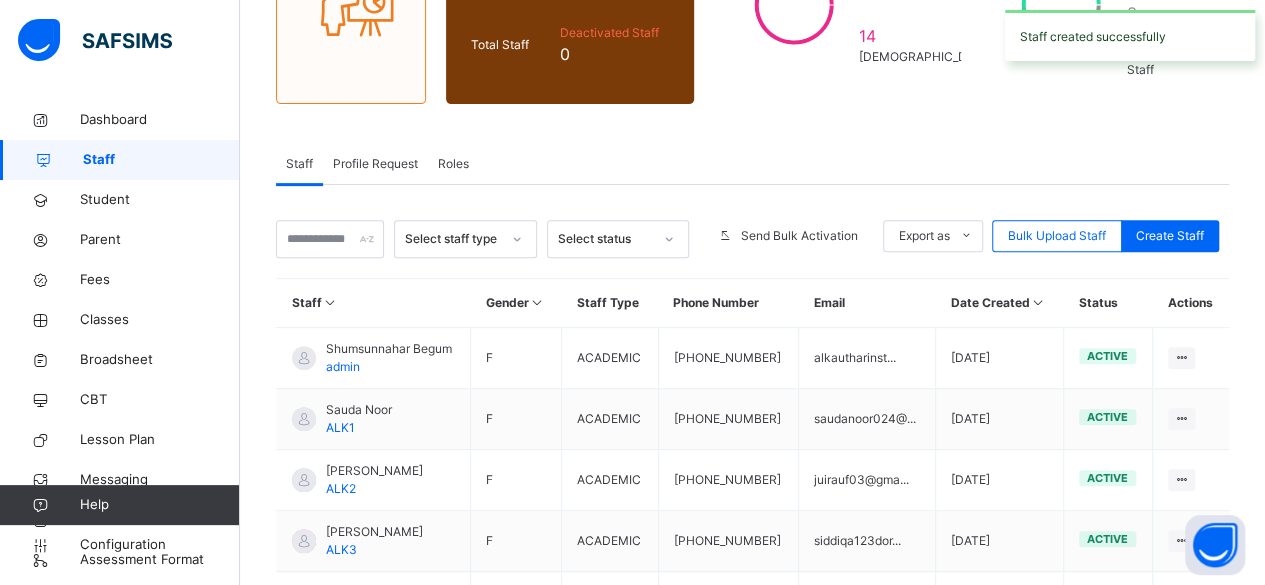
scroll to position [304, 0]
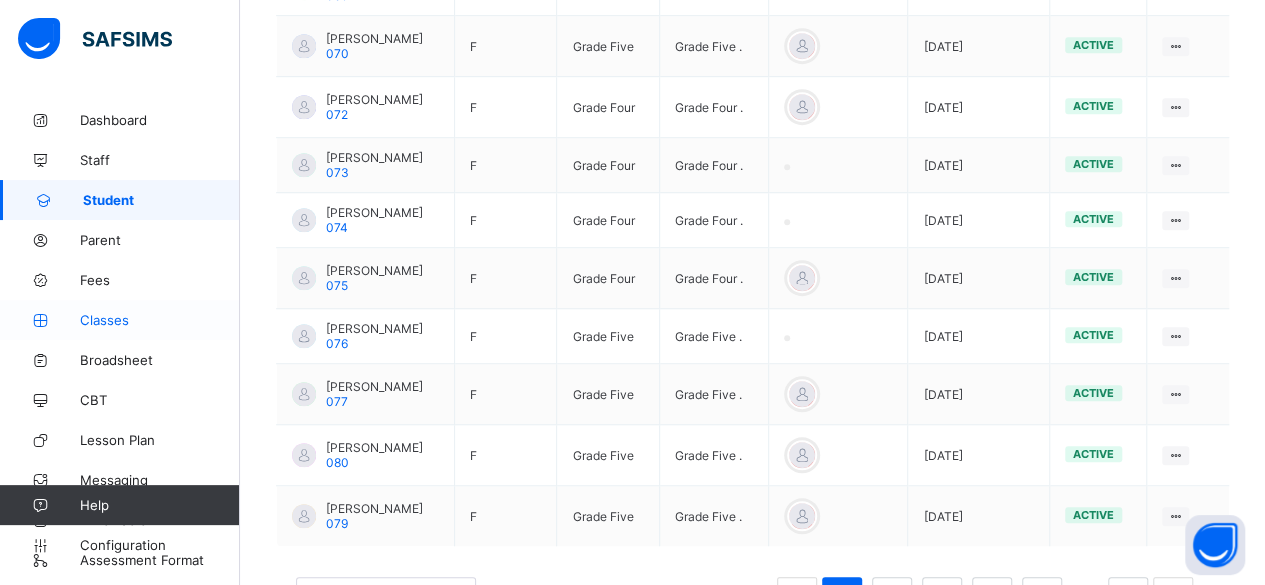
click at [152, 321] on span "Classes" at bounding box center [160, 320] width 160 height 16
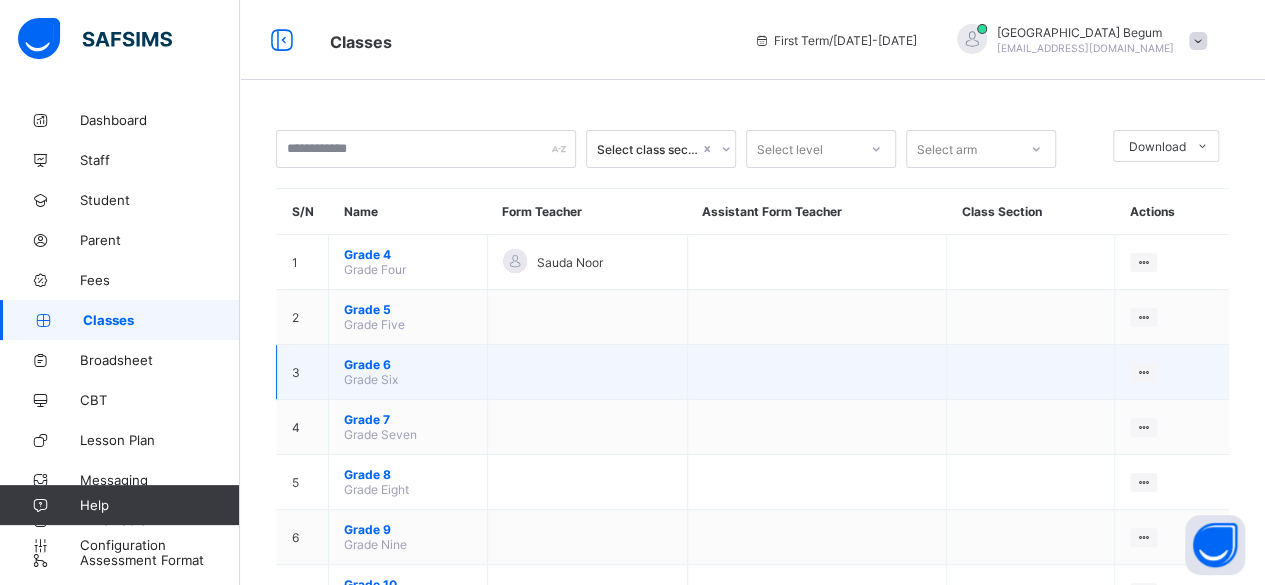
click at [370, 357] on span "Grade 6" at bounding box center [408, 364] width 128 height 15
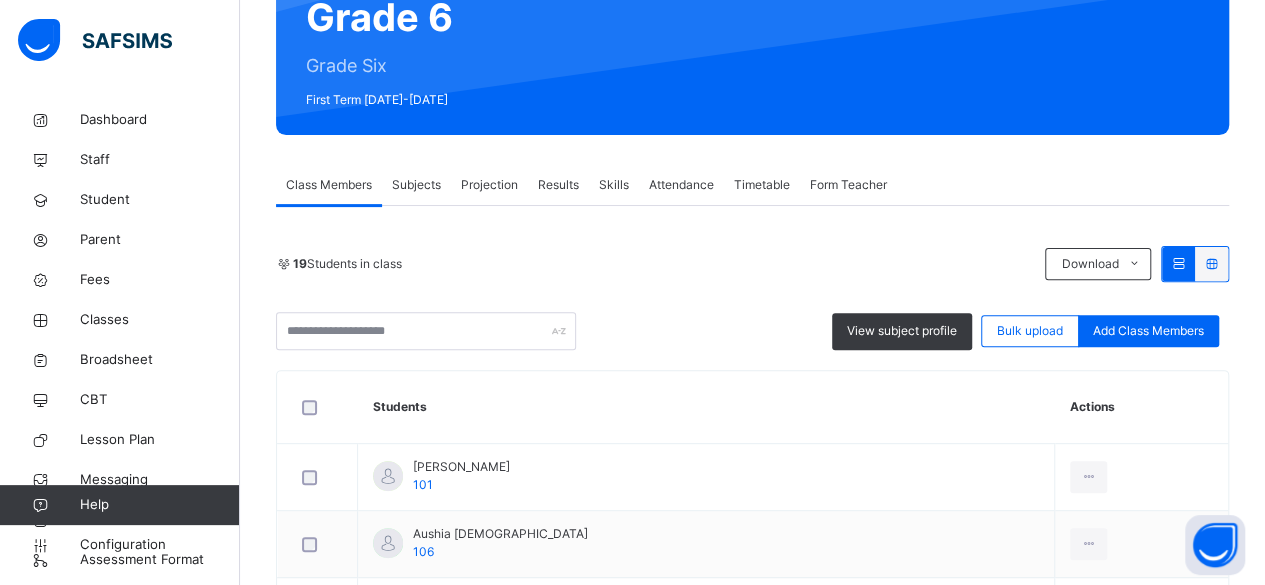
click at [417, 176] on span "Subjects" at bounding box center [416, 185] width 49 height 18
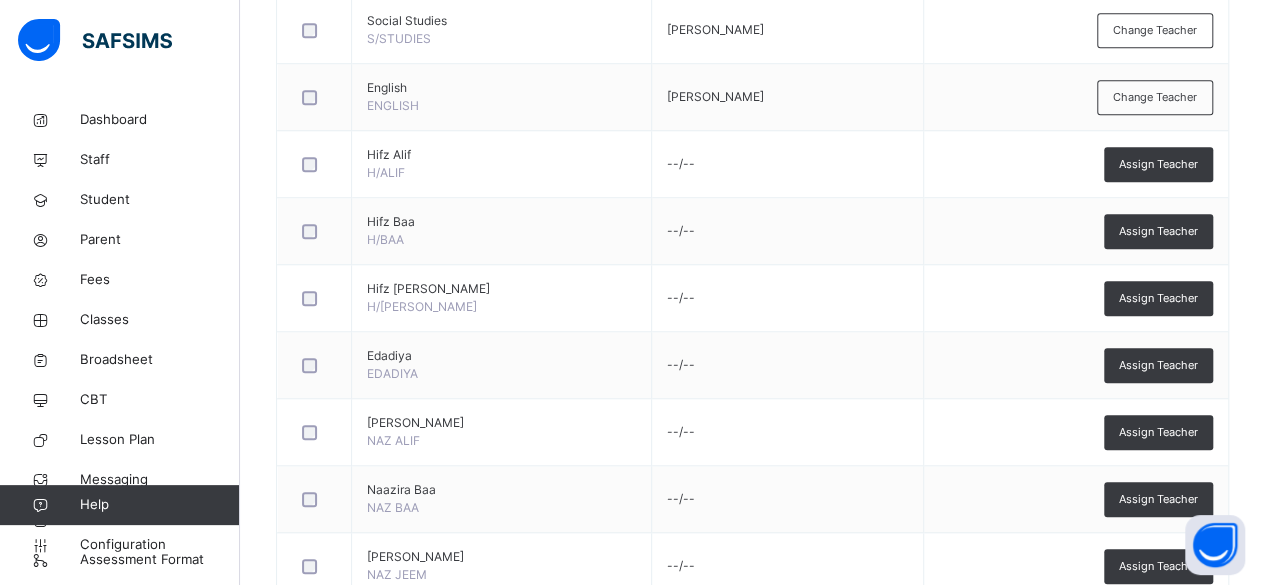
scroll to position [770, 0]
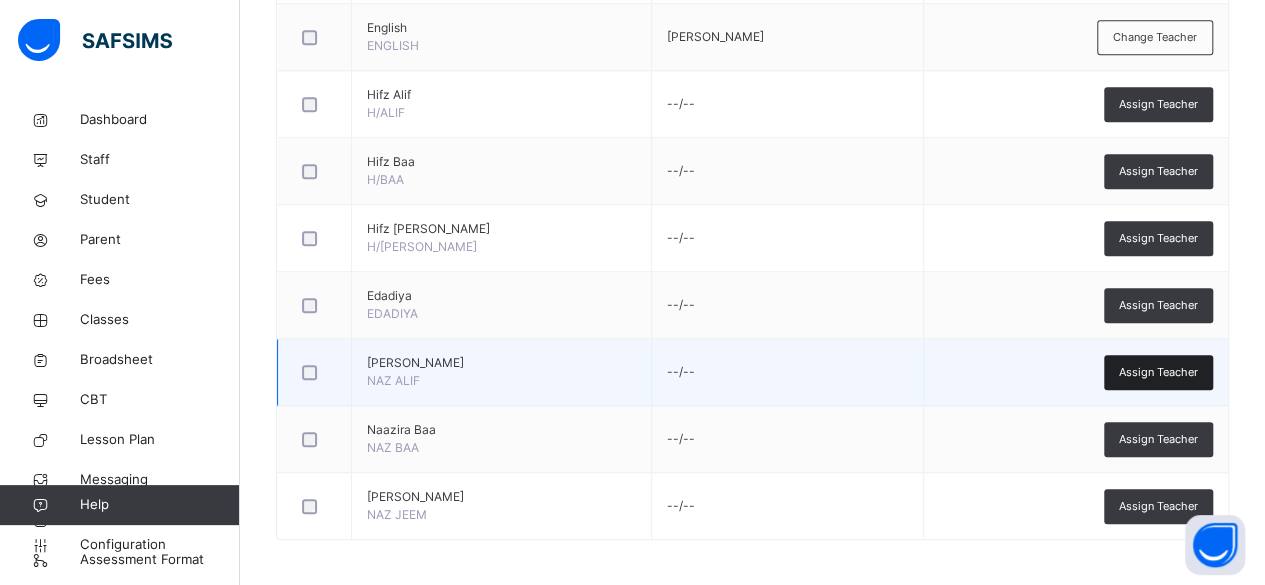
click at [1195, 366] on span "Assign Teacher" at bounding box center [1158, 372] width 79 height 17
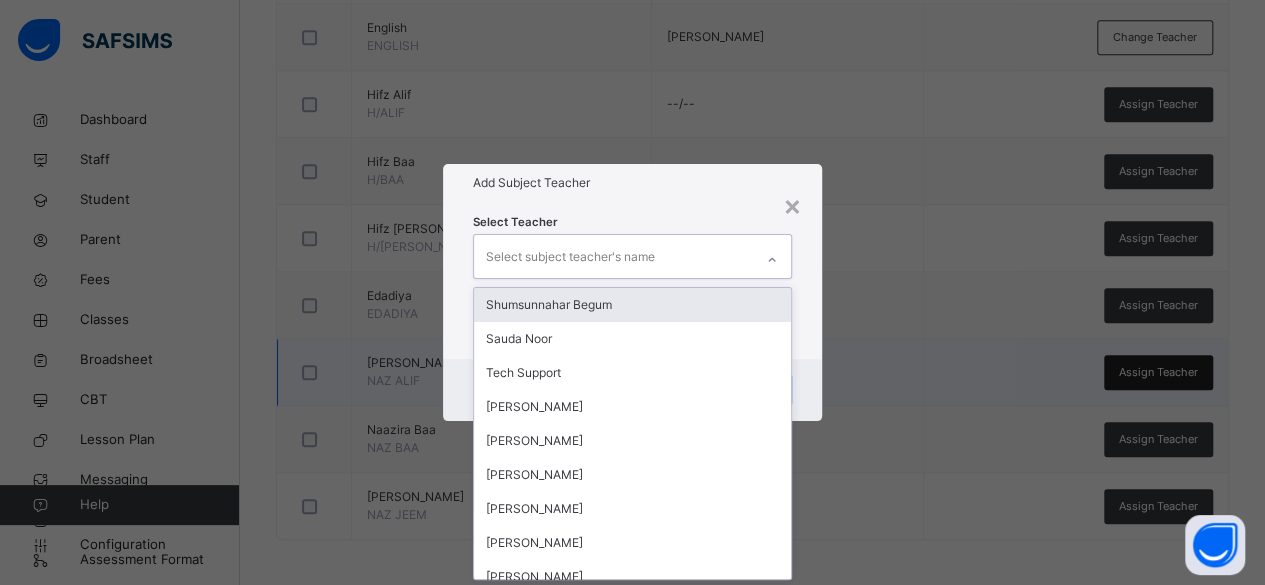
scroll to position [0, 0]
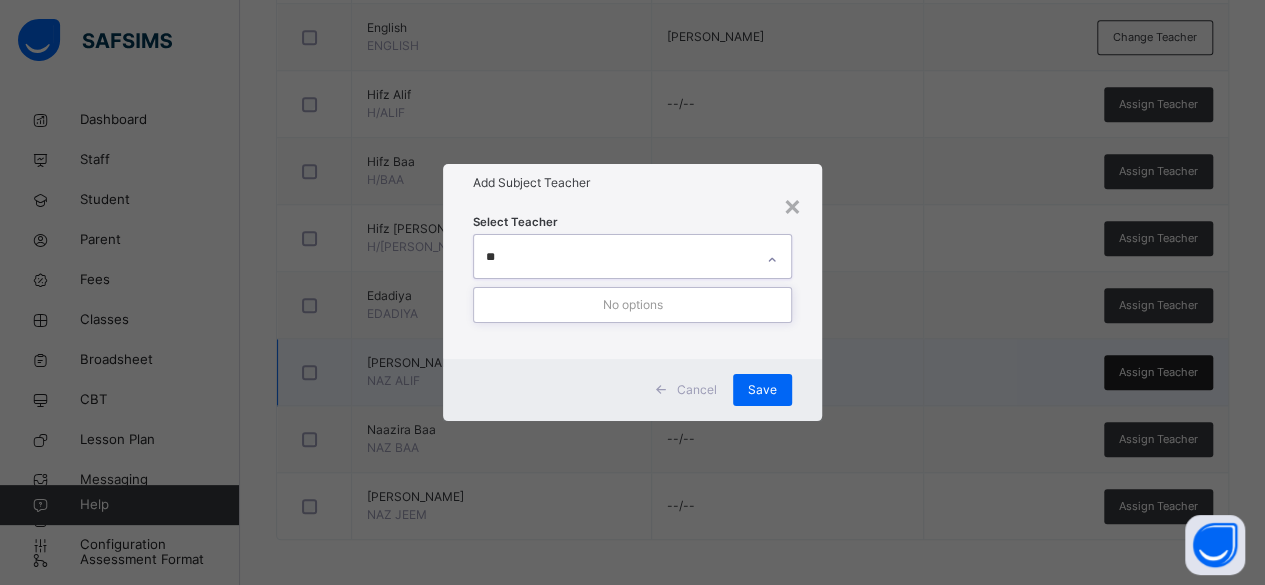
type input "*"
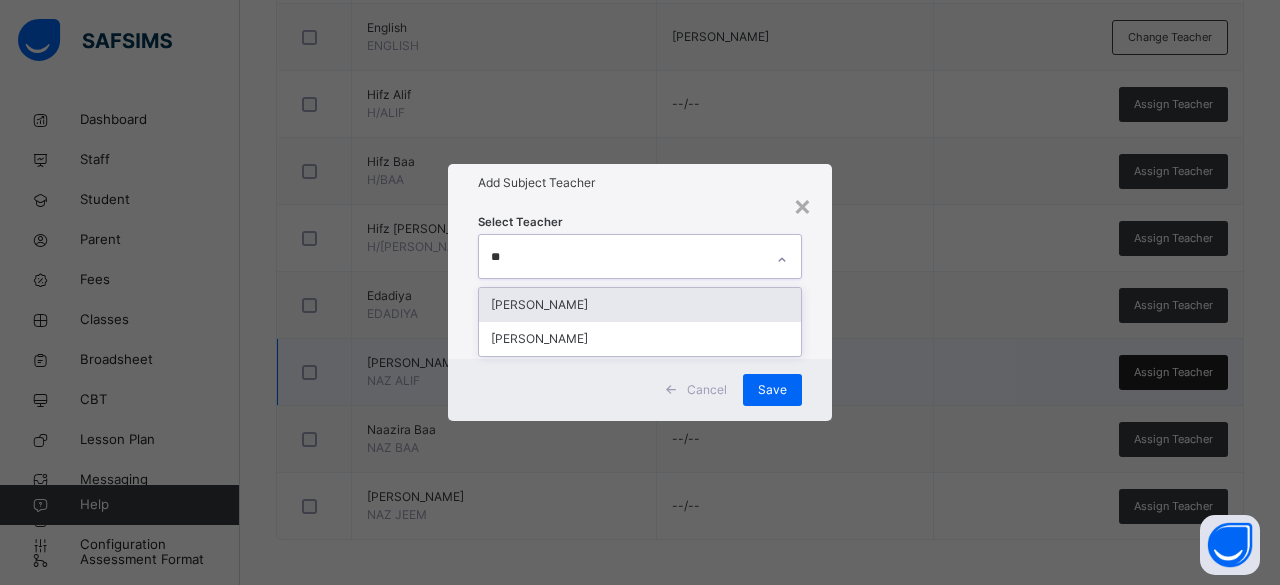
type input "*"
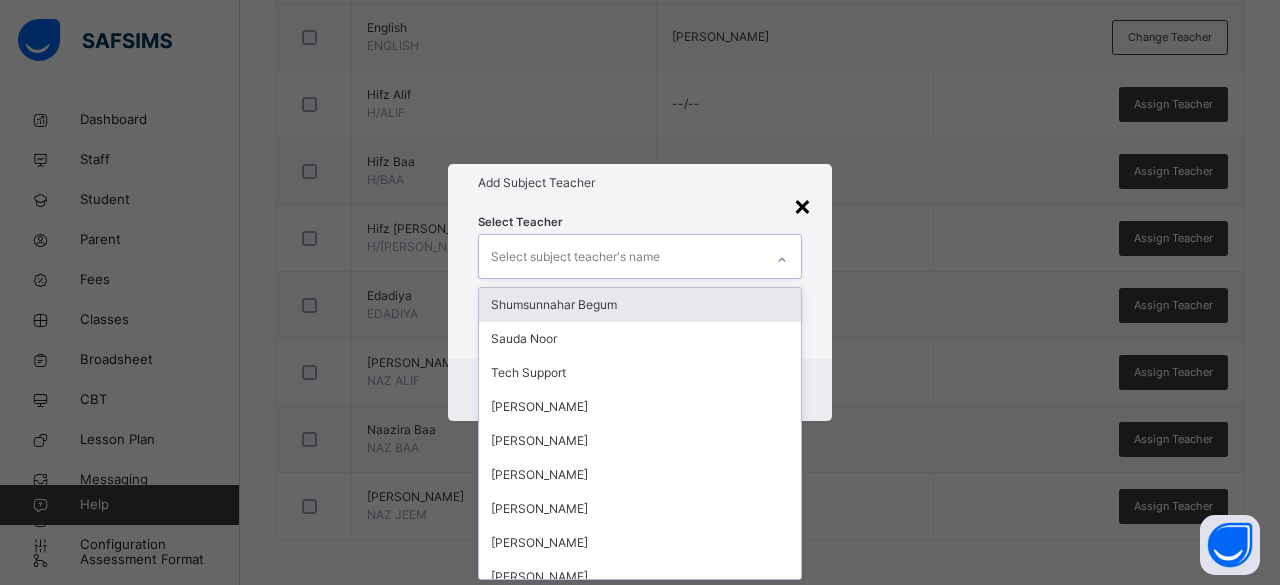
click at [808, 208] on div "×" at bounding box center [802, 205] width 19 height 42
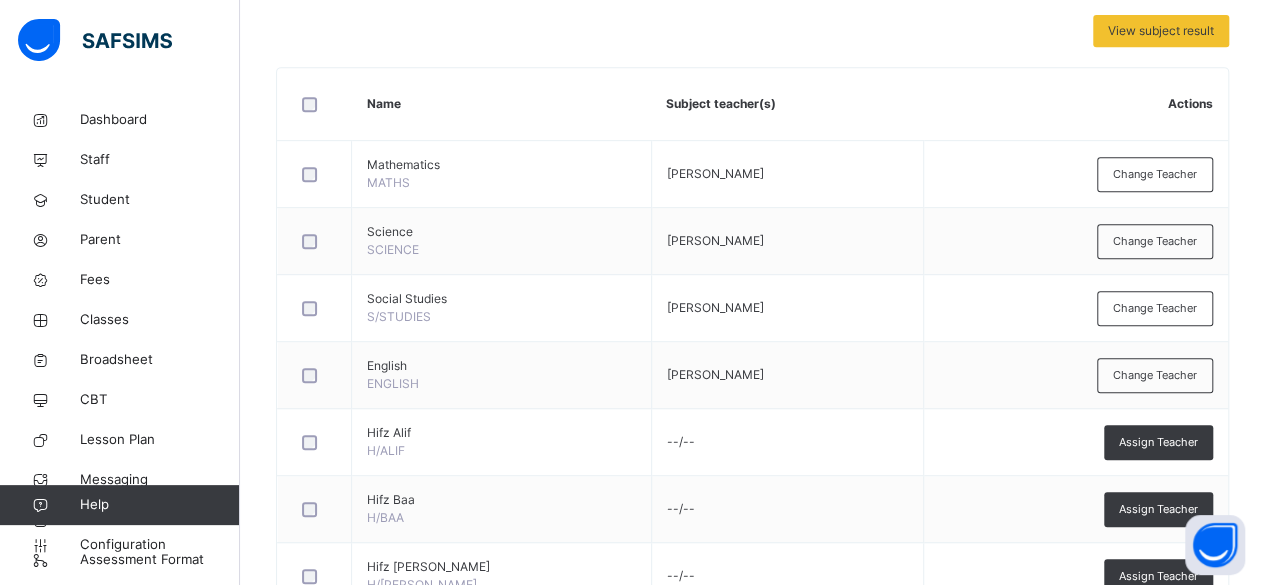
scroll to position [437, 0]
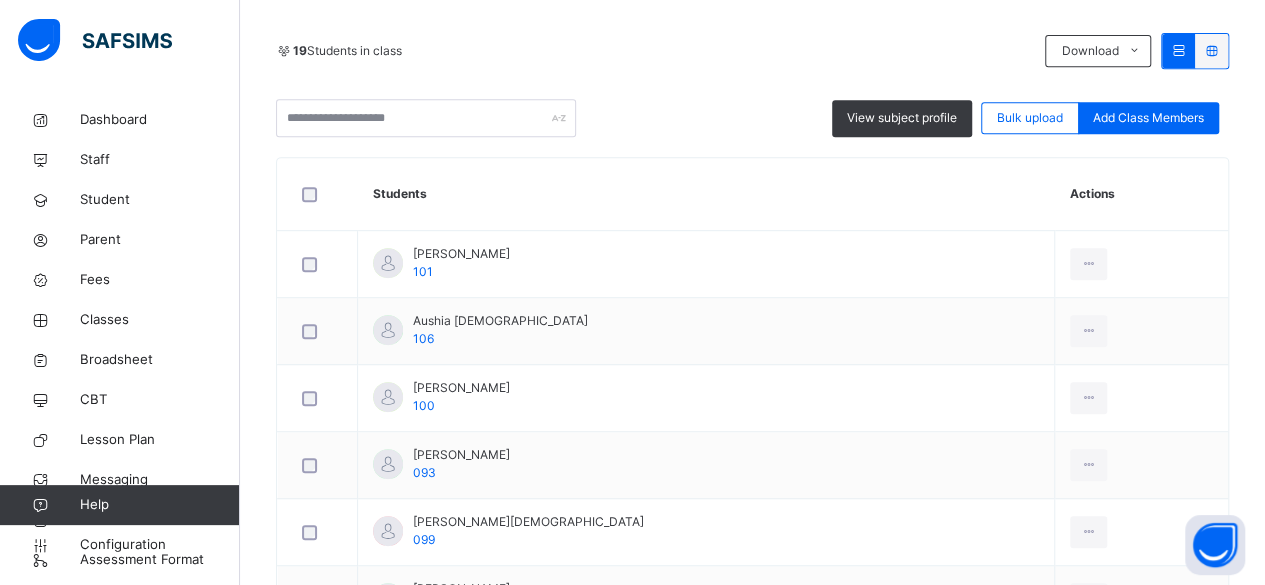
scroll to position [414, 0]
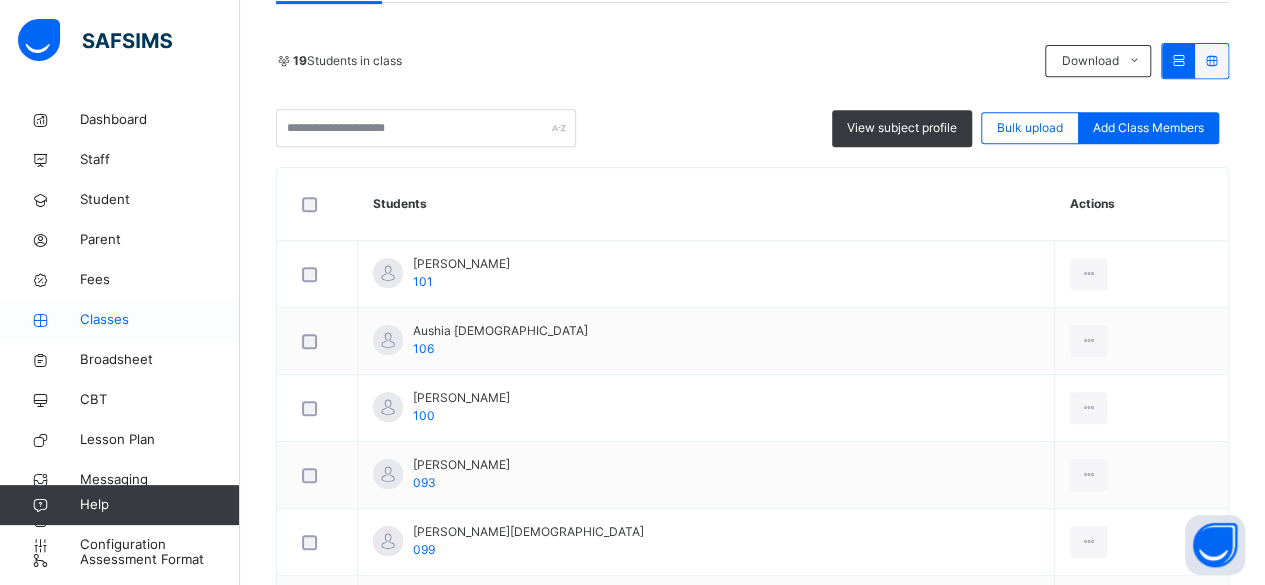
click at [99, 334] on link "Classes" at bounding box center [120, 320] width 240 height 40
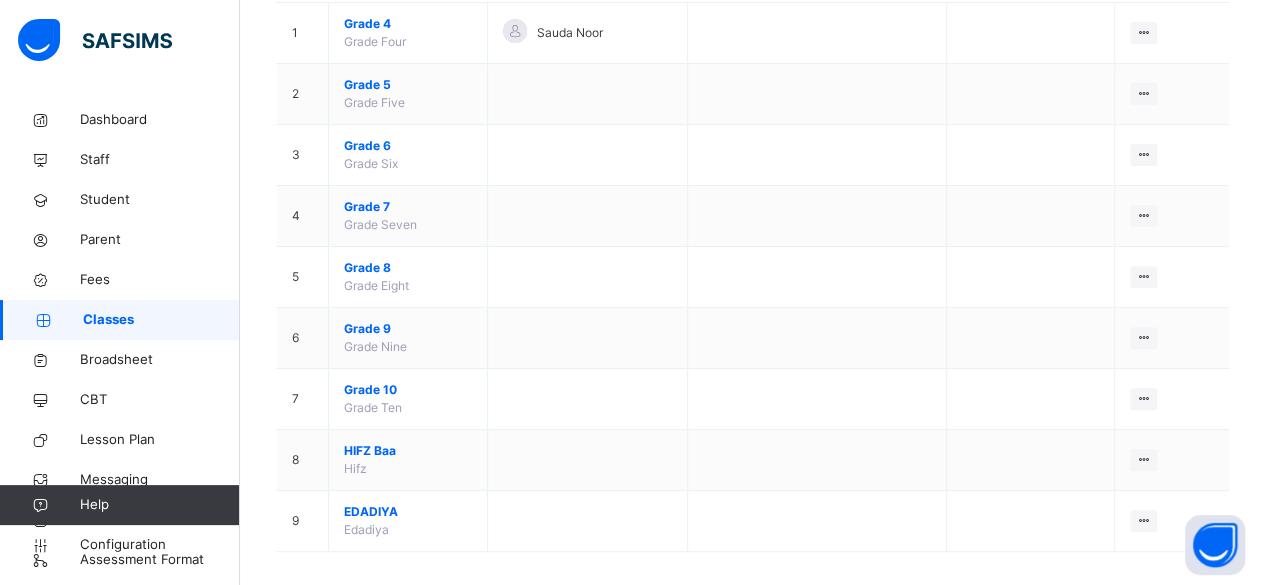
scroll to position [248, 0]
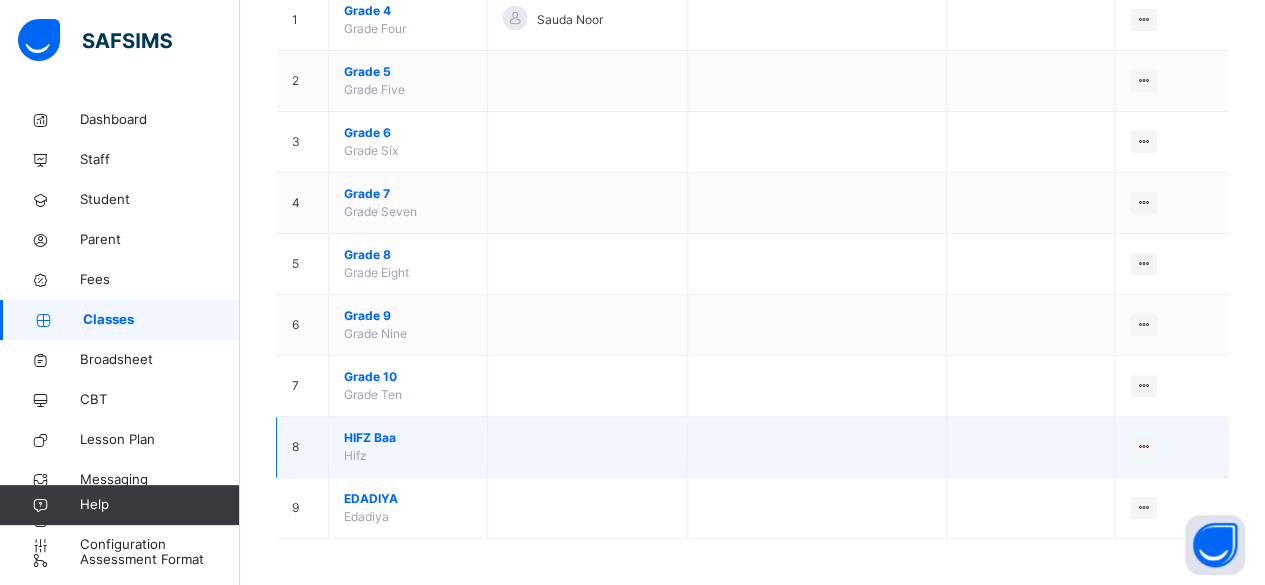
click at [378, 470] on td "HIFZ Baa Hifz" at bounding box center [408, 447] width 159 height 61
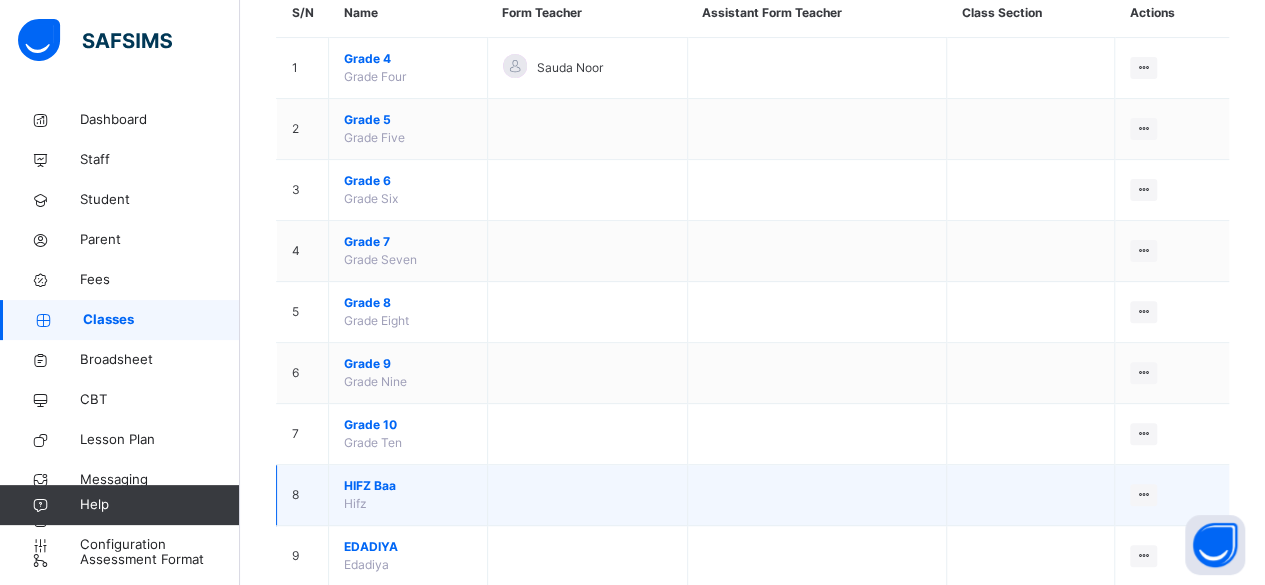
scroll to position [185, 0]
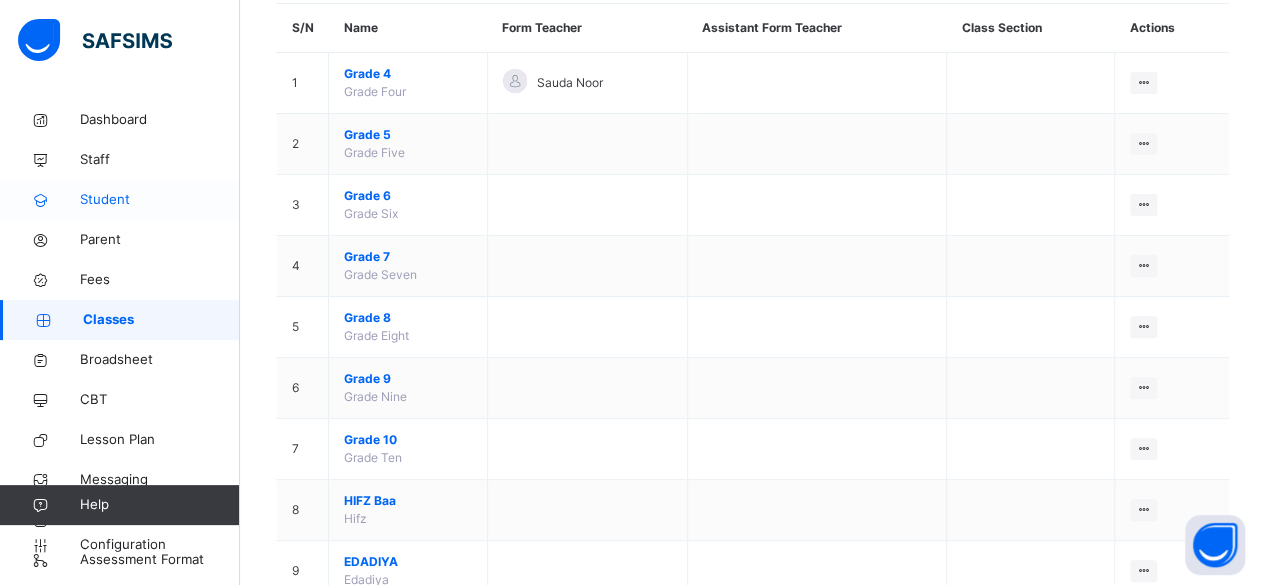
click at [178, 208] on span "Student" at bounding box center [160, 200] width 160 height 20
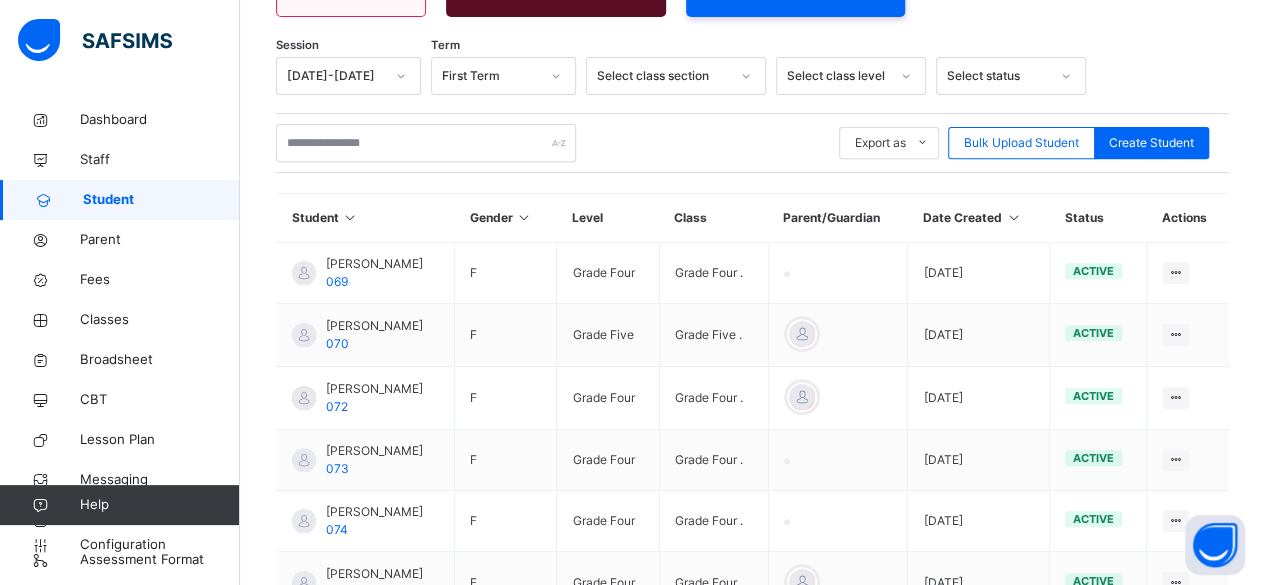
scroll to position [330, 0]
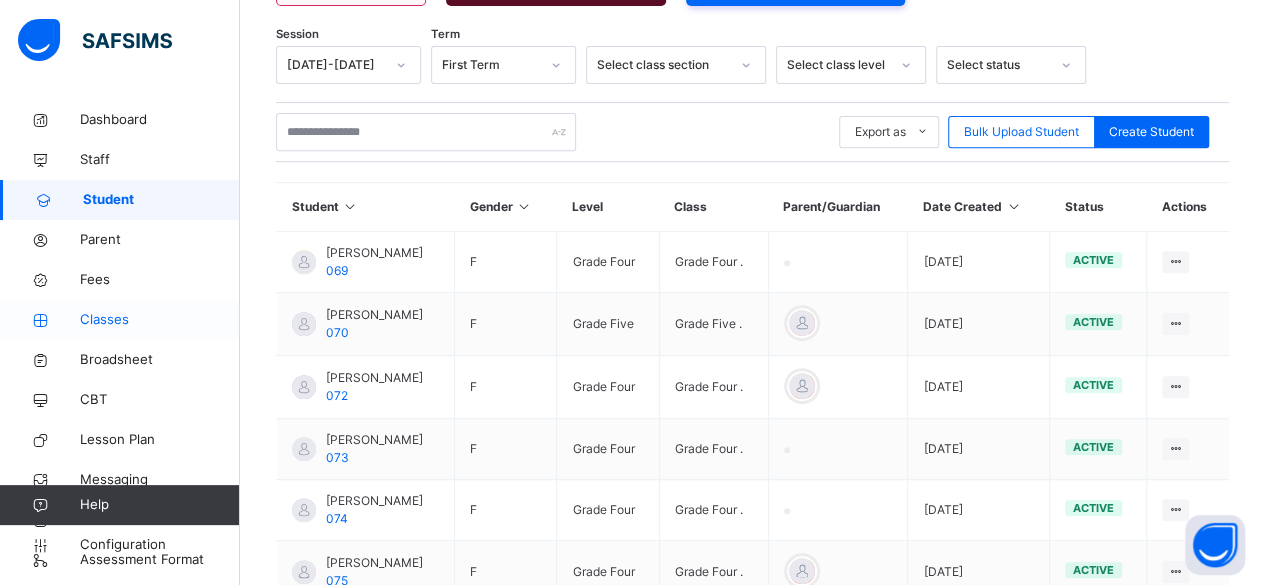
click at [154, 321] on span "Classes" at bounding box center [160, 320] width 160 height 20
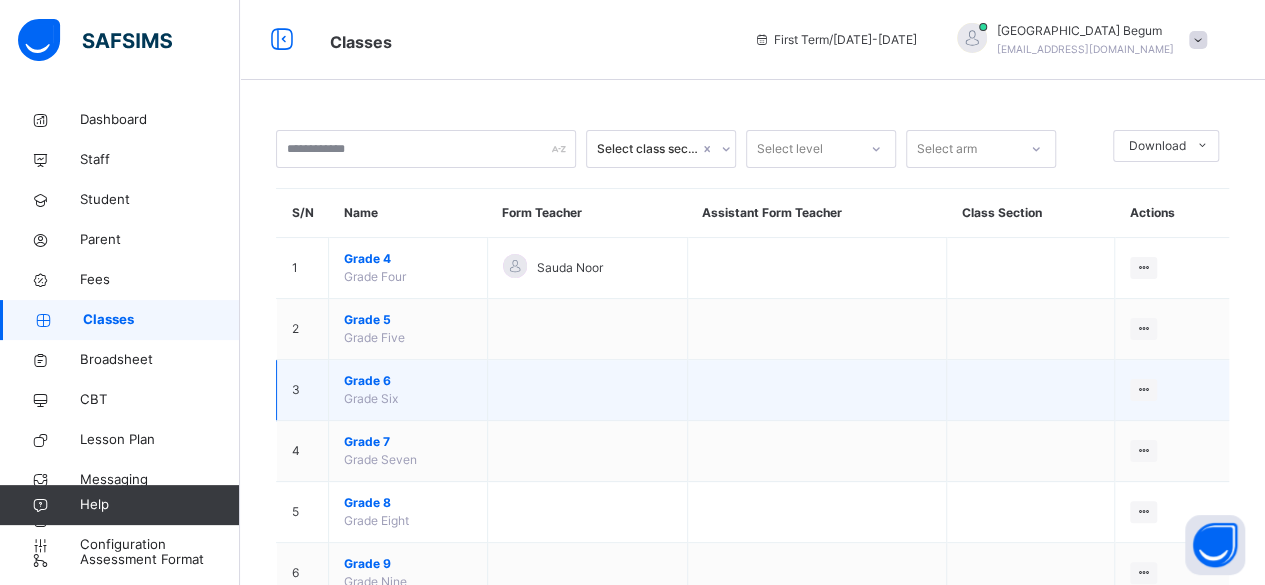
click at [358, 374] on span "Grade 6" at bounding box center [408, 381] width 128 height 18
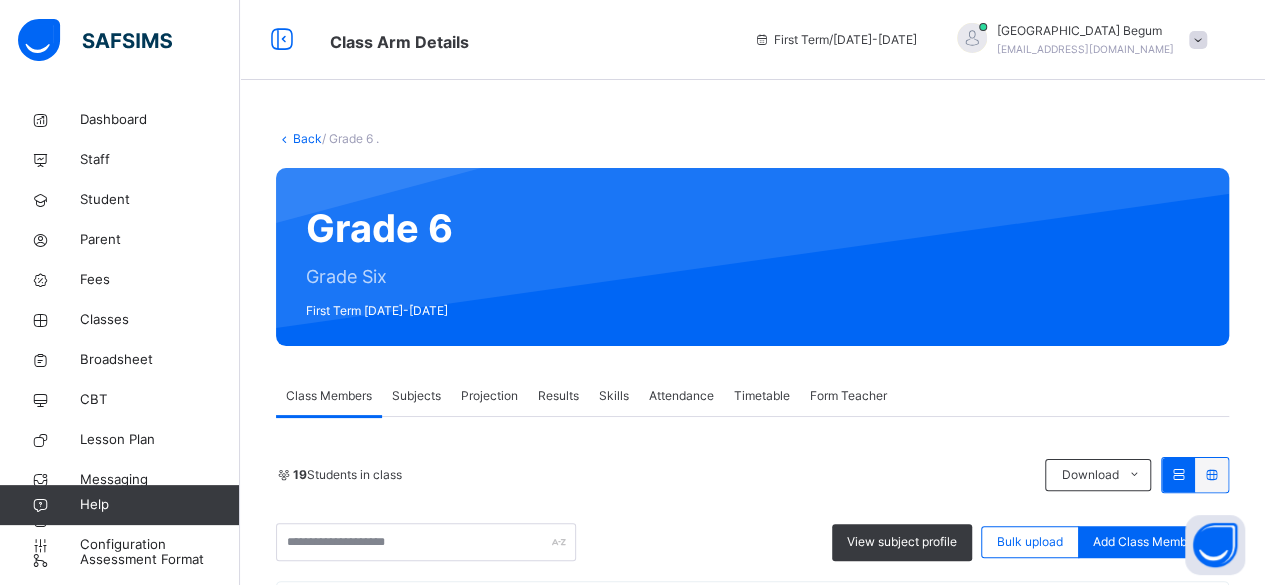
click at [416, 404] on span "Subjects" at bounding box center [416, 396] width 49 height 18
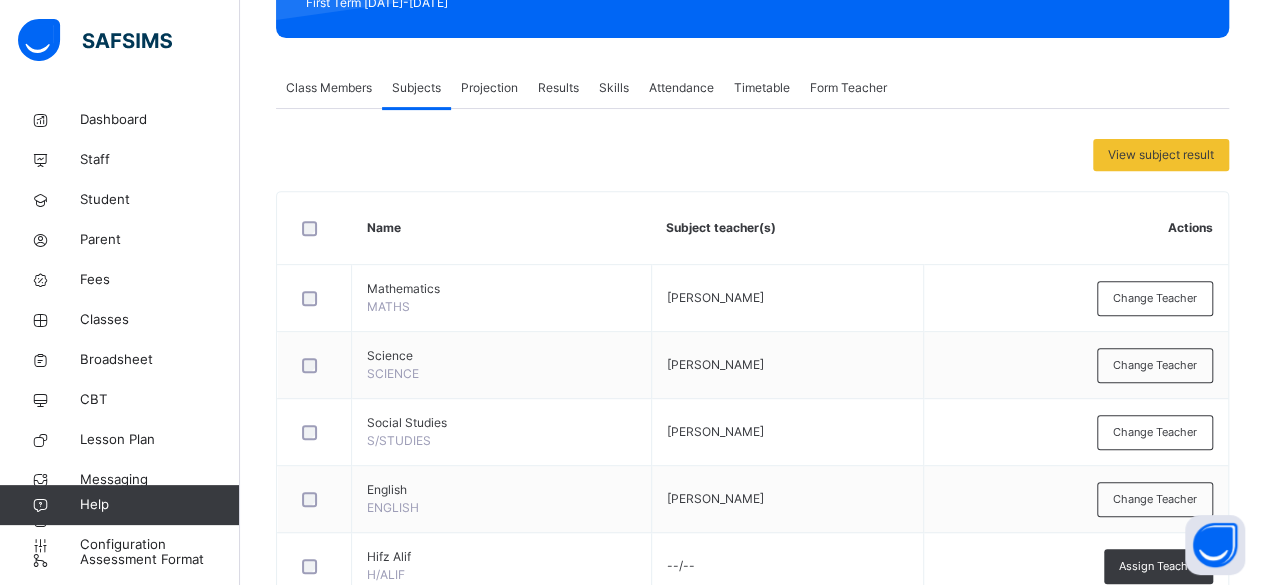
scroll to position [314, 0]
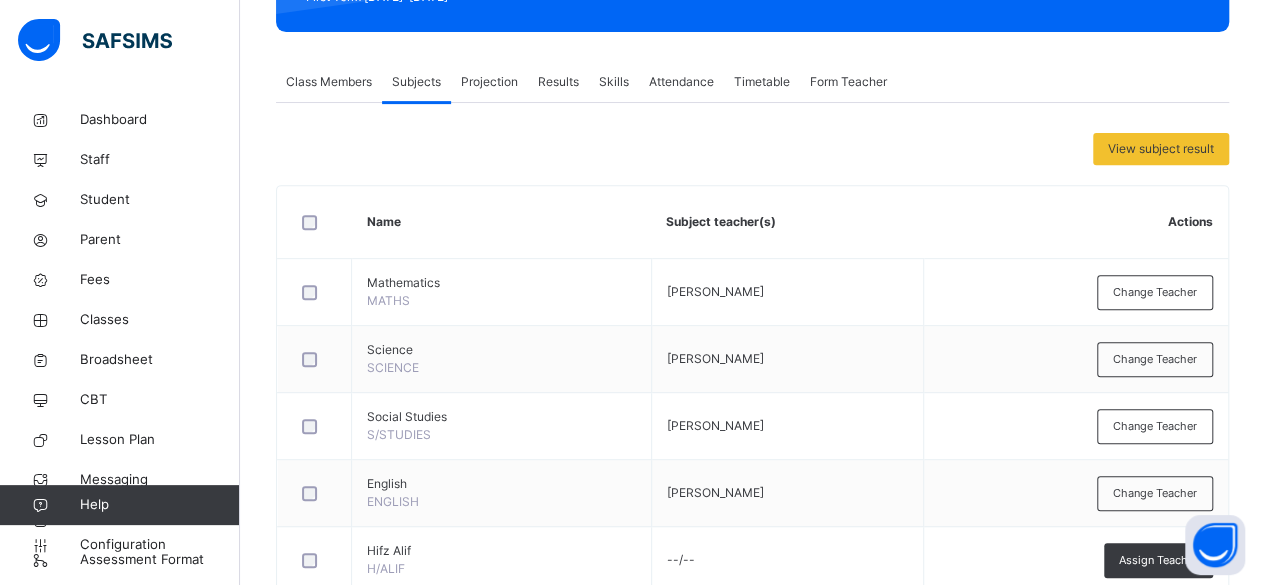
click at [490, 90] on span "Projection" at bounding box center [489, 82] width 57 height 18
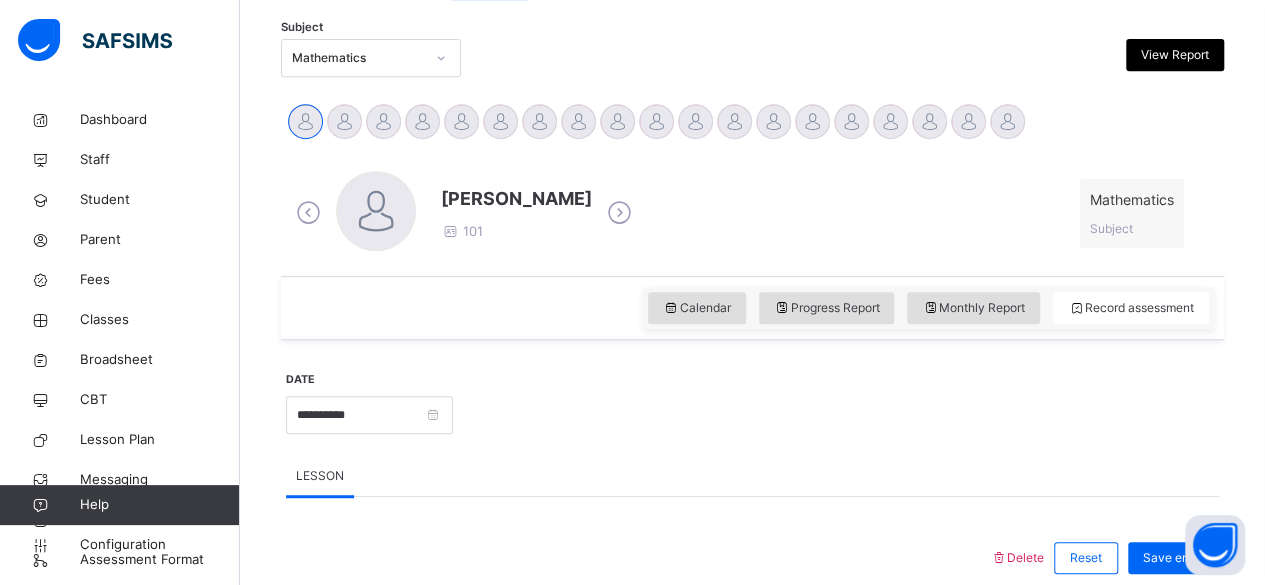
scroll to position [419, 0]
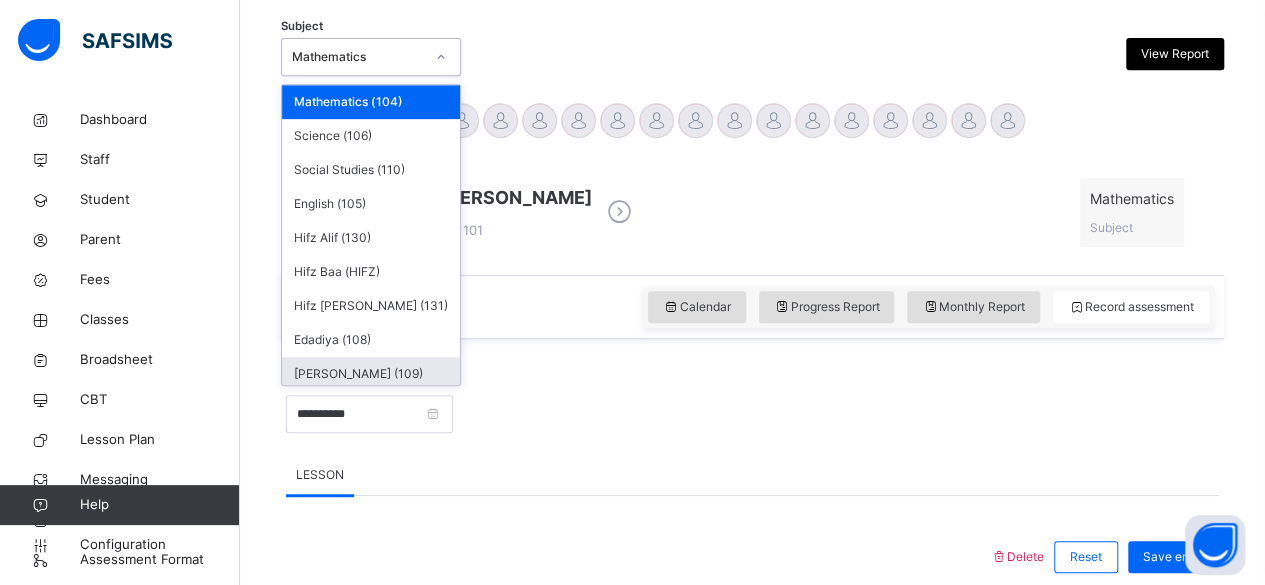
click at [335, 372] on div "Naazira Alif (109)" at bounding box center [371, 374] width 178 height 34
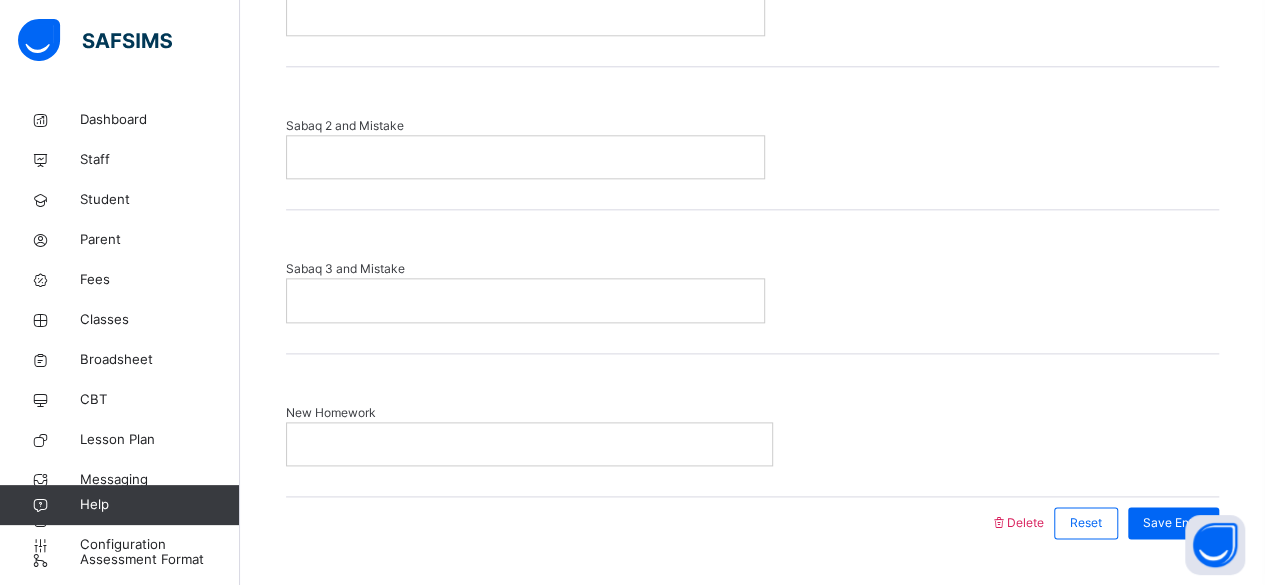
scroll to position [1096, 0]
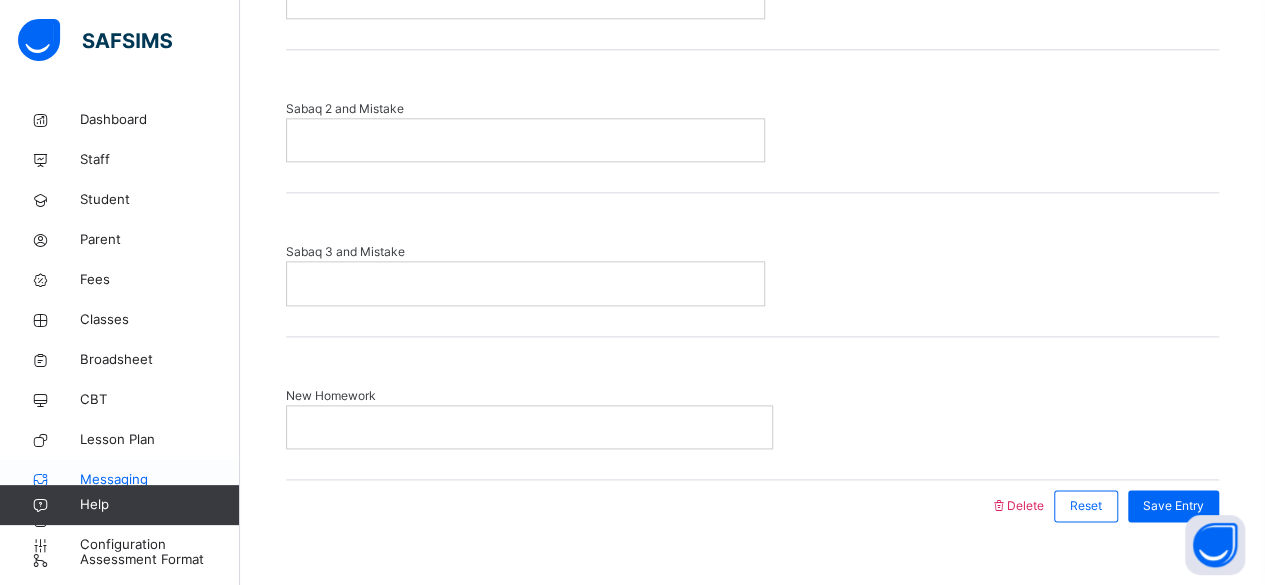
click at [130, 483] on span "Messaging" at bounding box center [160, 480] width 160 height 20
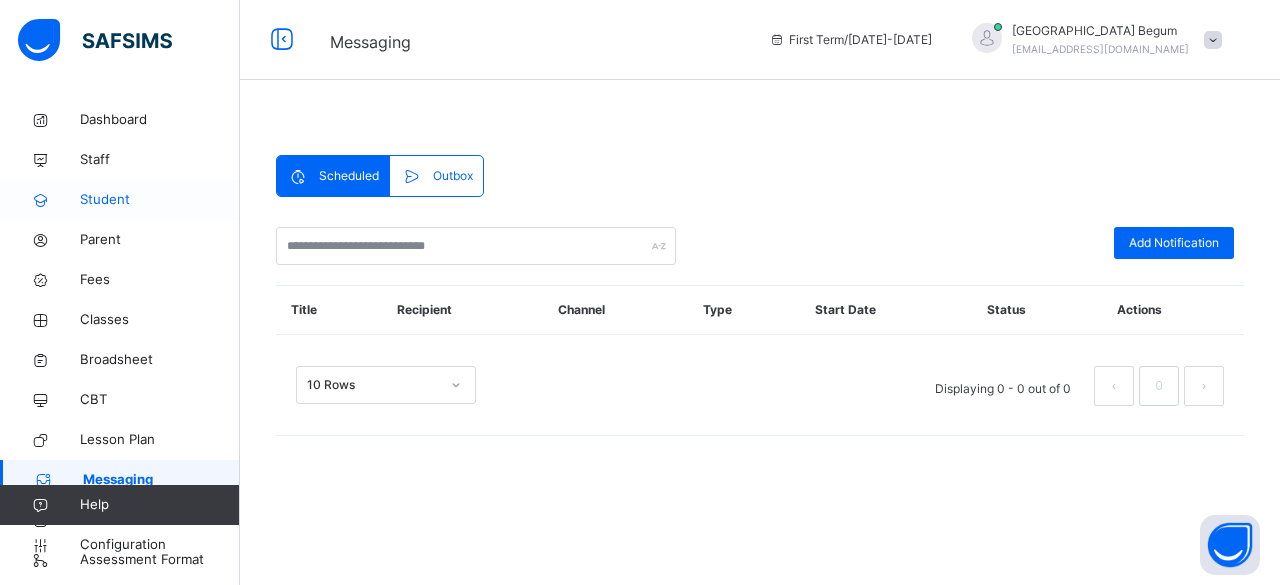
click at [105, 192] on span "Student" at bounding box center [160, 200] width 160 height 20
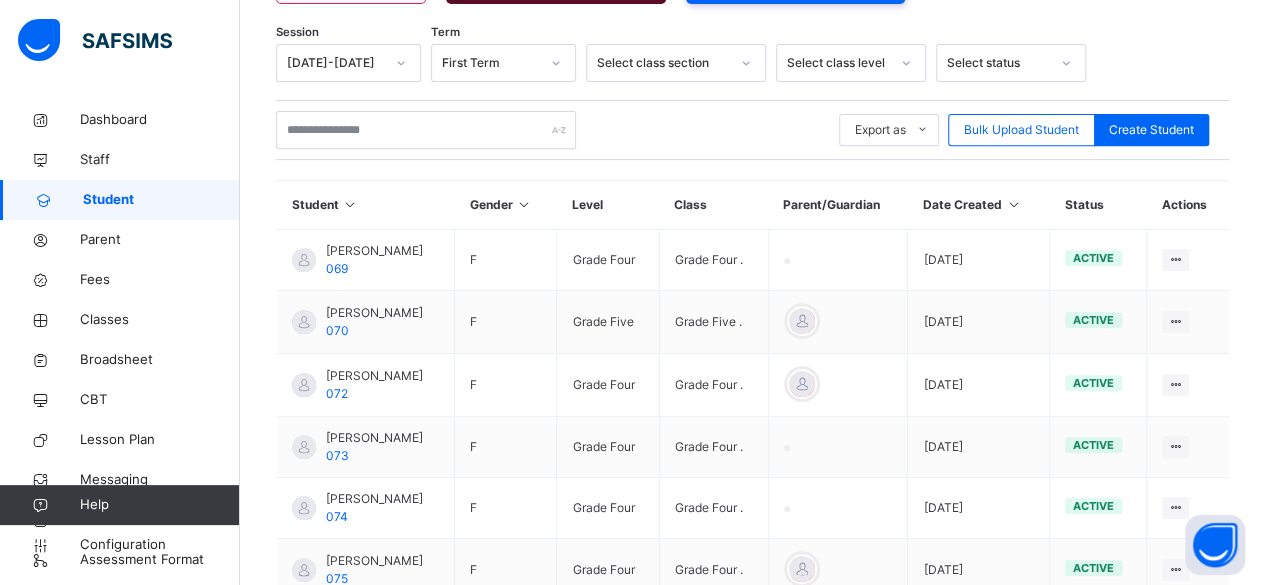
scroll to position [332, 0]
click at [83, 323] on span "Classes" at bounding box center [160, 320] width 160 height 20
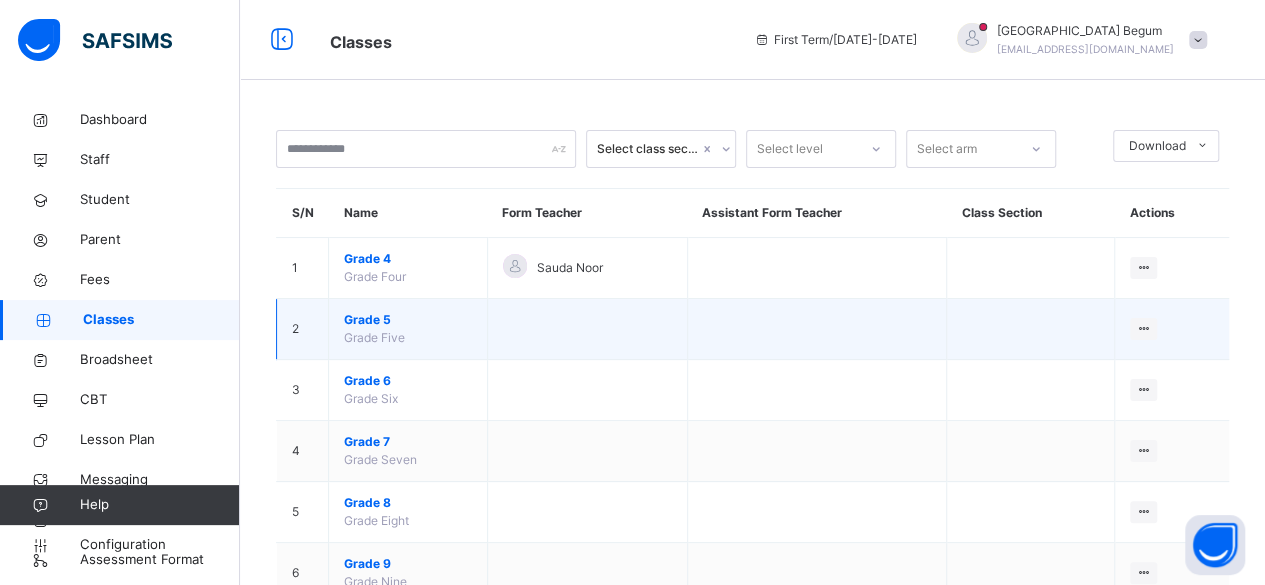
click at [364, 318] on span "Grade 5" at bounding box center [408, 320] width 128 height 18
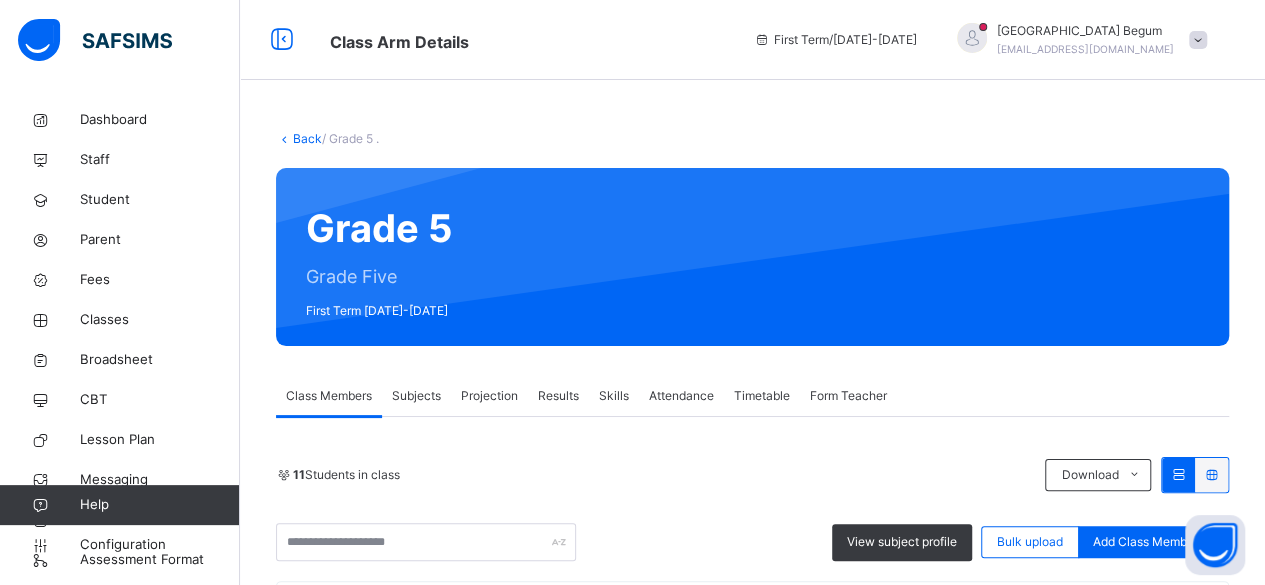
click at [490, 404] on span "Projection" at bounding box center [489, 396] width 57 height 18
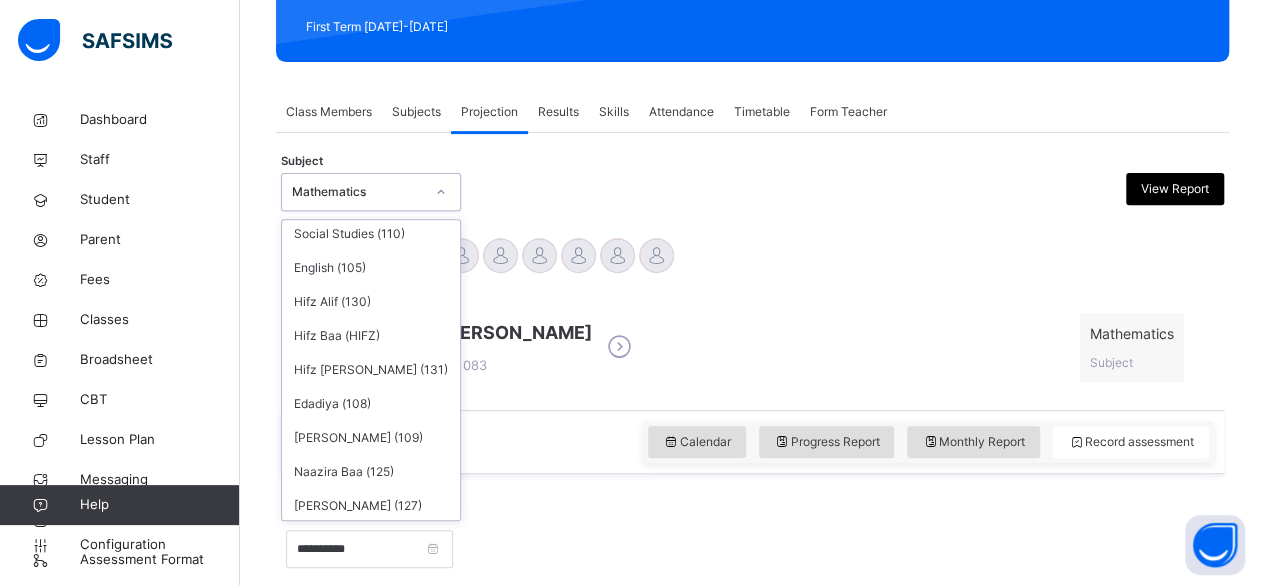
scroll to position [74, 0]
click at [357, 437] on div "Naazira Alif (109)" at bounding box center [371, 435] width 178 height 34
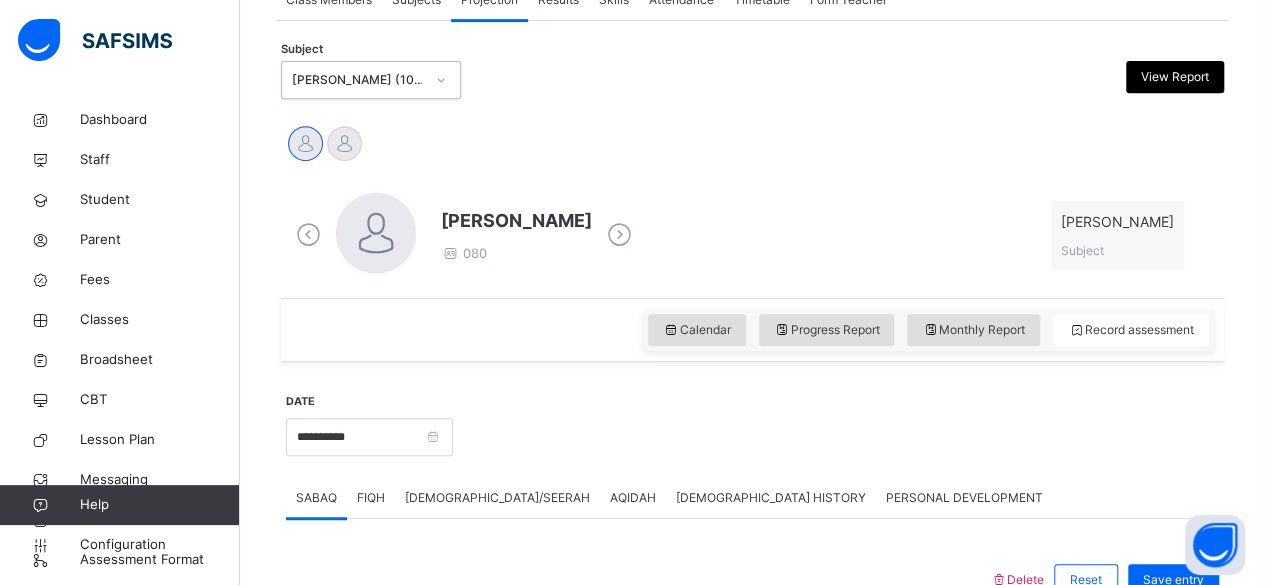
scroll to position [384, 0]
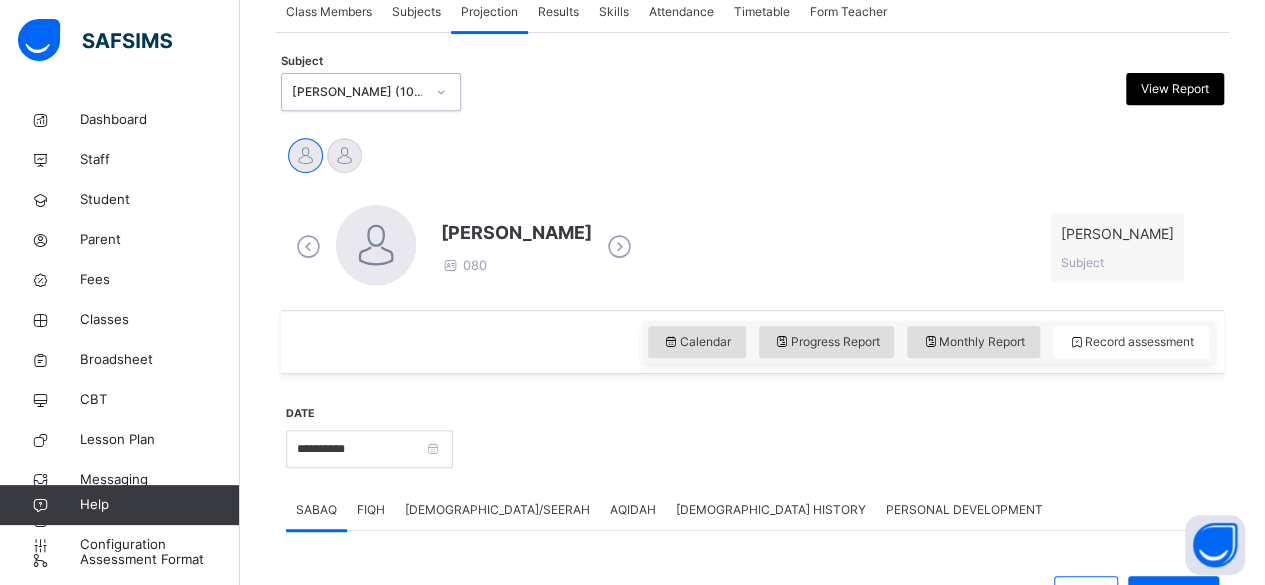
click at [299, 4] on span "Class Members" at bounding box center [329, 12] width 86 height 18
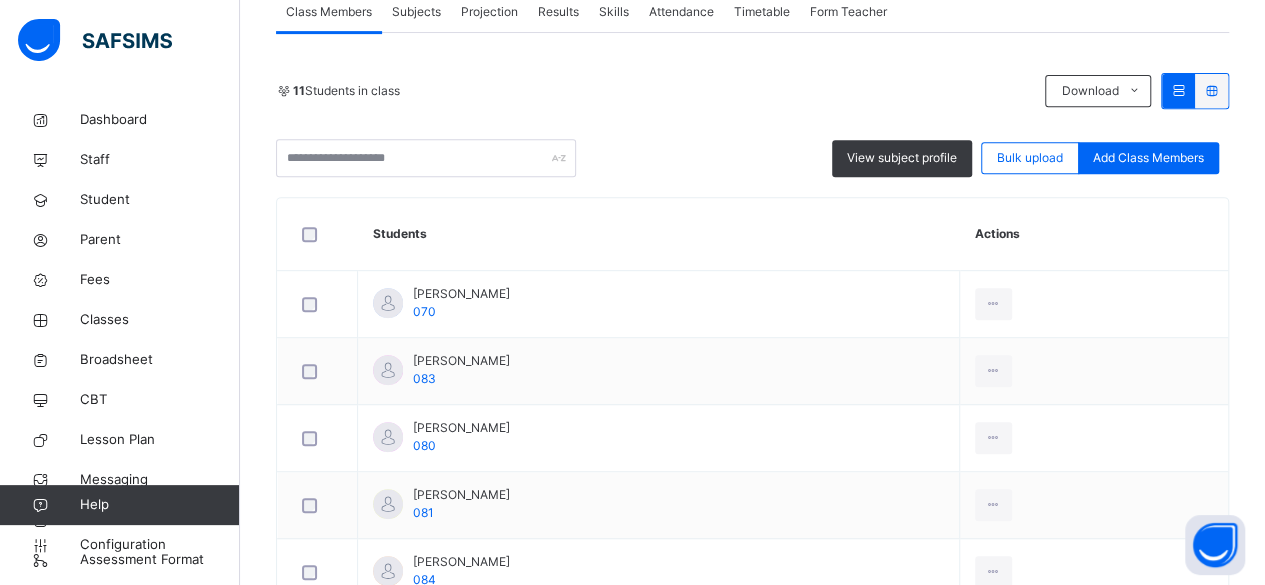
click at [408, 27] on div "Subjects" at bounding box center [416, 12] width 69 height 40
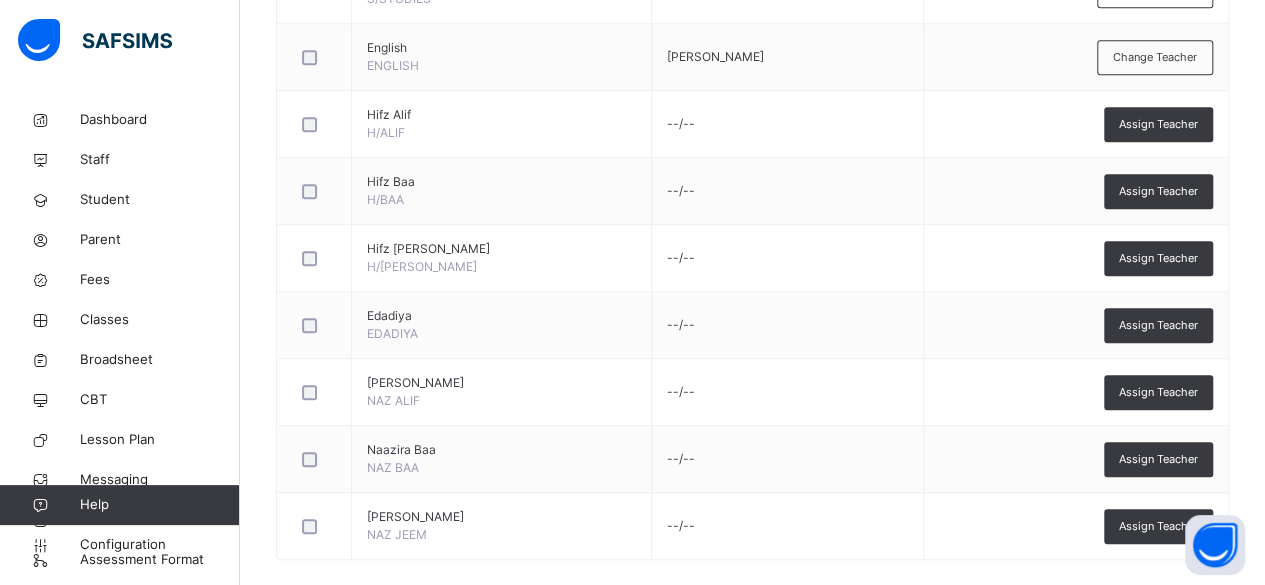
scroll to position [770, 0]
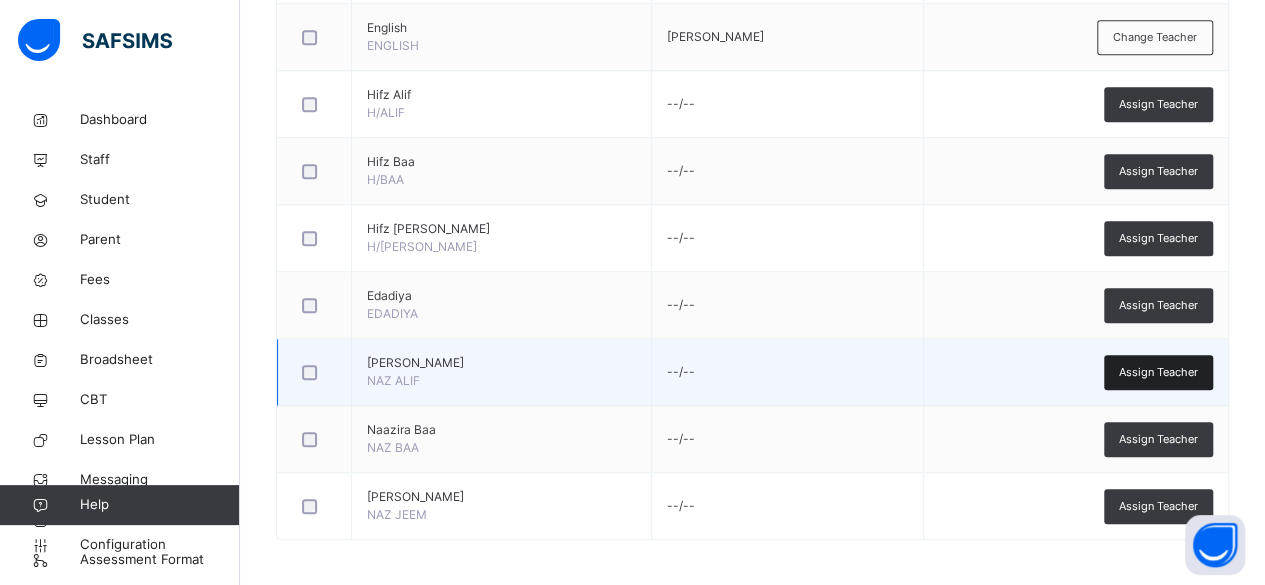
click at [1164, 365] on span "Assign Teacher" at bounding box center [1158, 372] width 79 height 17
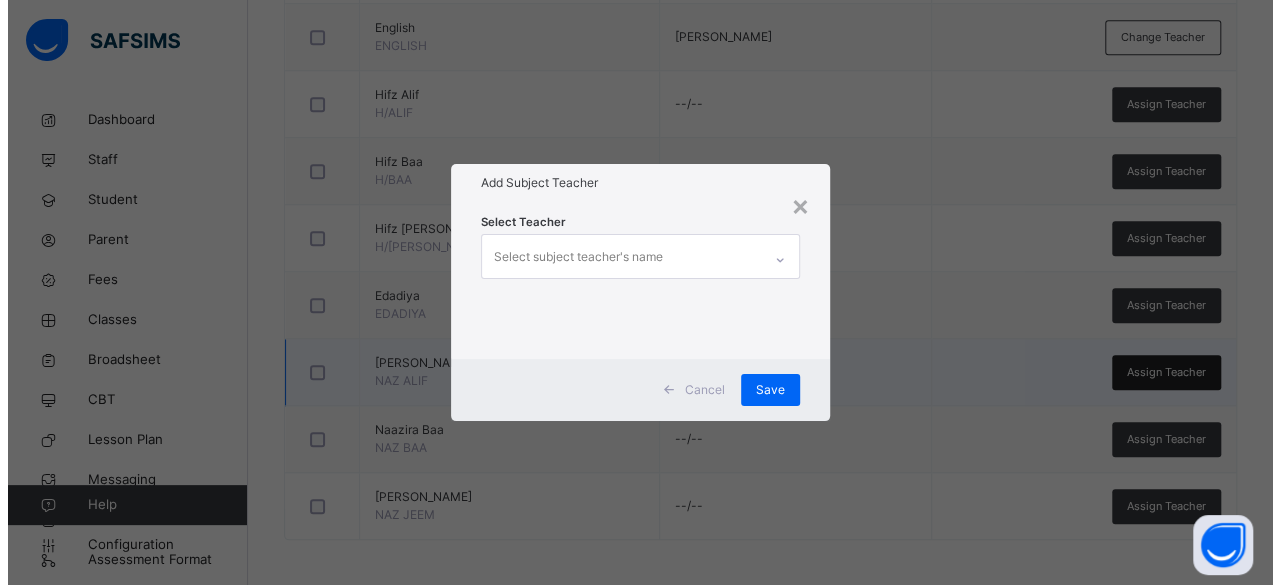
scroll to position [0, 0]
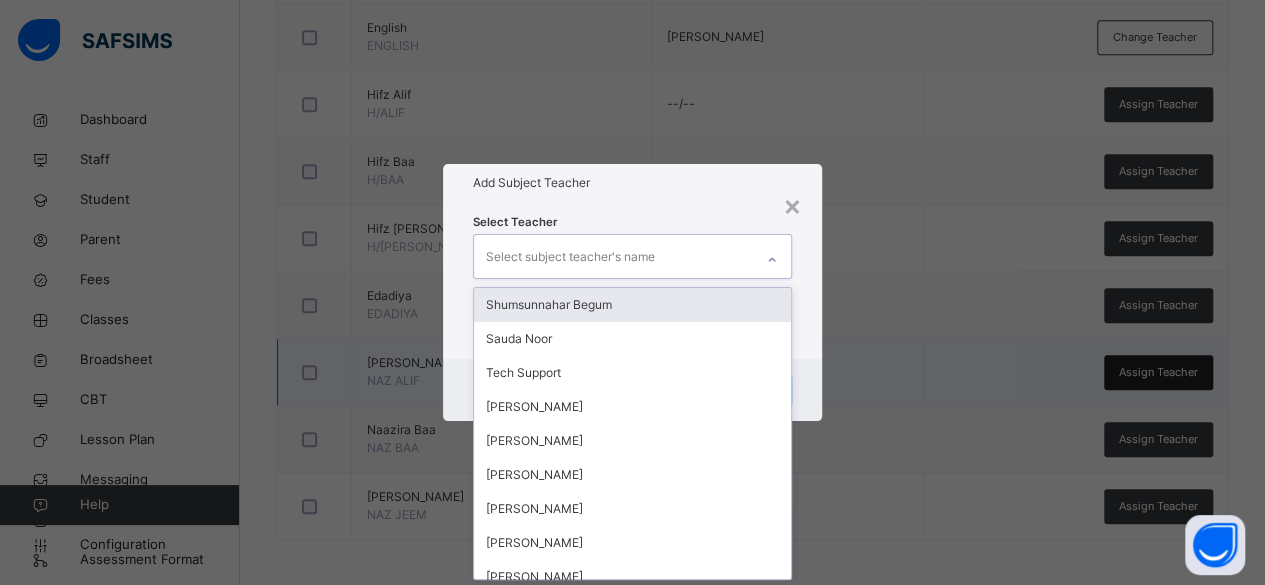
type input "*"
click at [804, 197] on div "×" at bounding box center [802, 205] width 19 height 42
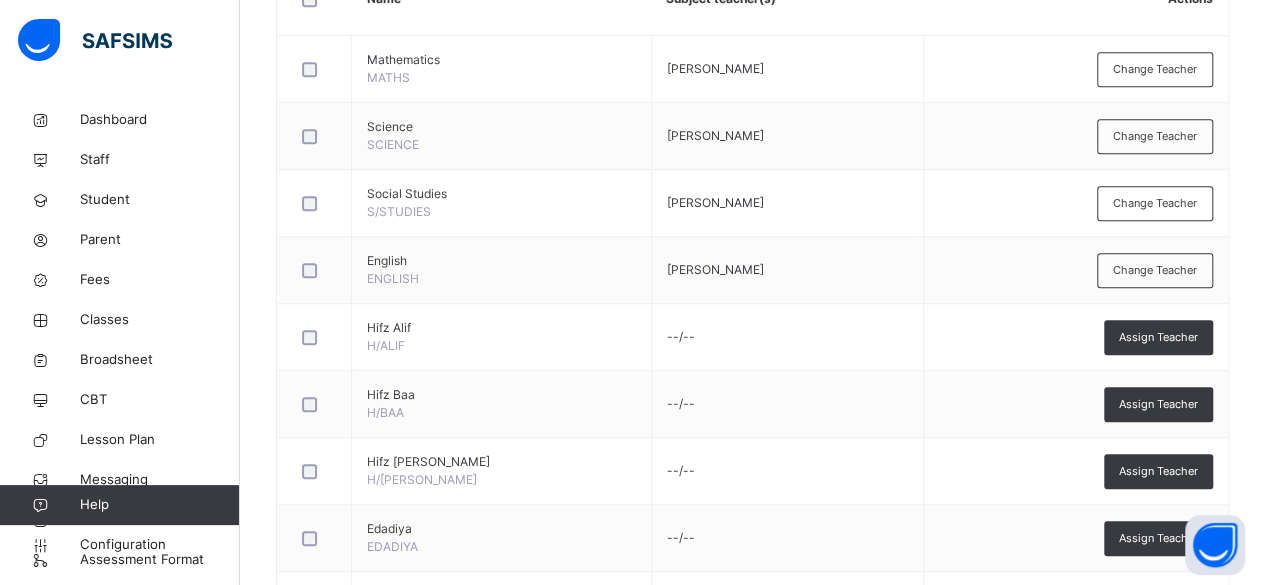
scroll to position [536, 0]
click at [0, 0] on div "× Idle Mode Due to inactivity you would be logged out to the system in the next…" at bounding box center [0, 0] width 0 height 0
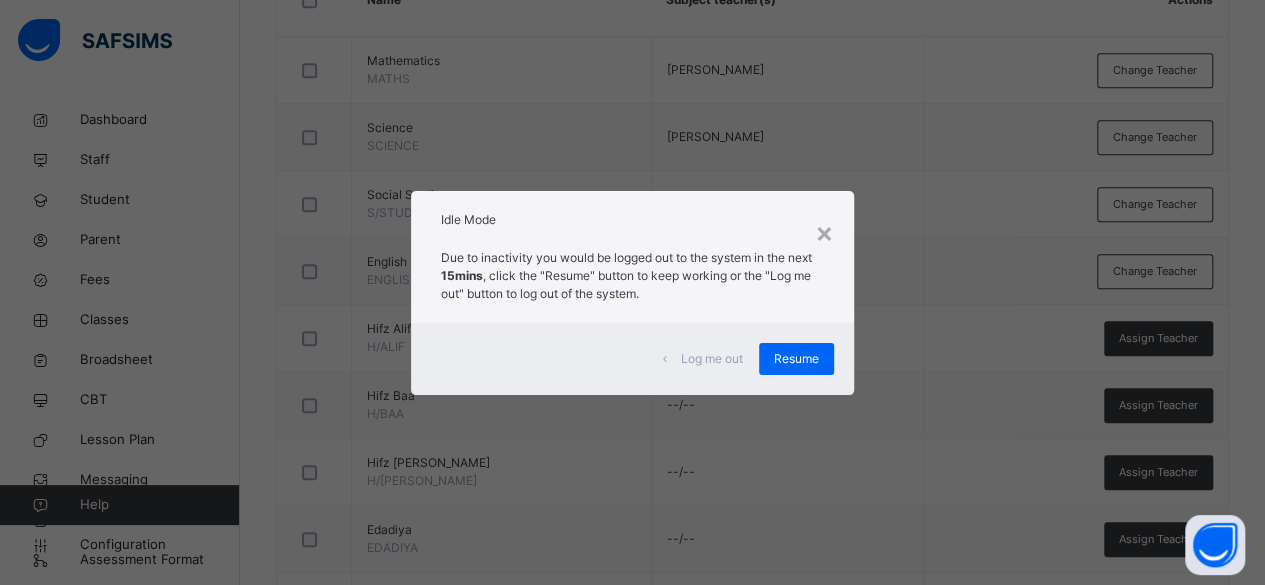
scroll to position [224, 0]
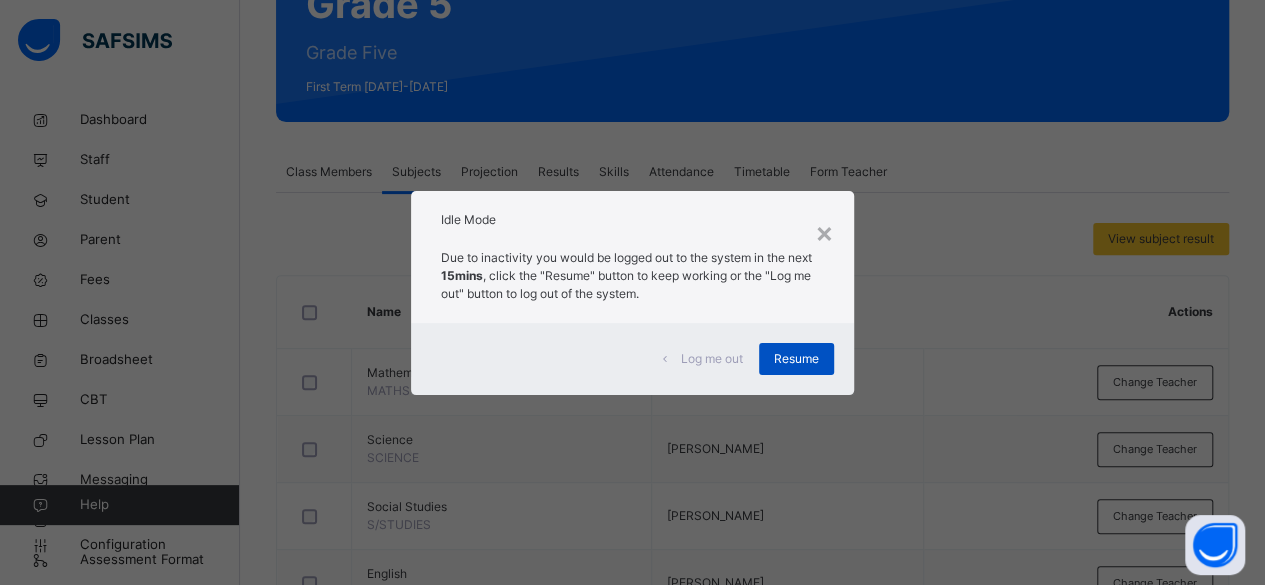
click at [790, 362] on span "Resume" at bounding box center [796, 359] width 45 height 18
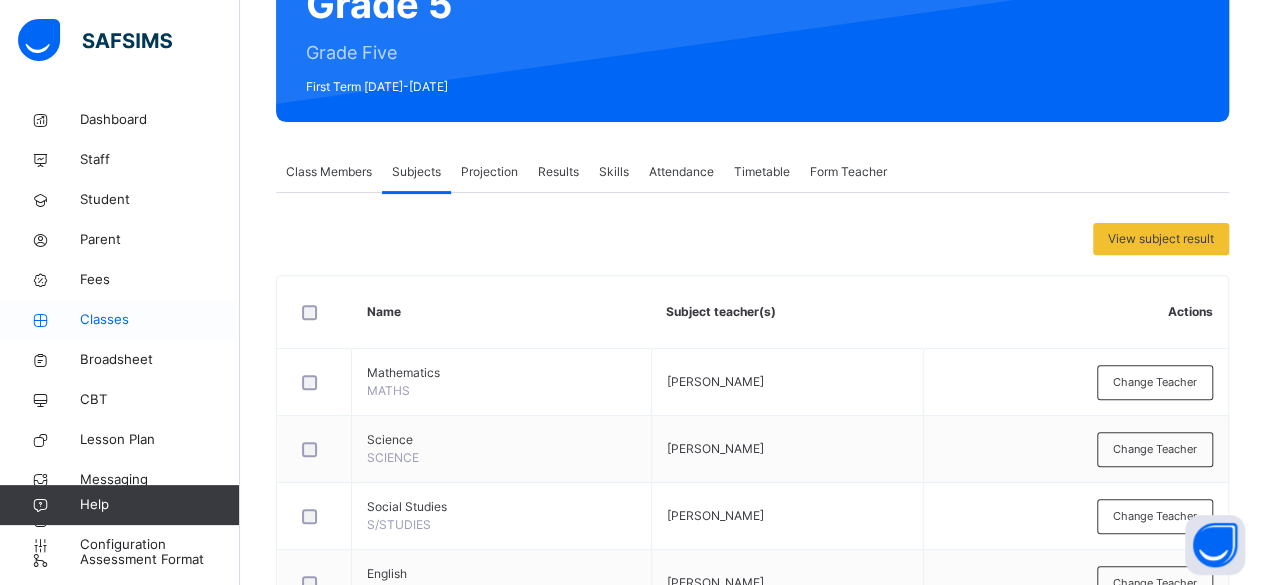
click at [156, 320] on span "Classes" at bounding box center [160, 320] width 160 height 20
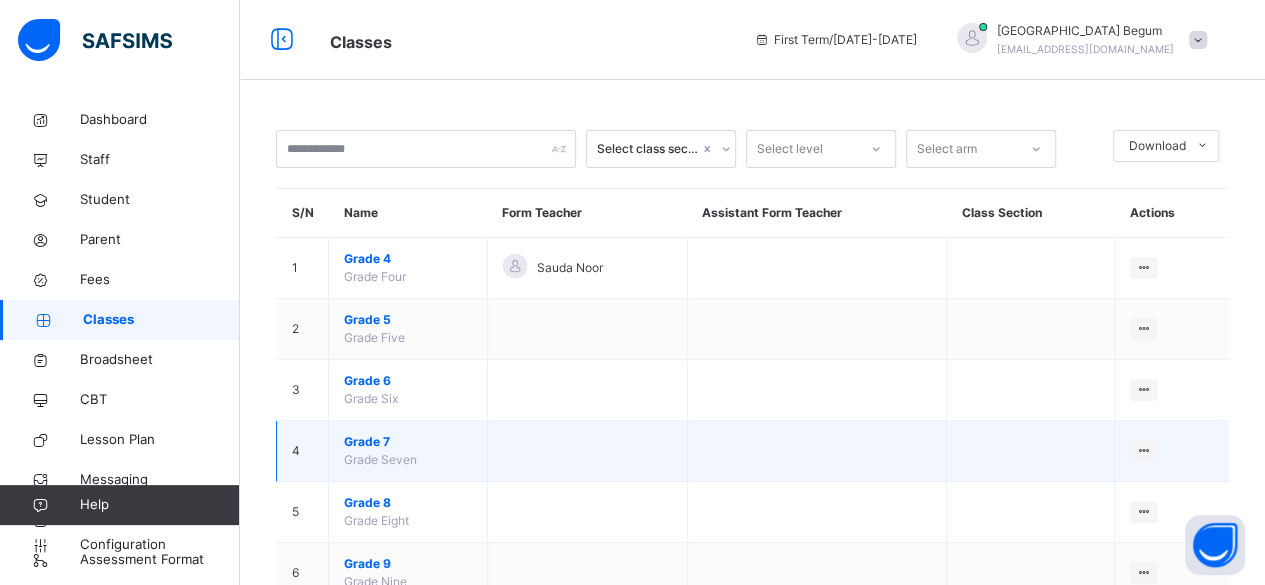
click at [392, 433] on span "Grade 7" at bounding box center [408, 442] width 128 height 18
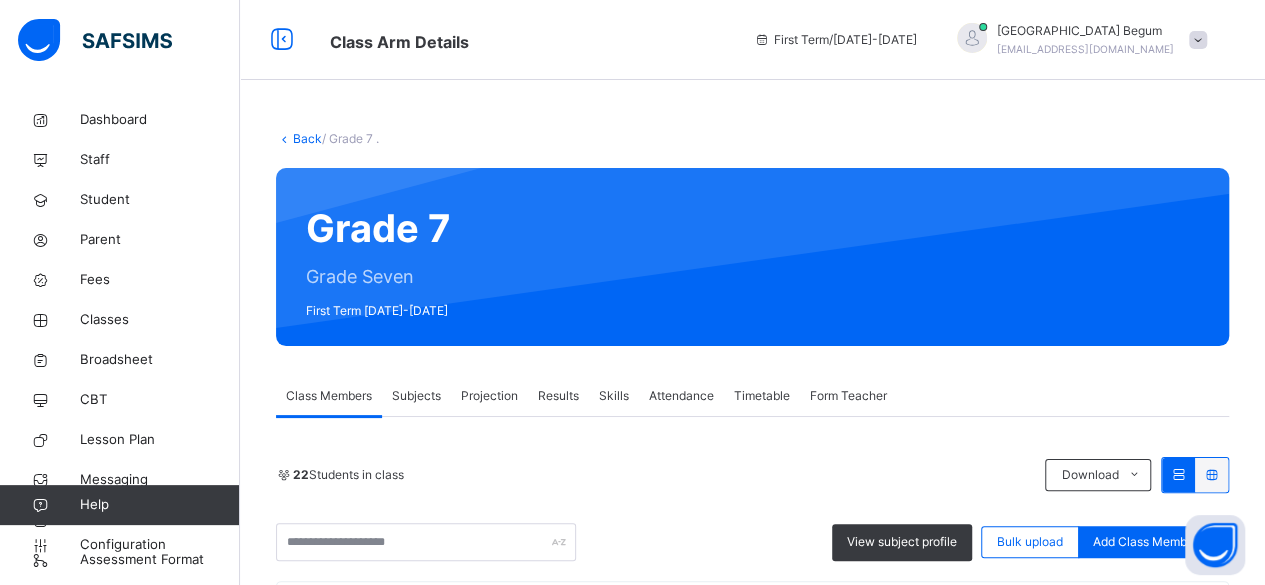
click at [488, 376] on div "Projection" at bounding box center [489, 396] width 77 height 40
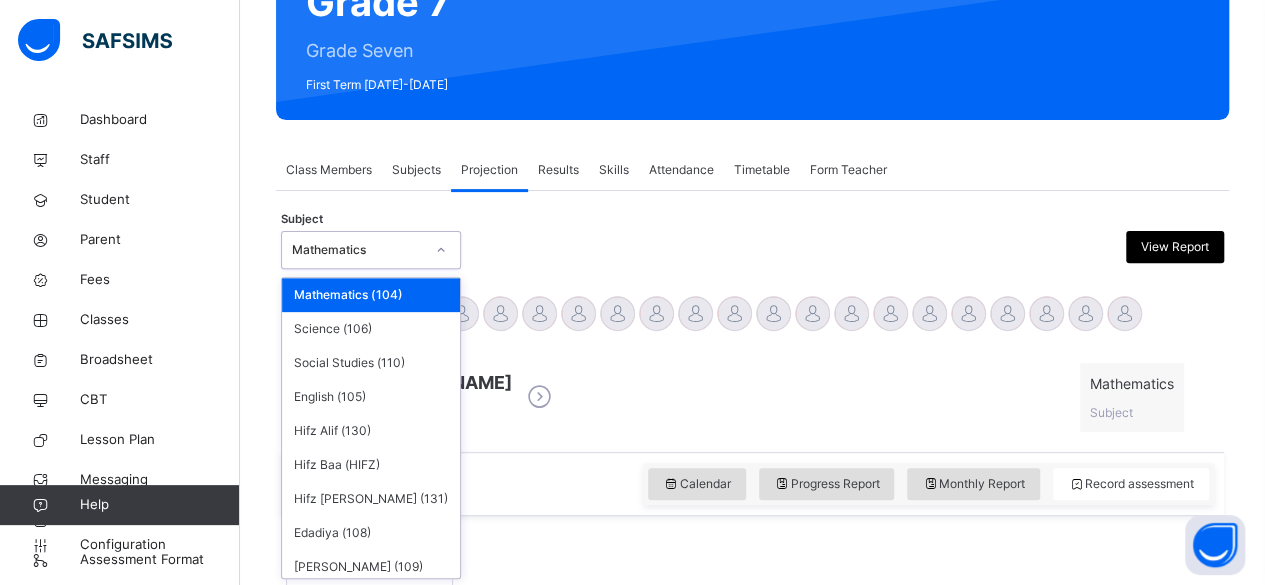
scroll to position [227, 0]
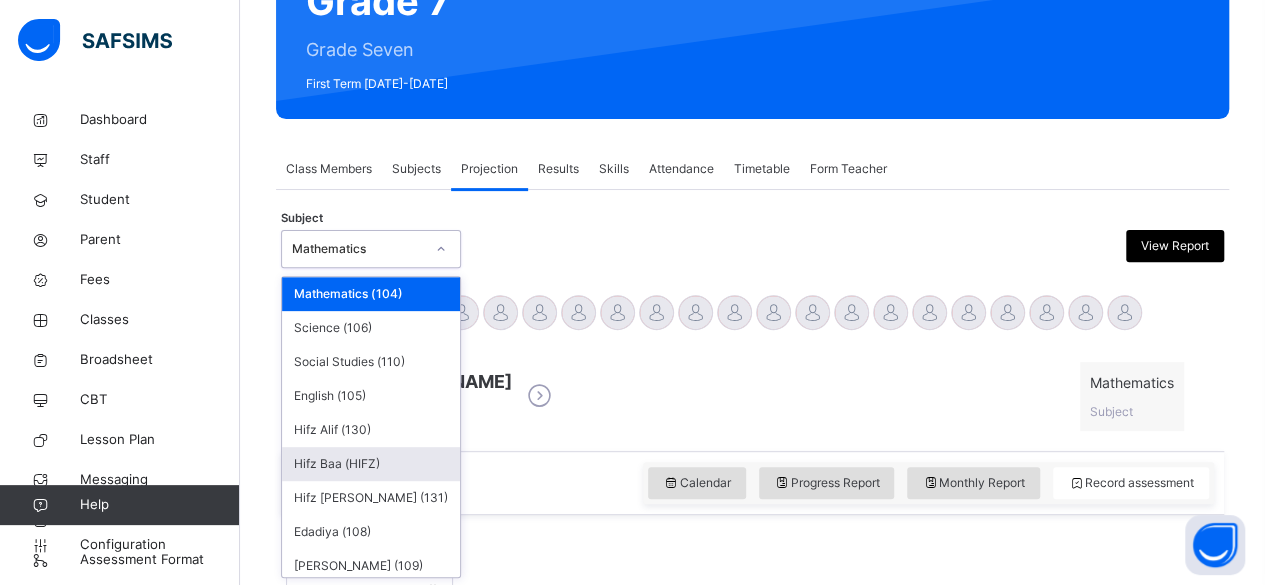
click at [383, 462] on div "Hifz Baa (HIFZ)" at bounding box center [371, 464] width 178 height 34
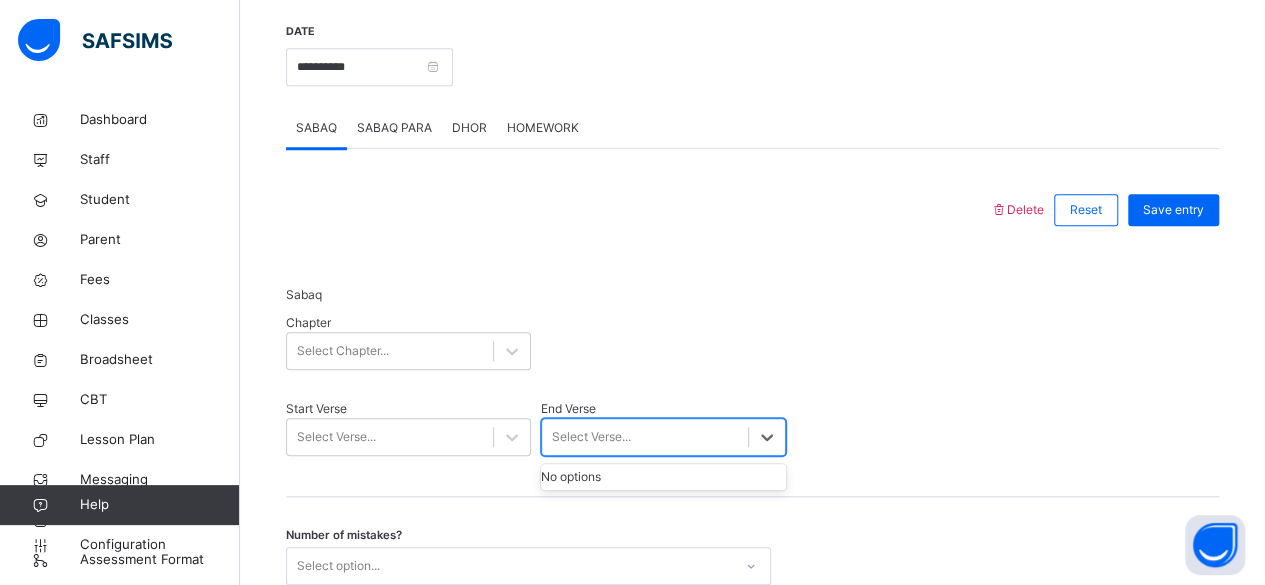
scroll to position [743, 0]
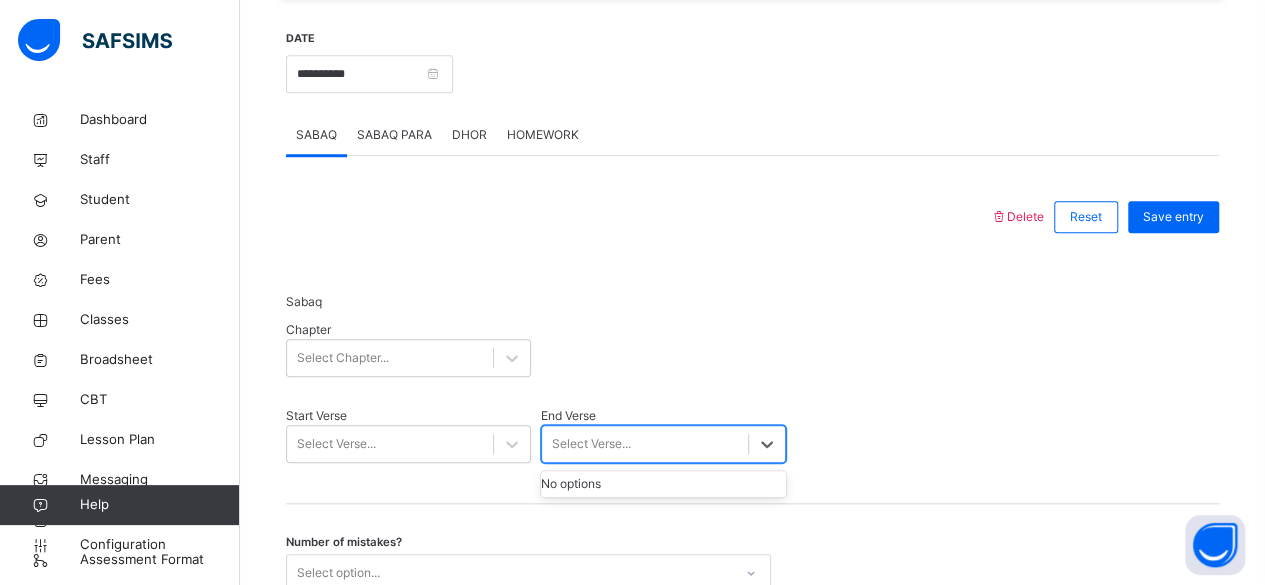
click at [554, 376] on div at bounding box center [663, 349] width 245 height 76
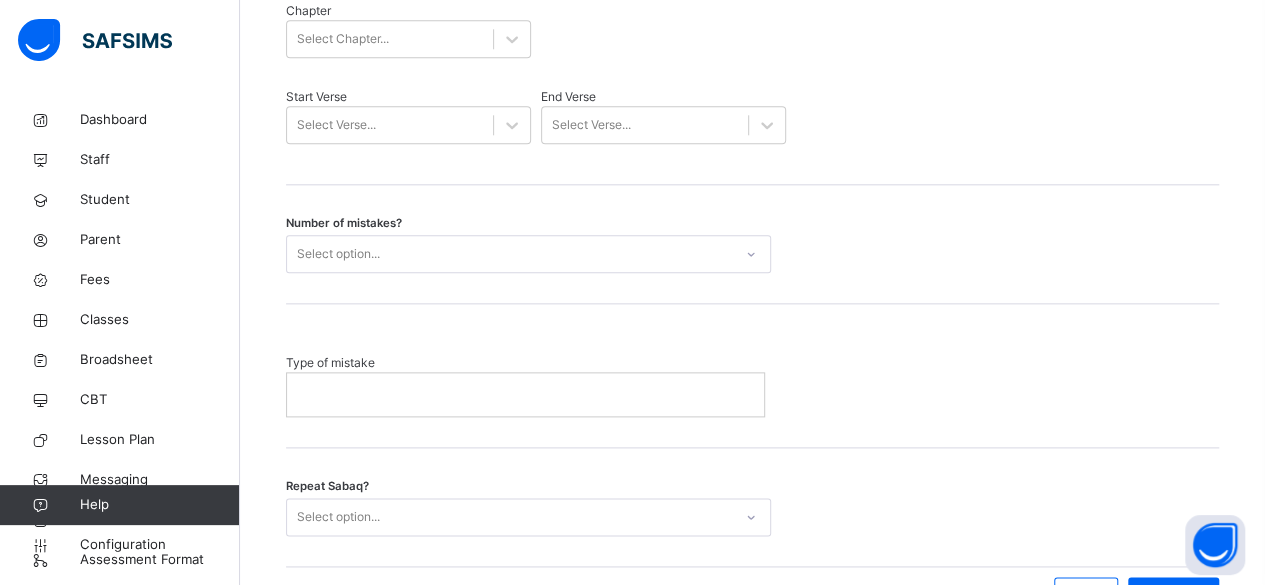
scroll to position [1064, 0]
click at [514, 371] on div at bounding box center [525, 392] width 477 height 42
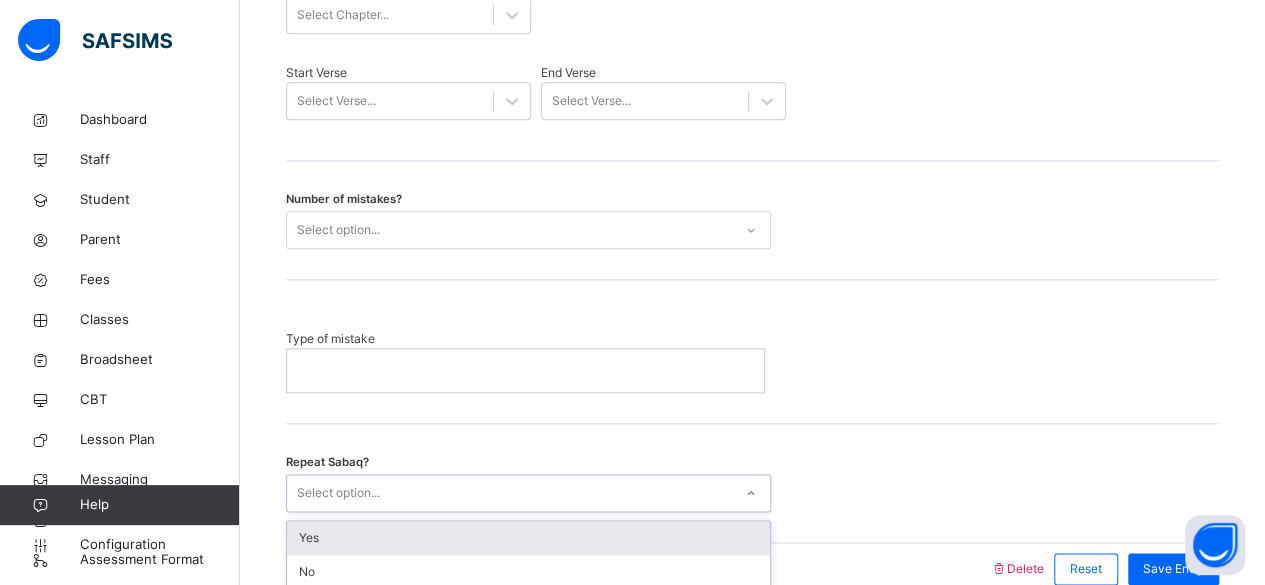
scroll to position [1094, 0]
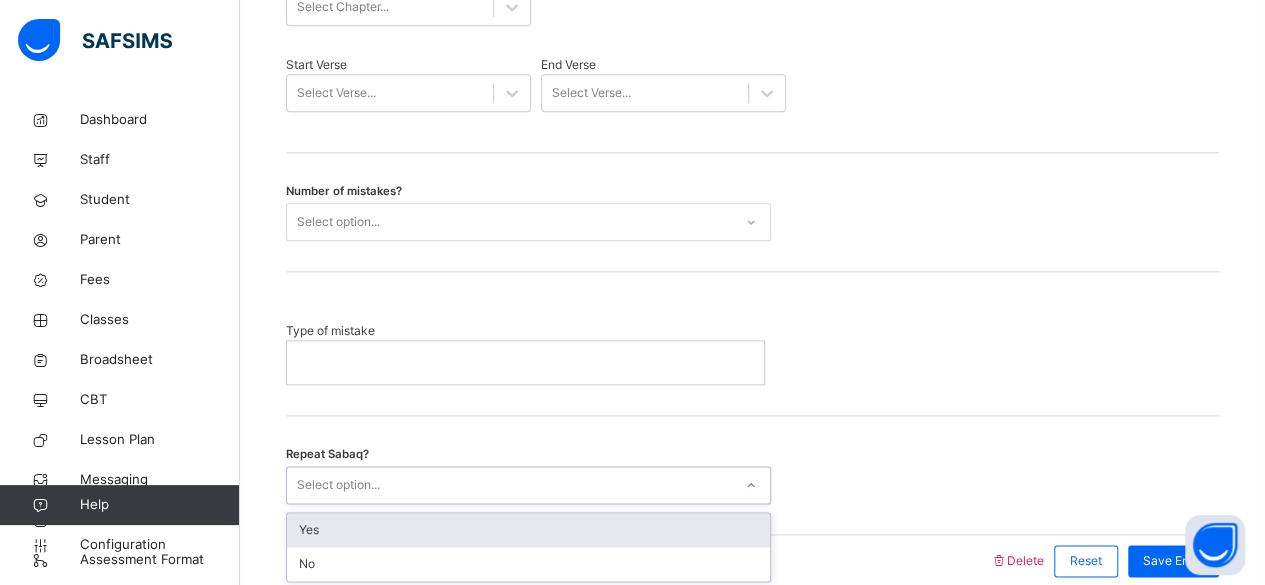
click at [924, 314] on div "Type of mistake" at bounding box center [752, 343] width 933 height 143
click at [886, 366] on div "Type of mistake" at bounding box center [752, 353] width 933 height 62
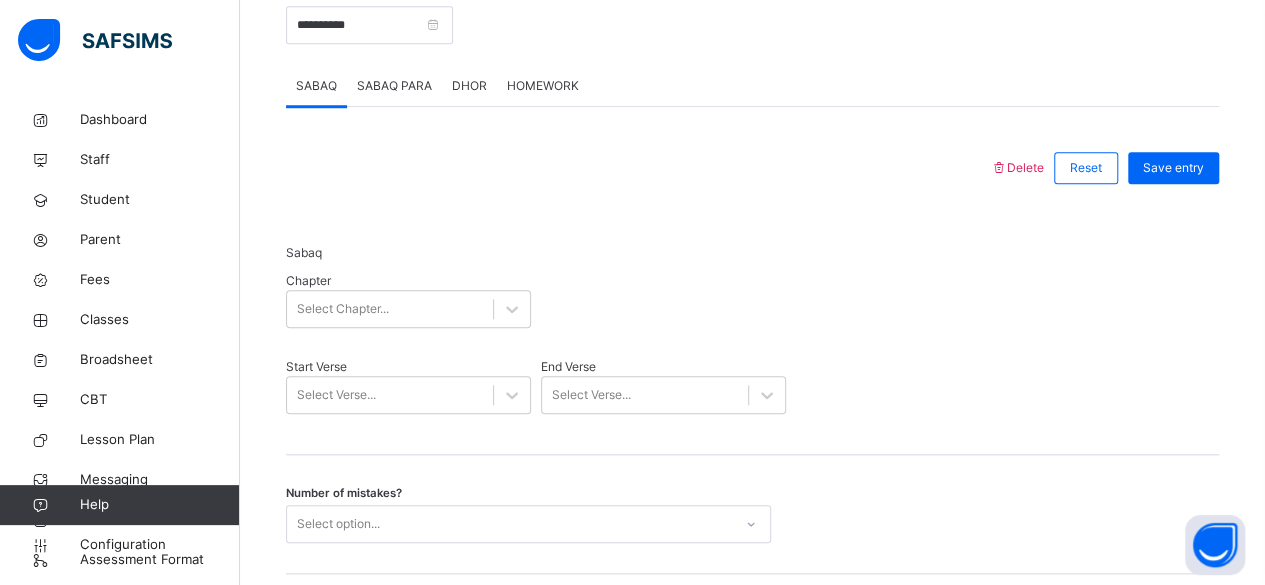
scroll to position [789, 0]
click at [405, 98] on span "SABAQ PARA" at bounding box center [394, 89] width 75 height 18
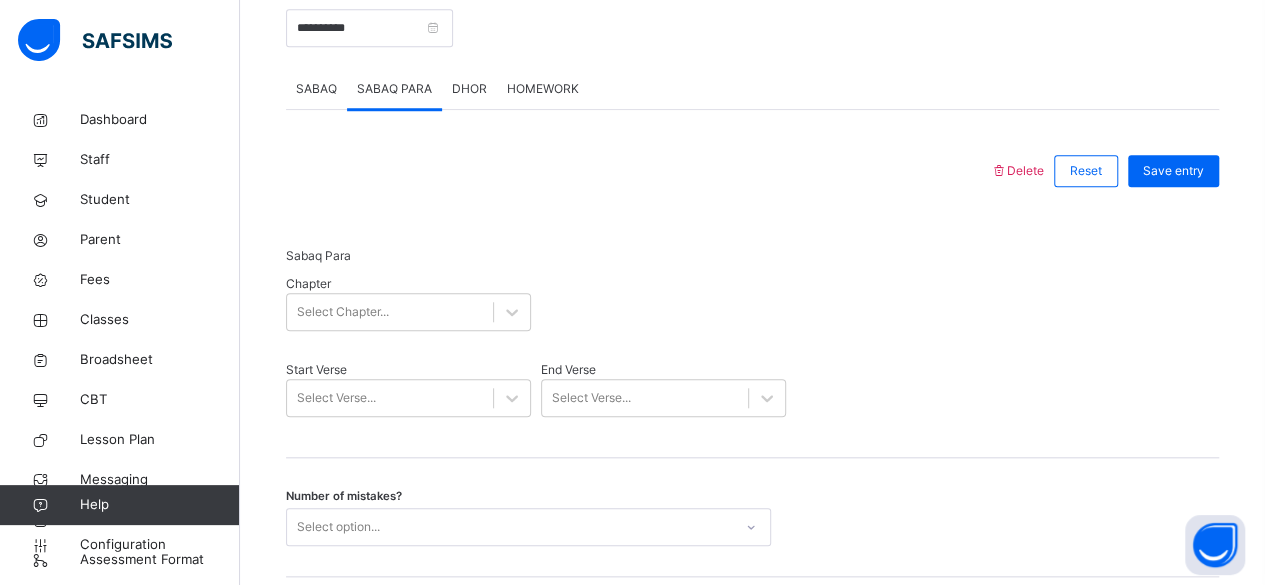
click at [461, 109] on div "DHOR" at bounding box center [469, 89] width 55 height 40
click at [550, 109] on div "HOMEWORK" at bounding box center [543, 89] width 92 height 40
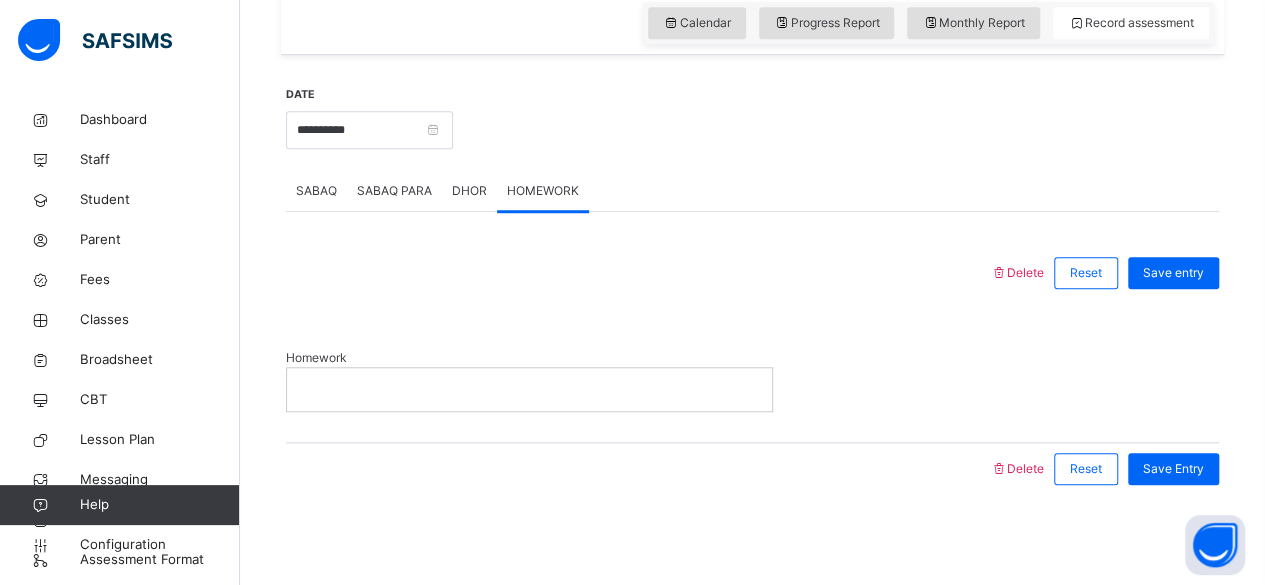
scroll to position [699, 0]
click at [864, 36] on div "Progress Report" at bounding box center [827, 23] width 136 height 32
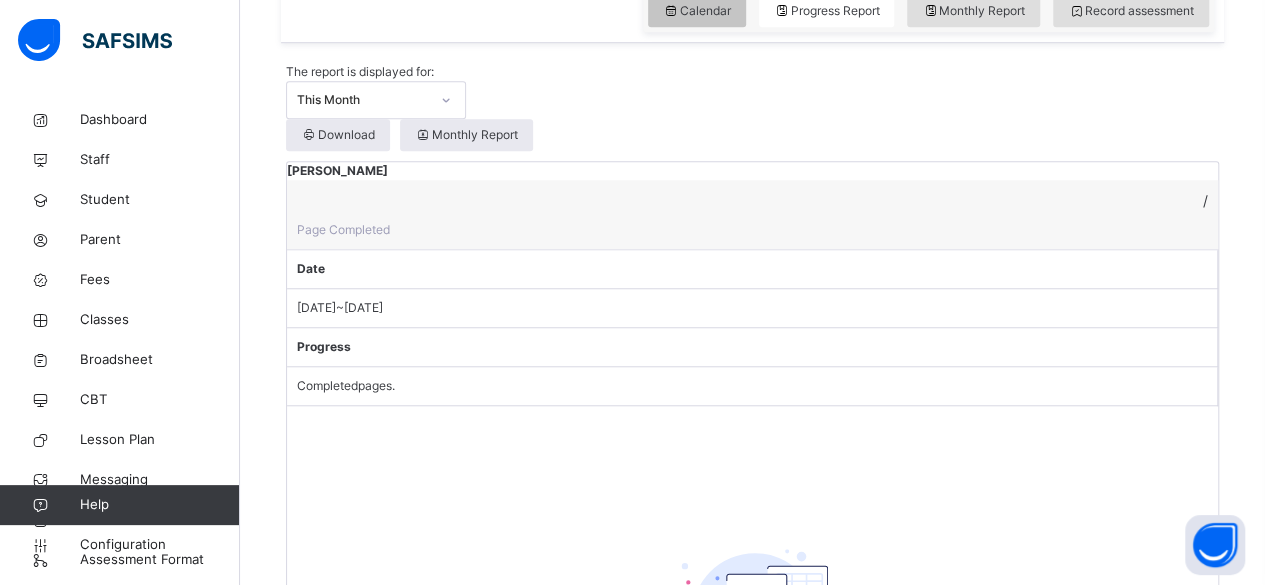
click at [720, 20] on span "Calendar" at bounding box center [697, 11] width 68 height 18
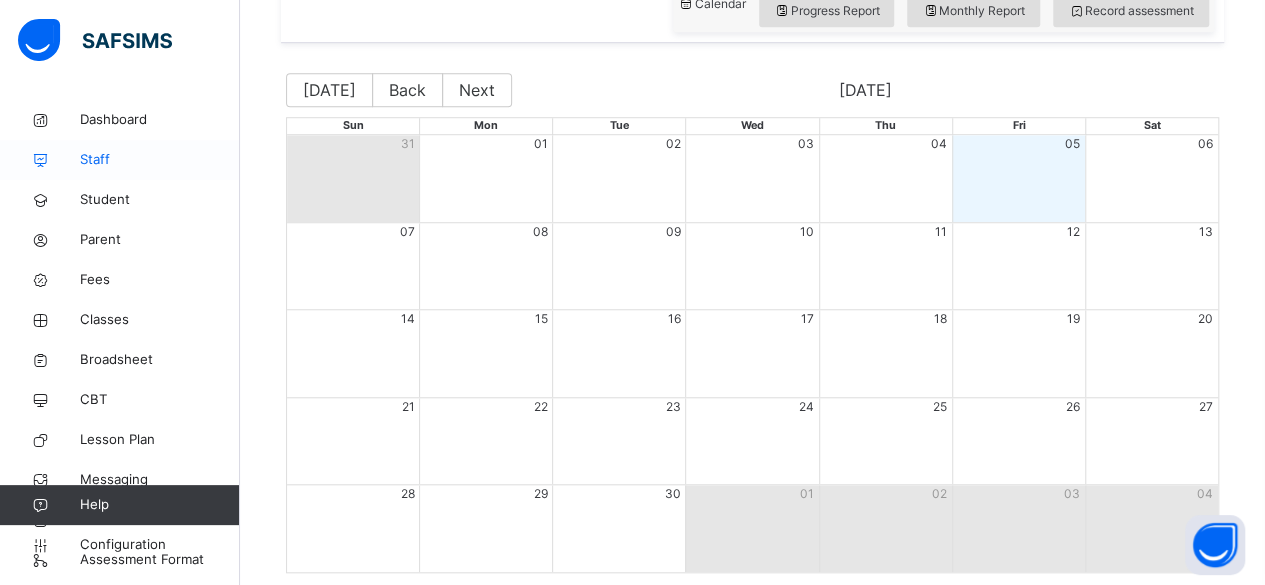
click at [124, 140] on link "Staff" at bounding box center [120, 160] width 240 height 40
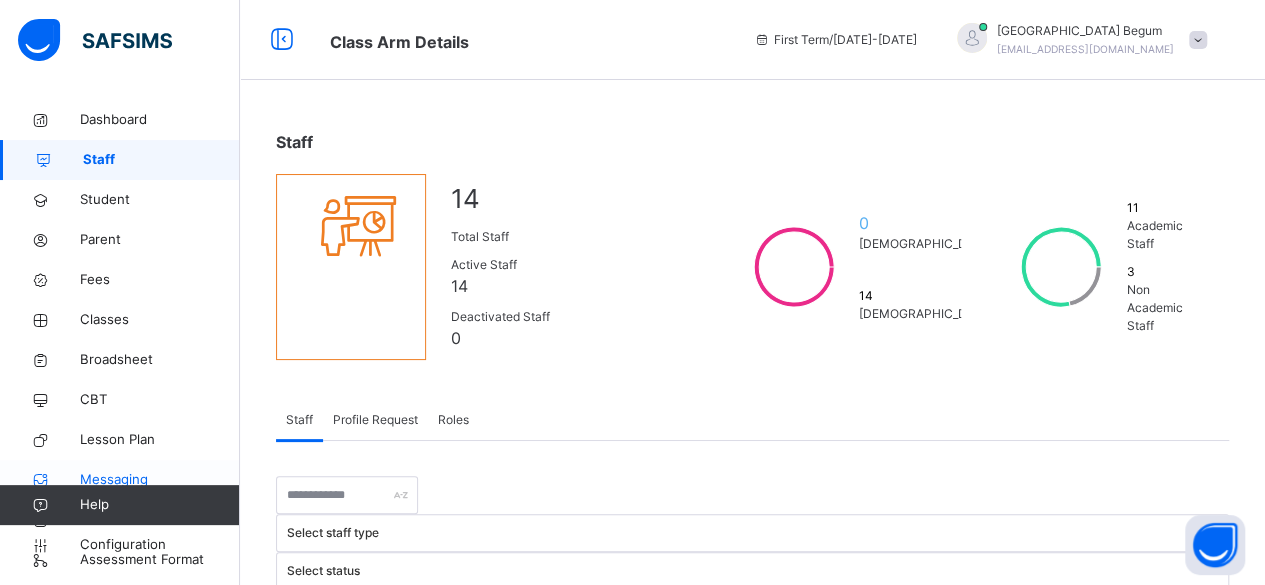
click at [158, 470] on span "Messaging" at bounding box center [160, 480] width 160 height 20
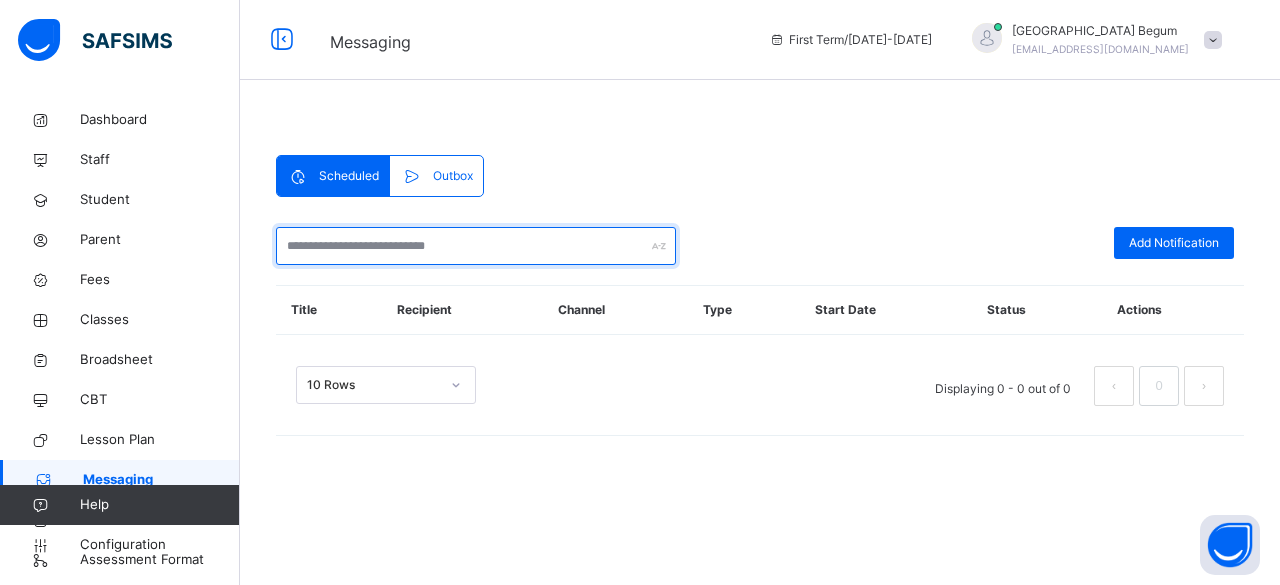
click at [424, 246] on input "text" at bounding box center [476, 246] width 400 height 38
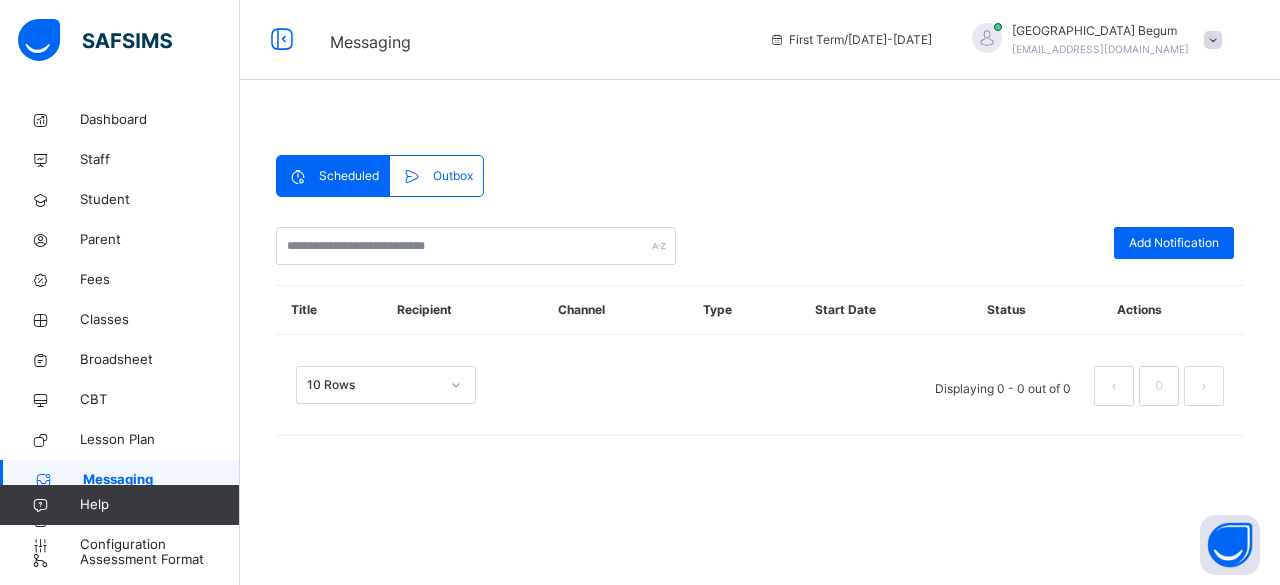
click at [602, 458] on div "Scheduled Outbox Scheduled Outbox Add Notification Title Recipient Channel Type…" at bounding box center [760, 304] width 1040 height 409
click at [126, 198] on span "Student" at bounding box center [160, 200] width 160 height 20
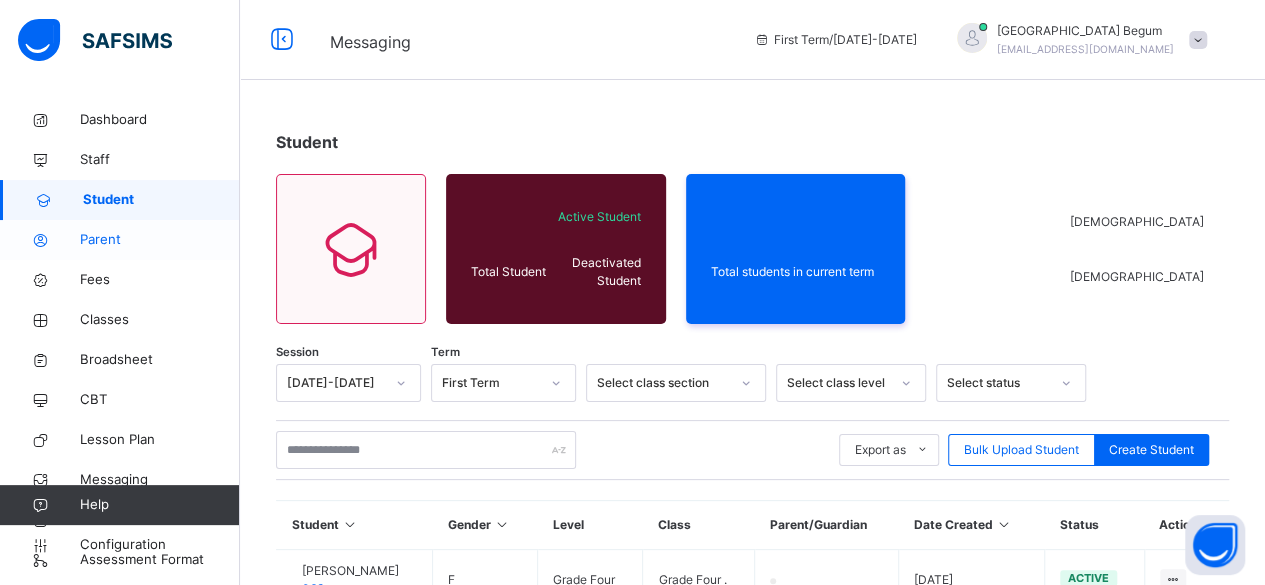
click at [131, 240] on span "Parent" at bounding box center [160, 240] width 160 height 20
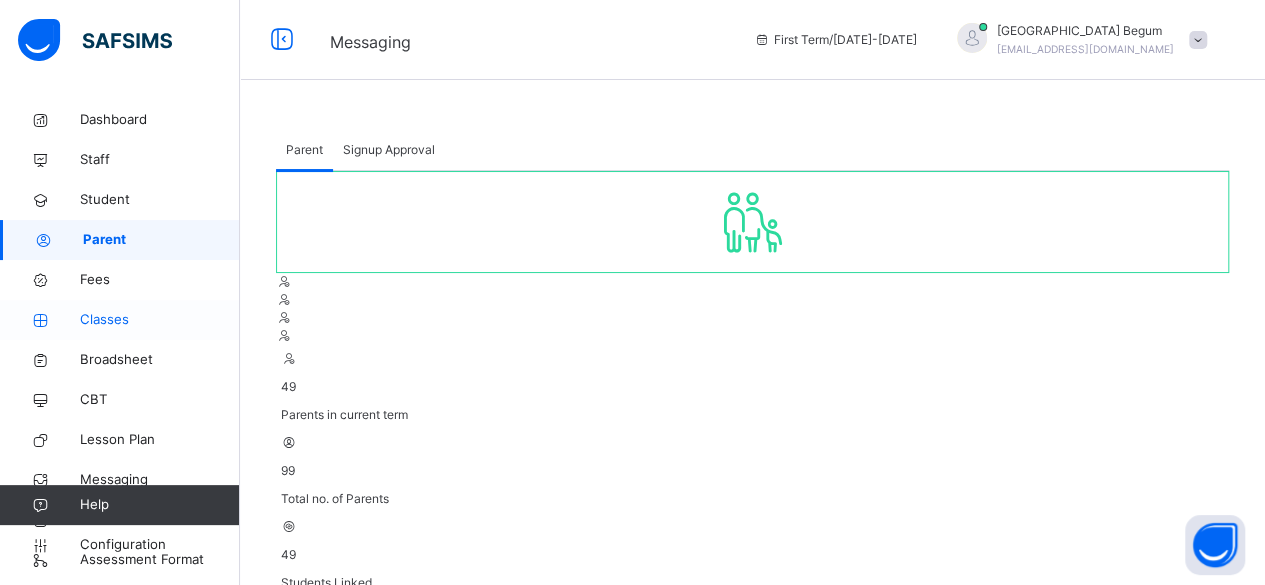
click at [145, 322] on span "Classes" at bounding box center [160, 320] width 160 height 20
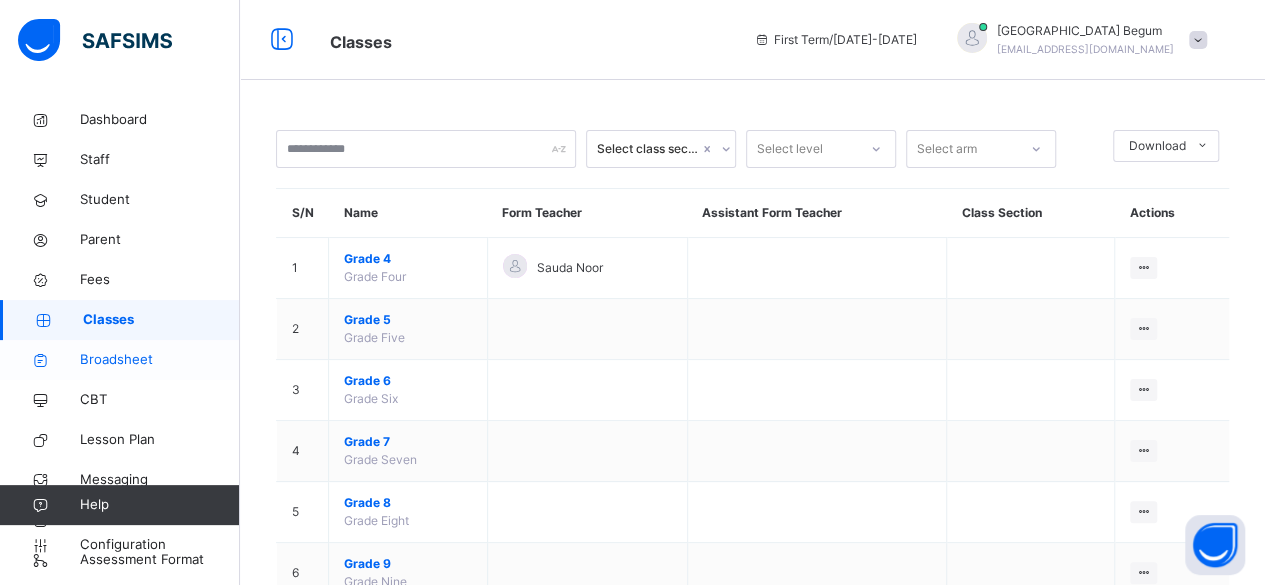
click at [152, 374] on link "Broadsheet" at bounding box center [120, 360] width 240 height 40
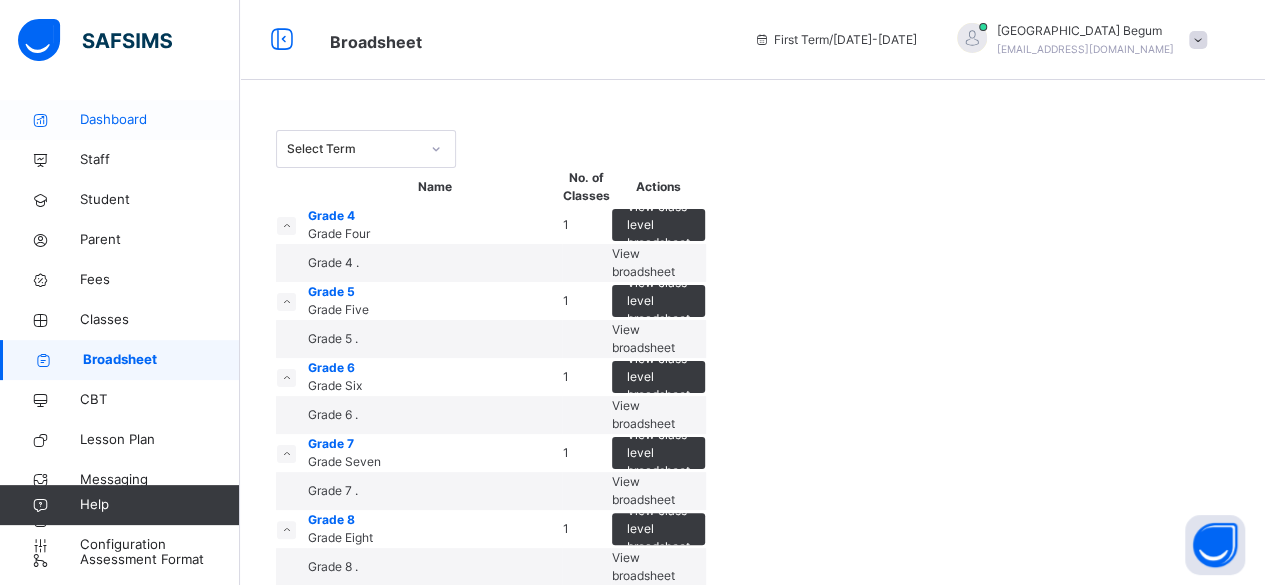
click at [129, 126] on span "Dashboard" at bounding box center [160, 120] width 160 height 20
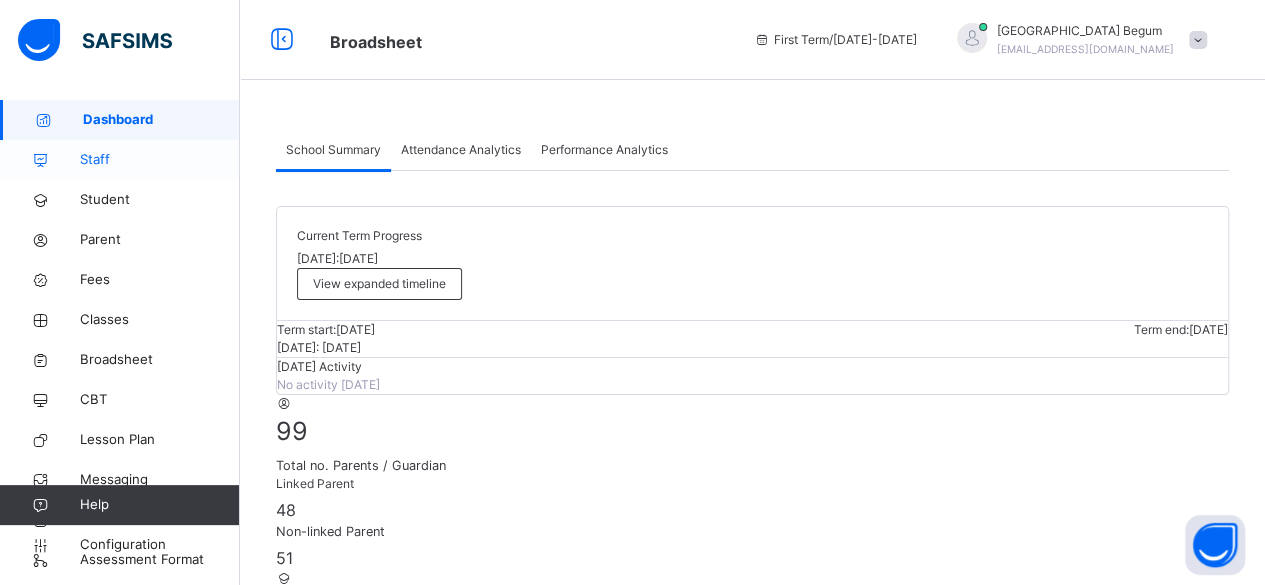
click at [156, 163] on span "Staff" at bounding box center [160, 160] width 160 height 20
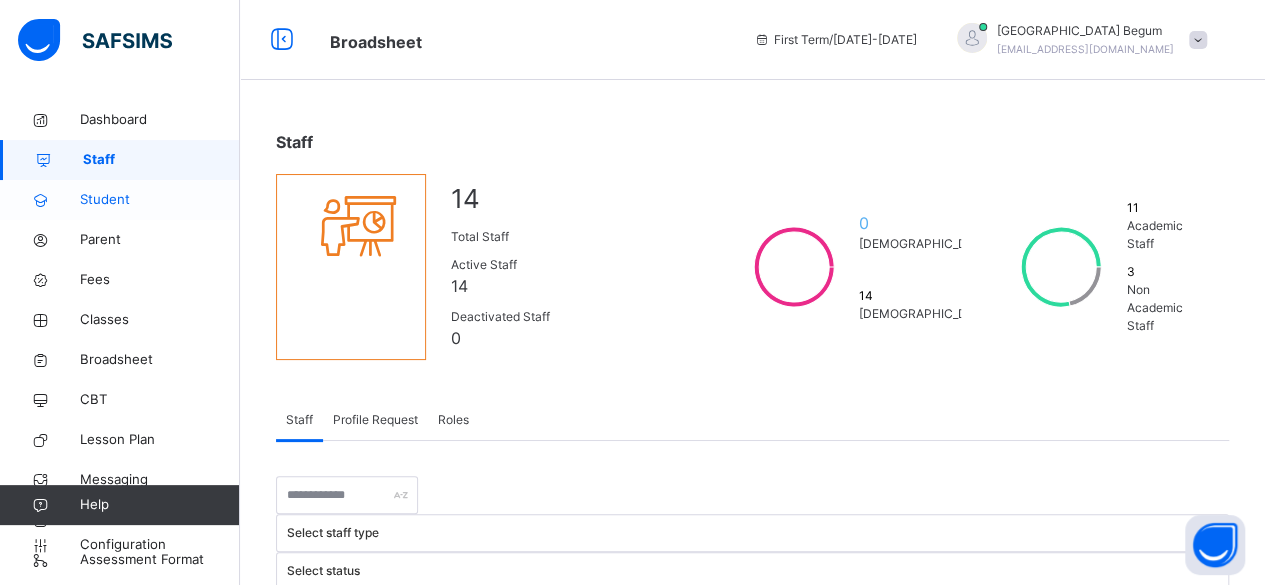
click at [144, 206] on span "Student" at bounding box center [160, 200] width 160 height 20
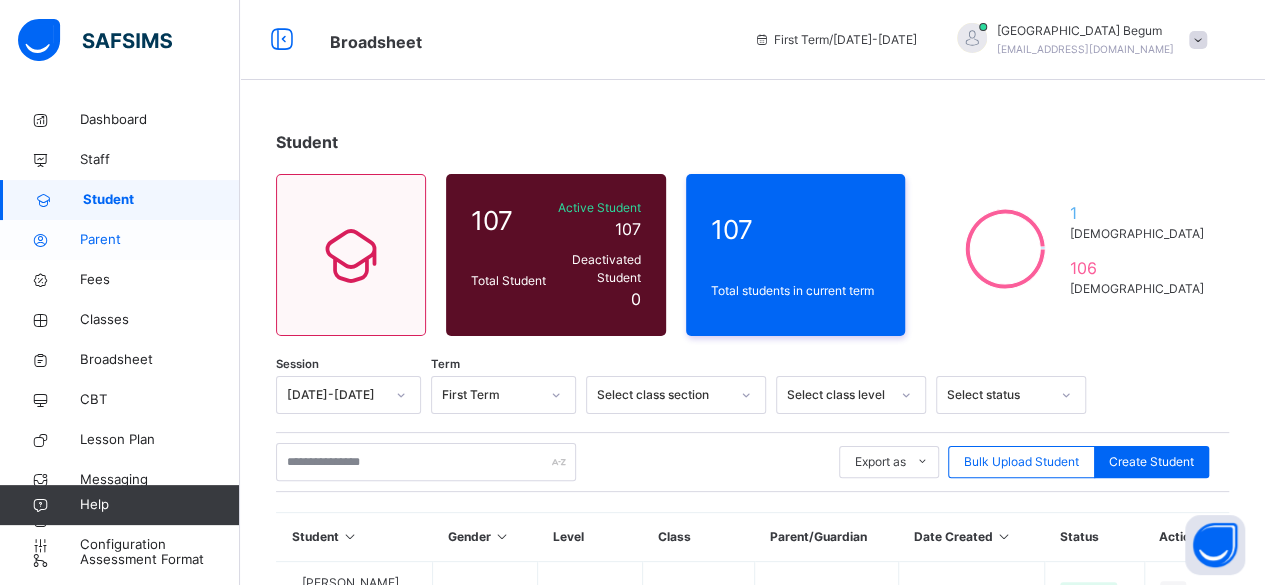
click at [141, 250] on link "Parent" at bounding box center [120, 240] width 240 height 40
